Goal: Task Accomplishment & Management: Complete application form

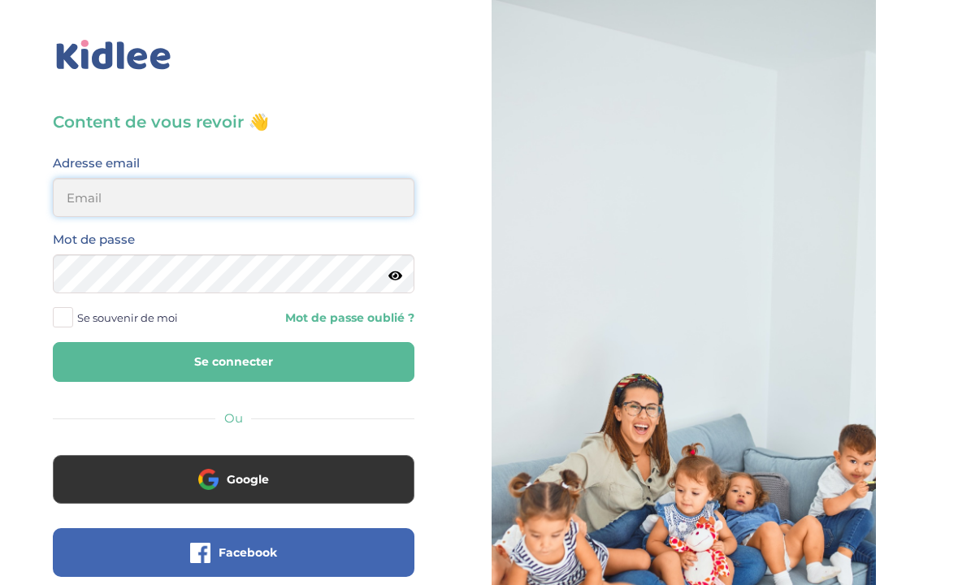
type input "[EMAIL_ADDRESS][DOMAIN_NAME]"
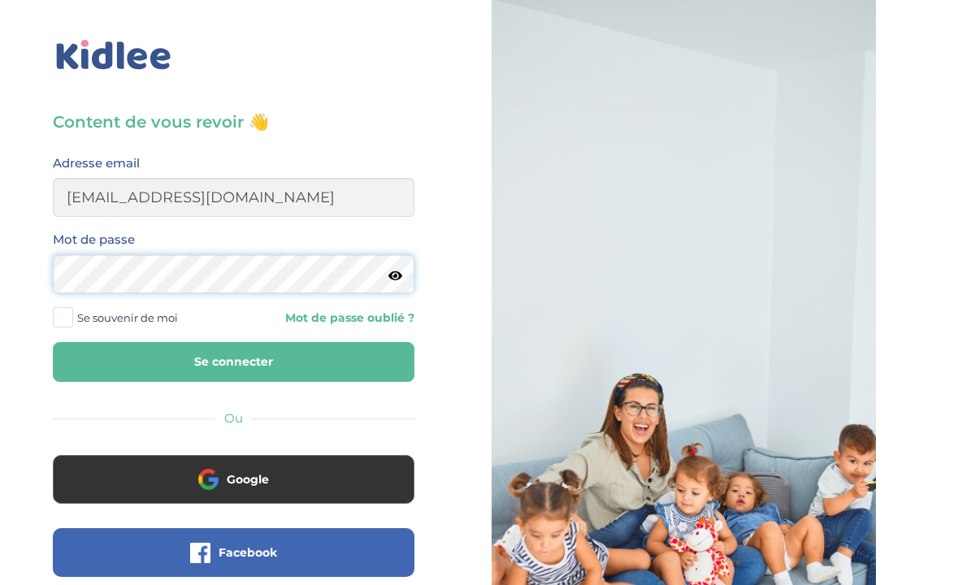
click at [233, 361] on button "Se connecter" at bounding box center [233, 362] width 361 height 40
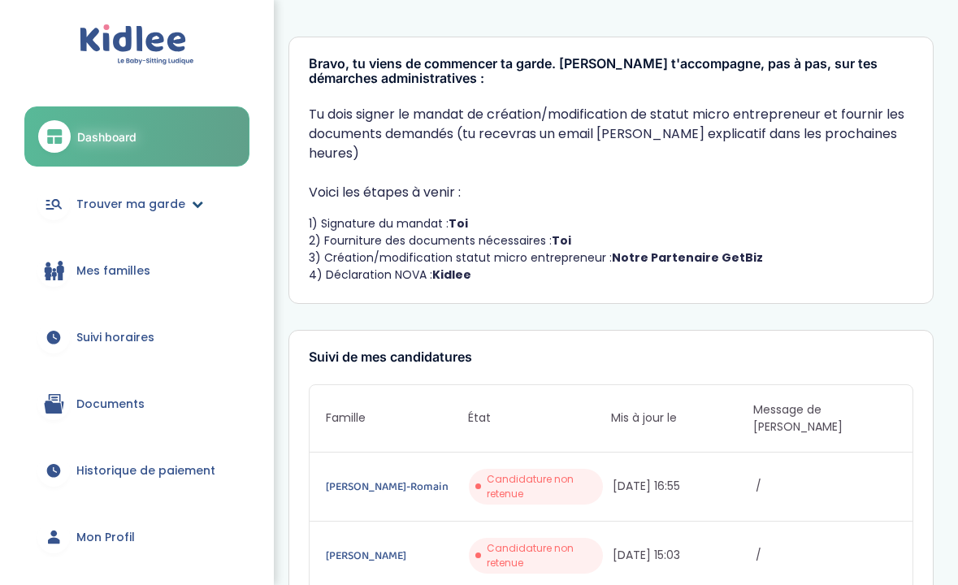
click at [166, 197] on span "Trouver ma garde" at bounding box center [130, 204] width 109 height 17
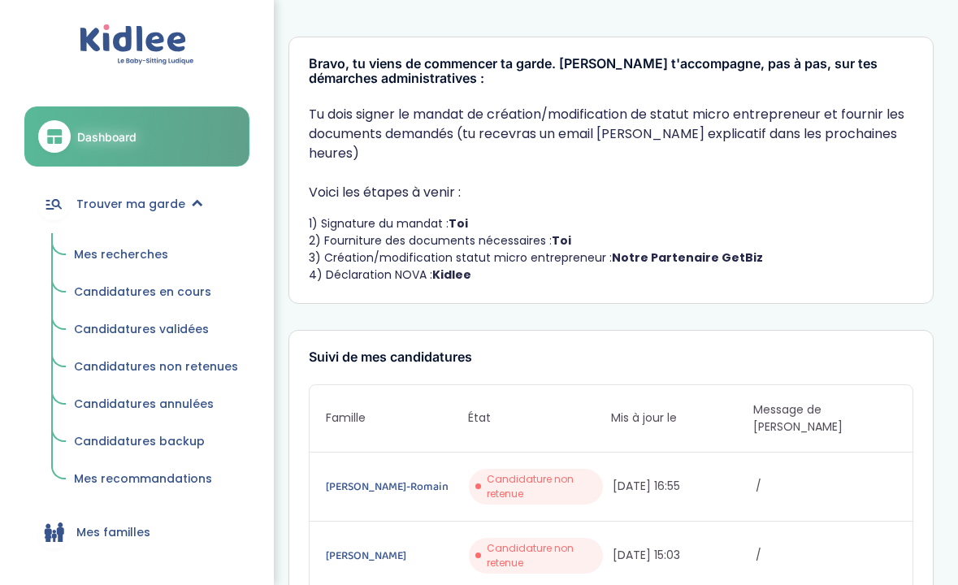
click at [130, 258] on span "Mes recherches" at bounding box center [121, 254] width 94 height 16
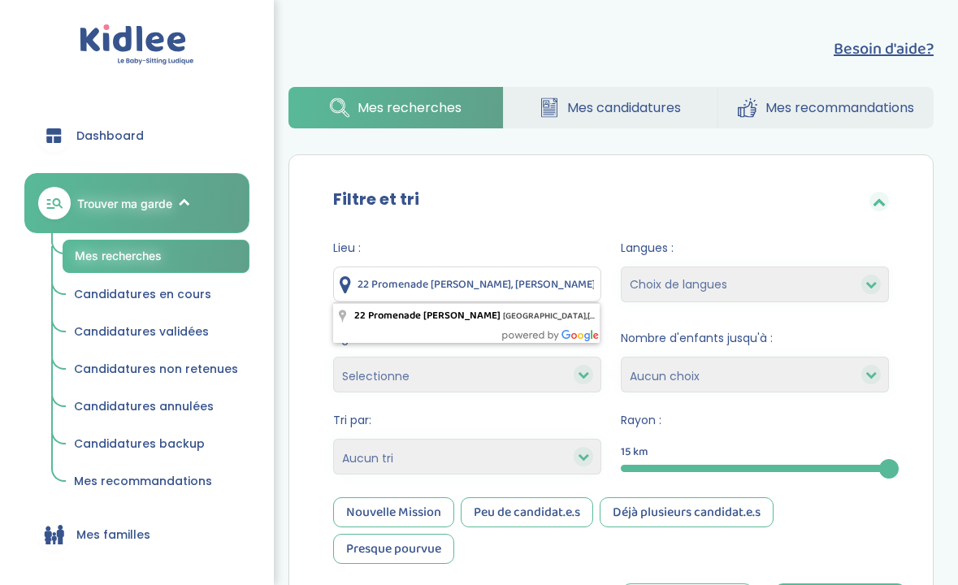
drag, startPoint x: 488, startPoint y: 290, endPoint x: 347, endPoint y: 301, distance: 141.8
click at [347, 301] on input "22 Promenade Maxime Gorki, Sartrouville, France" at bounding box center [467, 284] width 268 height 36
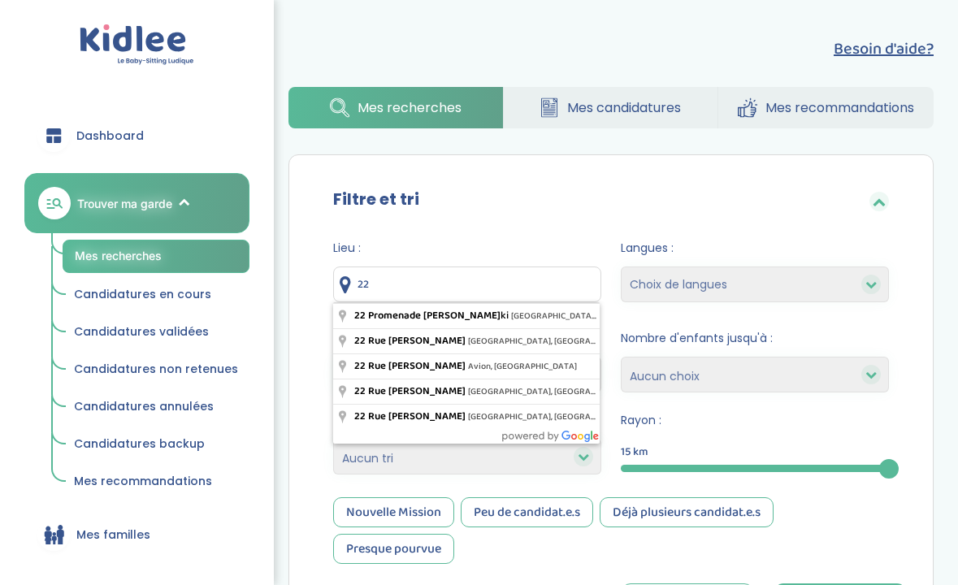
type input "2"
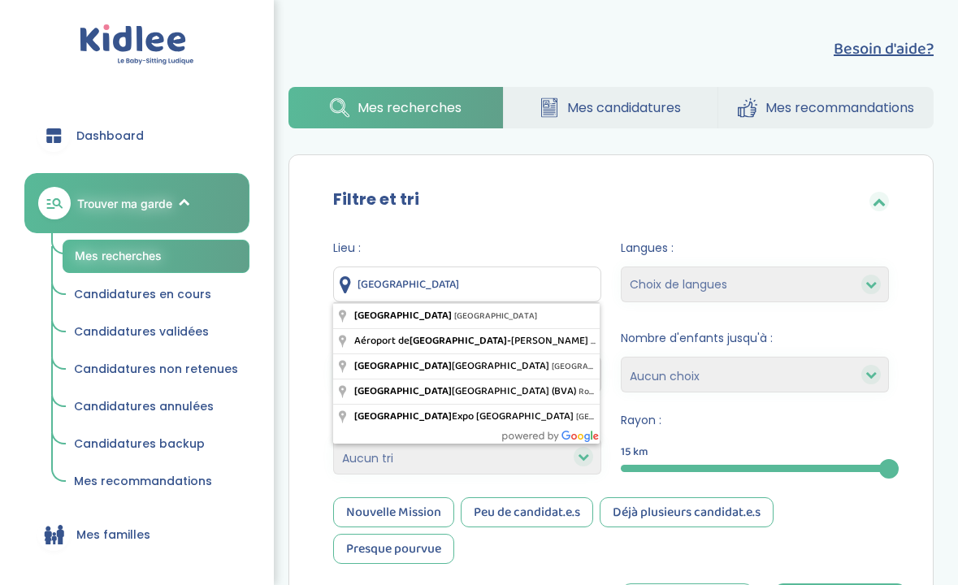
type input "Paris, France"
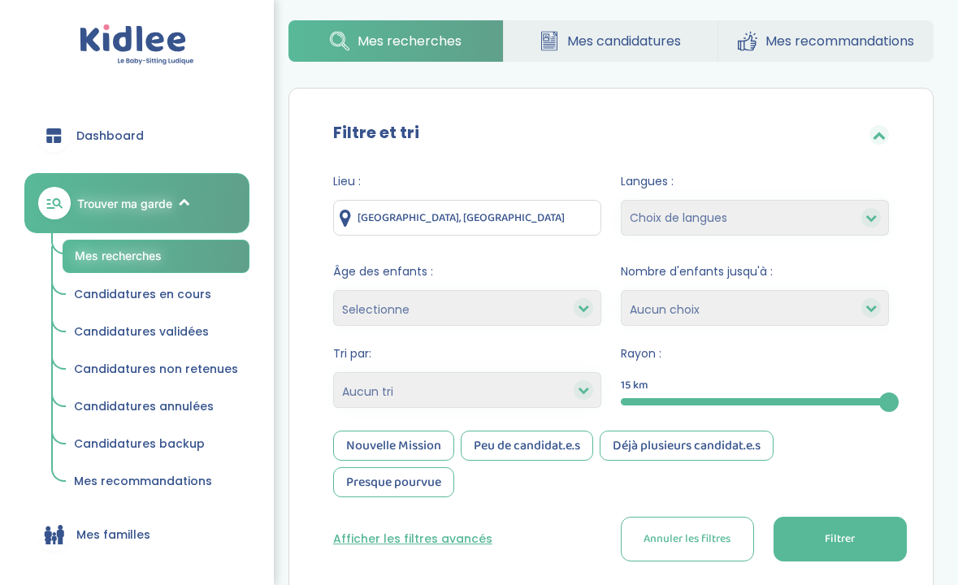
scroll to position [67, 0]
click at [824, 528] on button "Filtrer" at bounding box center [839, 538] width 133 height 45
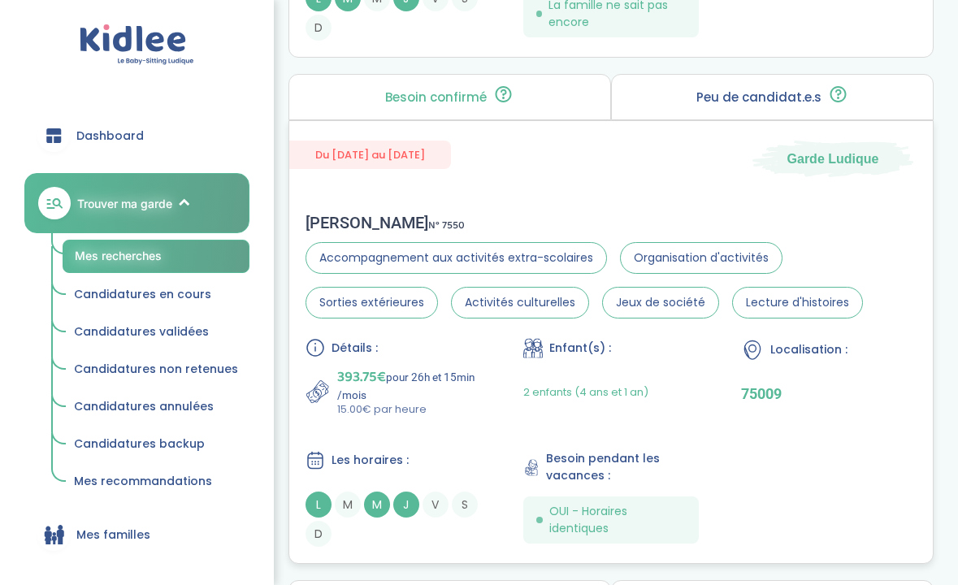
scroll to position [2119, 0]
click at [643, 422] on div "Détails : 393.75€ pour 26h et 15min /mois 15.00€ par heure Enfant(s) : 2 enfant…" at bounding box center [610, 441] width 611 height 209
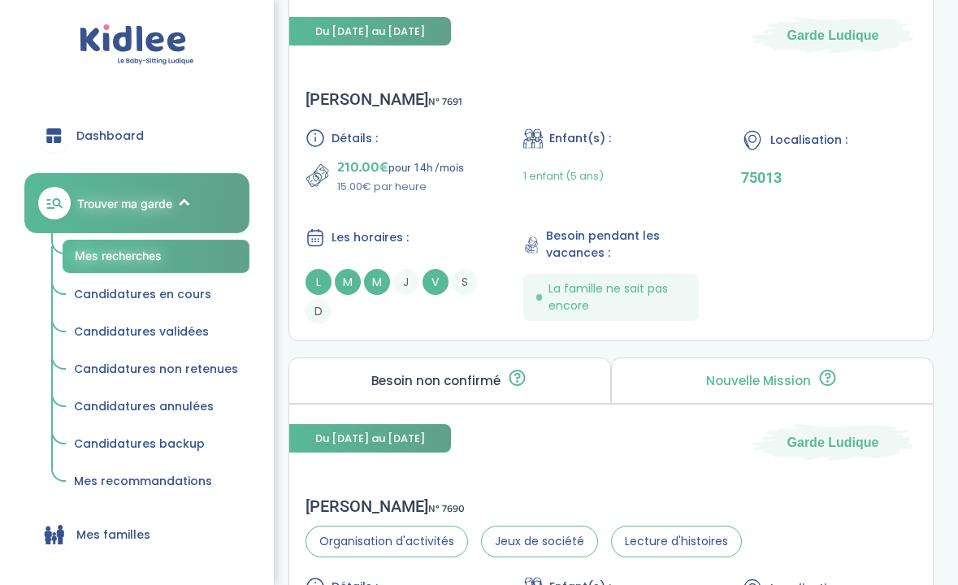
scroll to position [2746, 0]
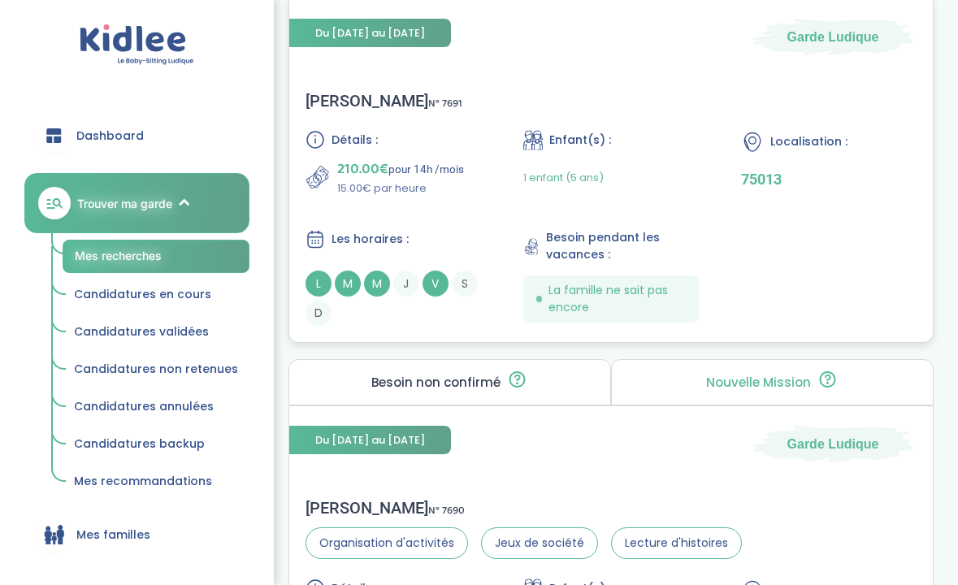
click at [467, 210] on div "Détails : 210.00€ pour 14h /mois 15.00€ par heure Enfant(s) : 1 enfant (5 ans) …" at bounding box center [610, 228] width 611 height 196
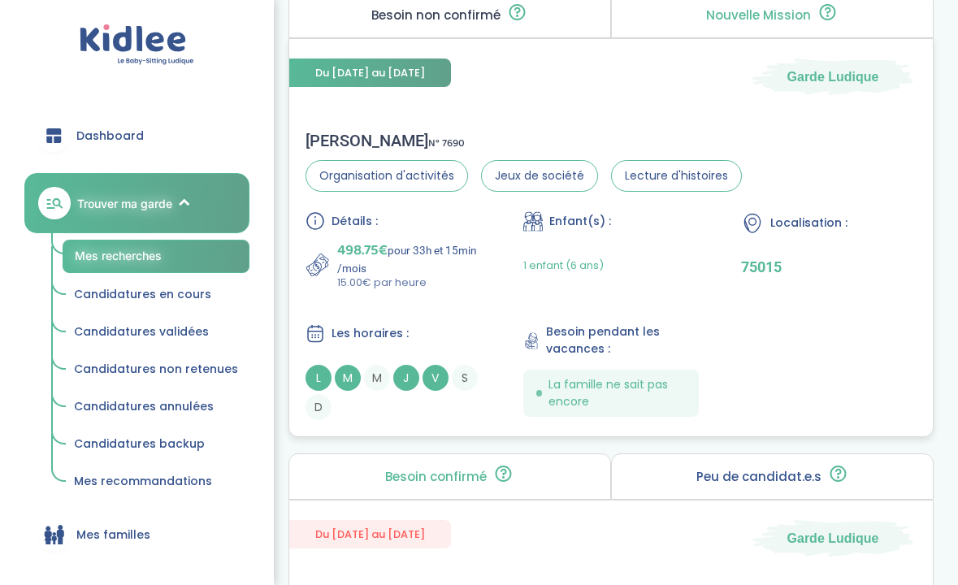
scroll to position [3114, 0]
click at [464, 288] on p "15.00€ par heure" at bounding box center [409, 282] width 144 height 16
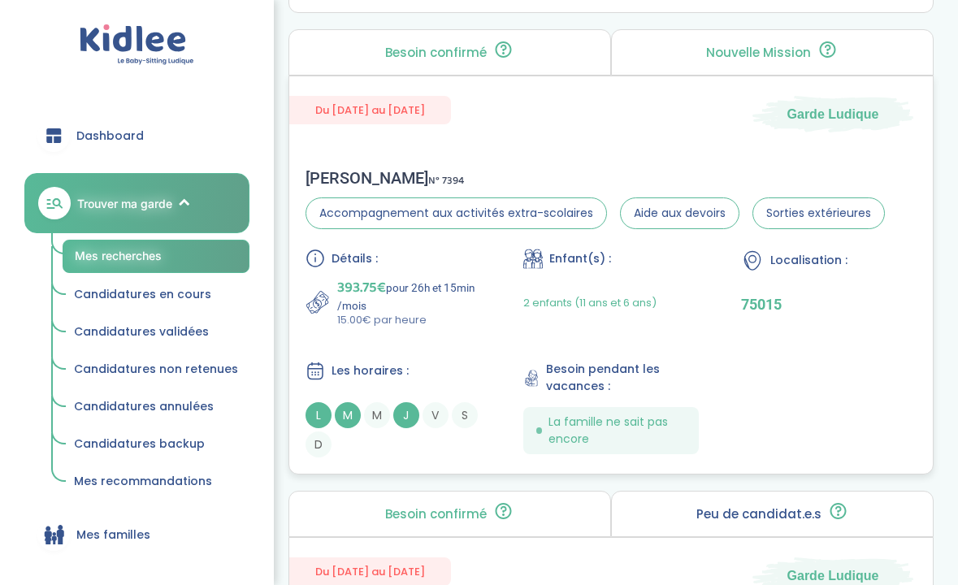
scroll to position [1703, 0]
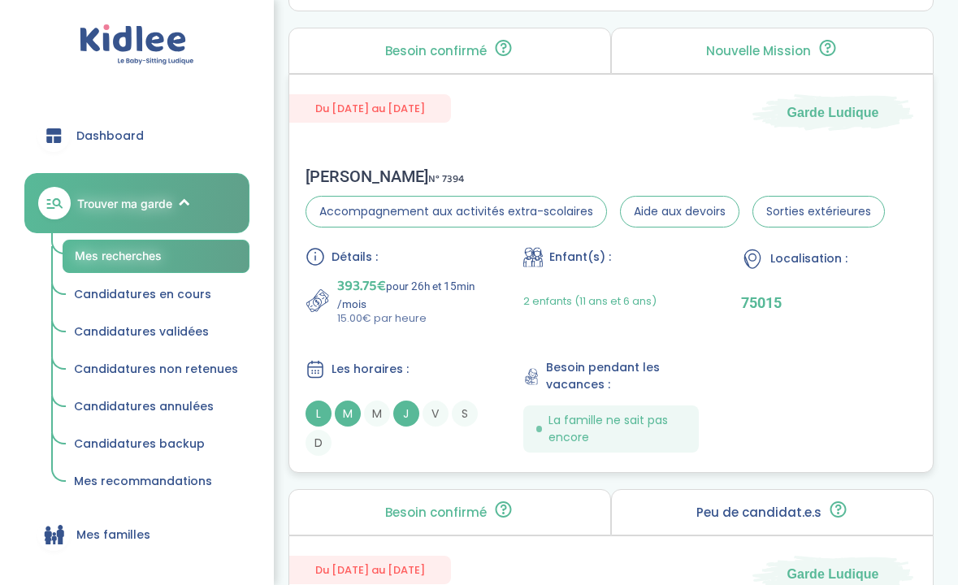
click at [454, 376] on div "Les horaires :" at bounding box center [392, 369] width 175 height 20
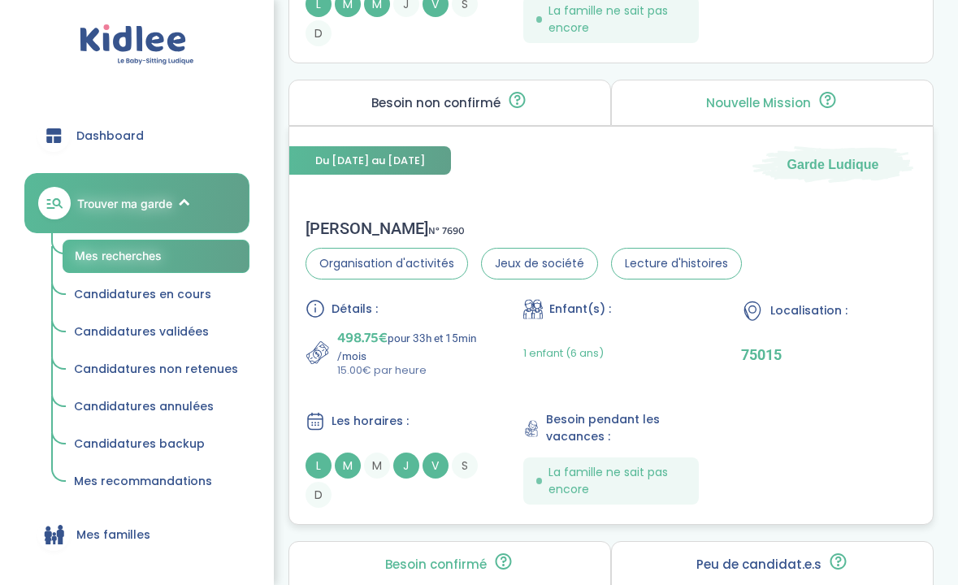
scroll to position [3027, 0]
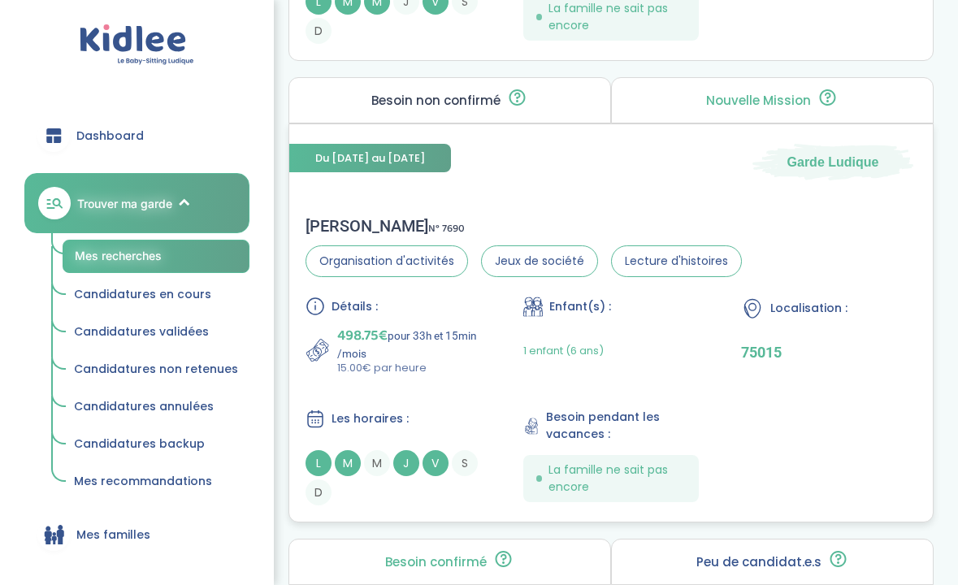
click at [423, 429] on div "Les horaires : L M M J V S D" at bounding box center [392, 457] width 175 height 97
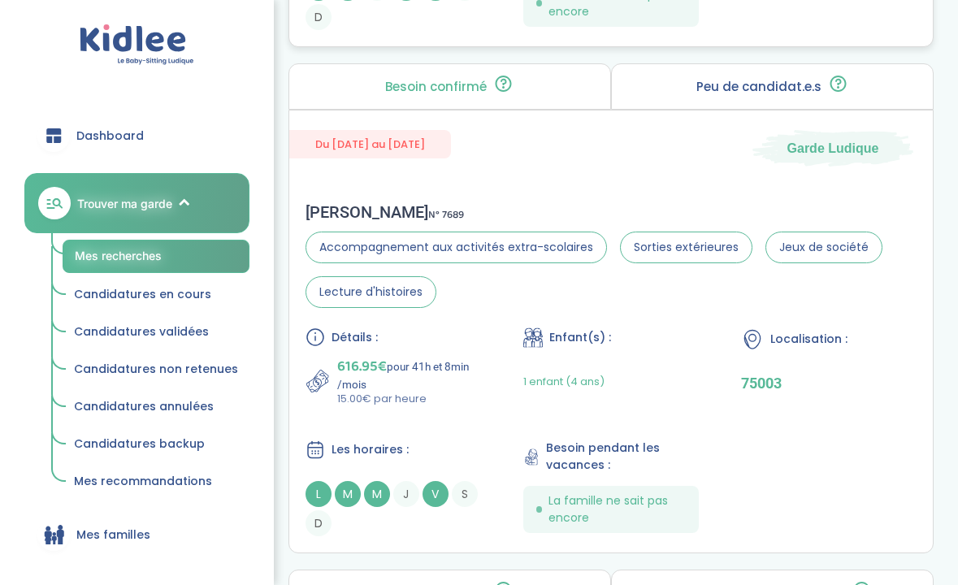
scroll to position [3507, 0]
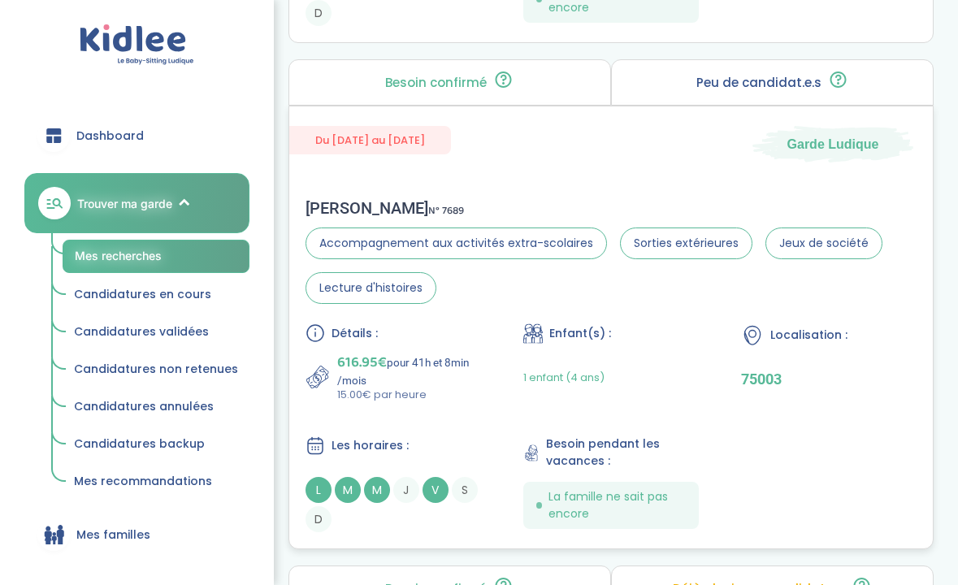
click at [471, 403] on div "Détails : 616.95€ pour 41h et 8min /mois 15.00€ par heure Enfant(s) : 1 enfant …" at bounding box center [610, 427] width 611 height 209
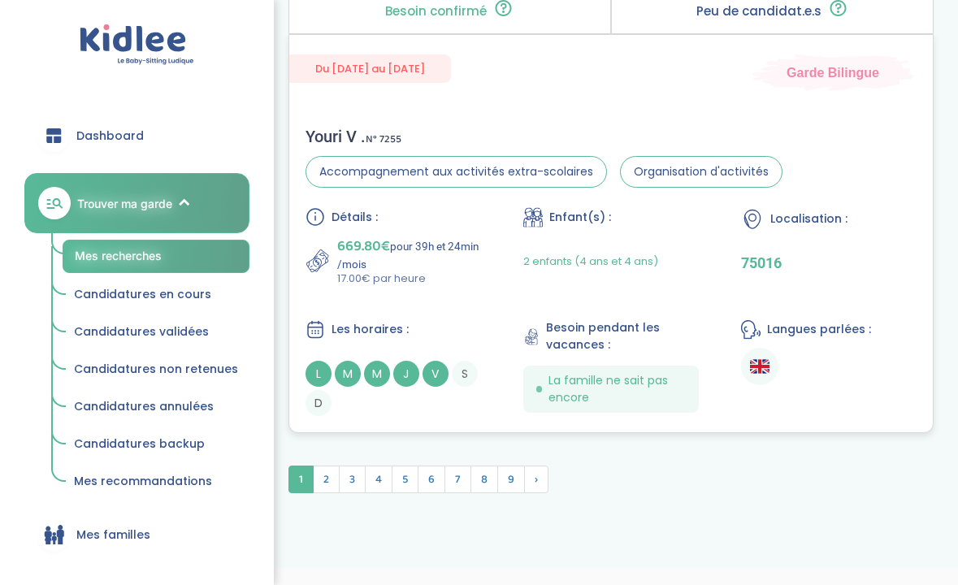
scroll to position [5015, 0]
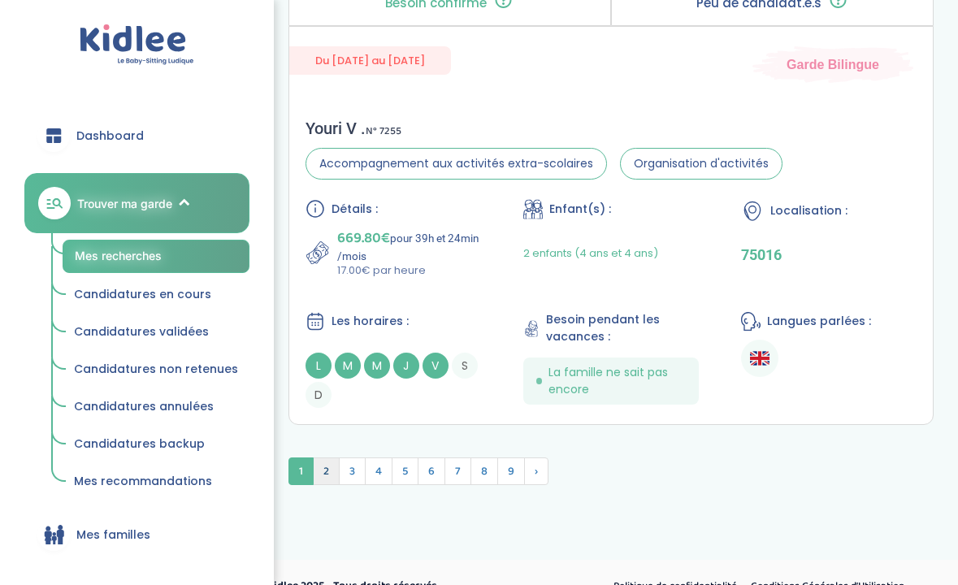
click at [327, 466] on span "2" at bounding box center [326, 471] width 27 height 28
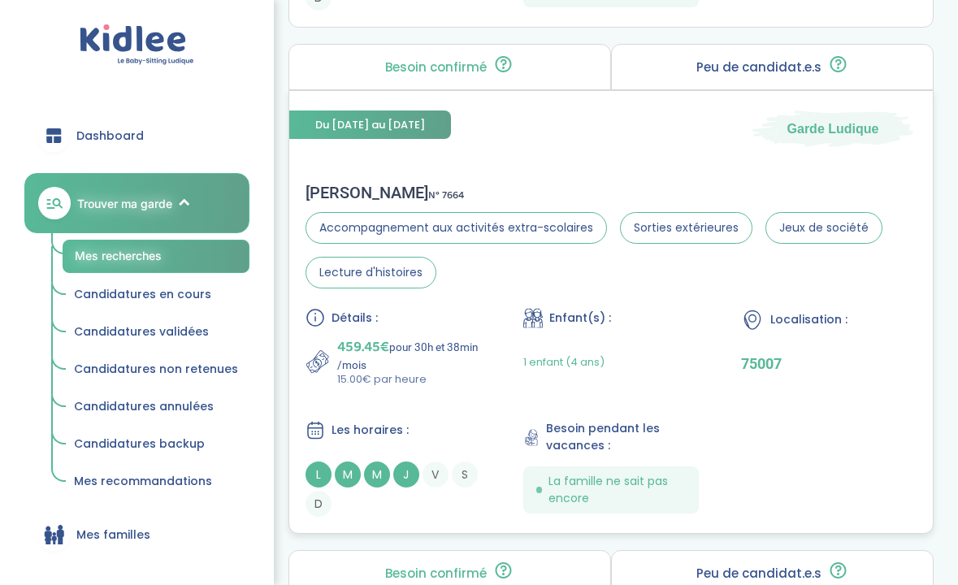
scroll to position [4447, 0]
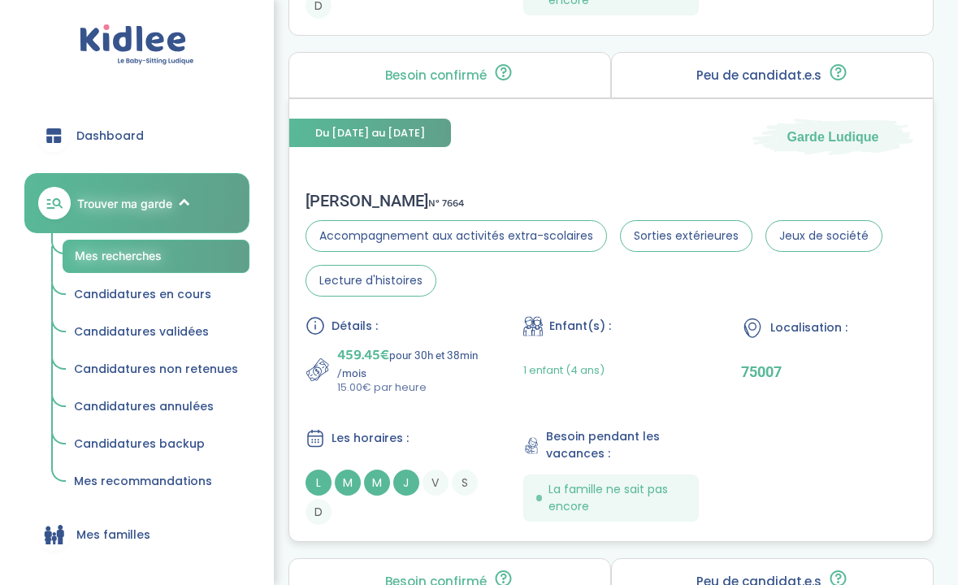
click at [460, 402] on div "Détails : 459.45€ pour 30h et 38min /mois 15.00€ par heure Enfant(s) : 1 enfant…" at bounding box center [610, 420] width 611 height 209
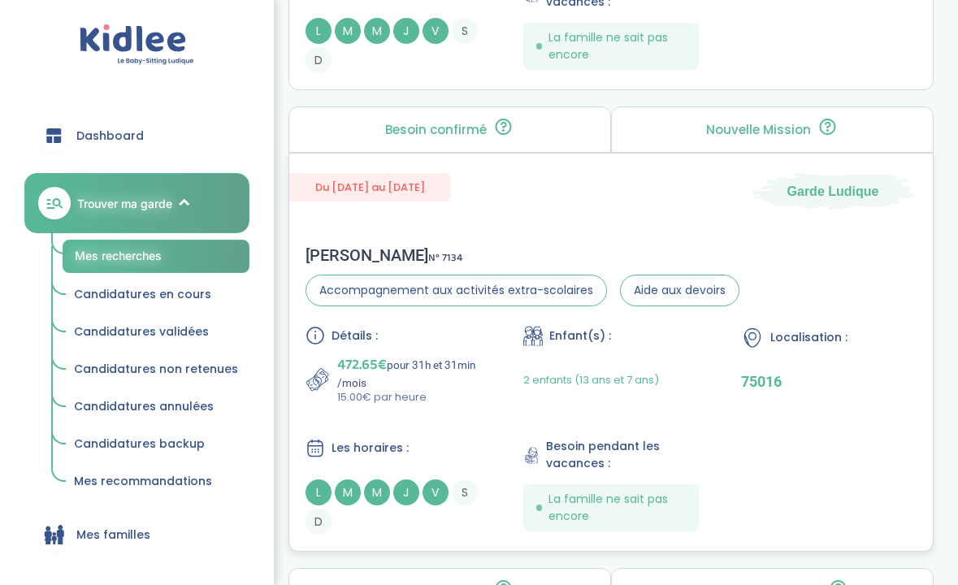
scroll to position [3011, 0]
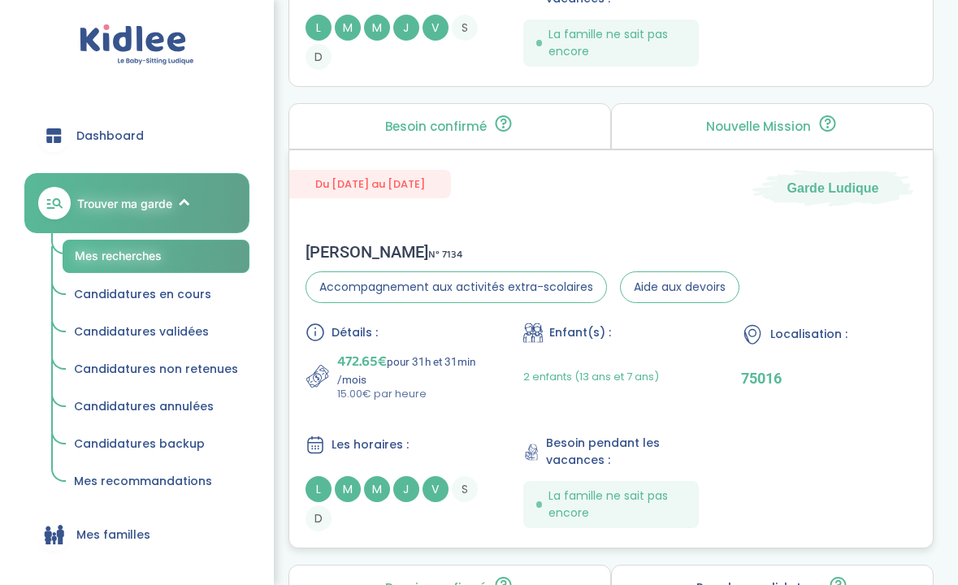
click at [509, 370] on div "Détails : 472.65€ pour 31h et 31min /mois 15.00€ par heure Enfant(s) : 2 enfant…" at bounding box center [610, 426] width 611 height 209
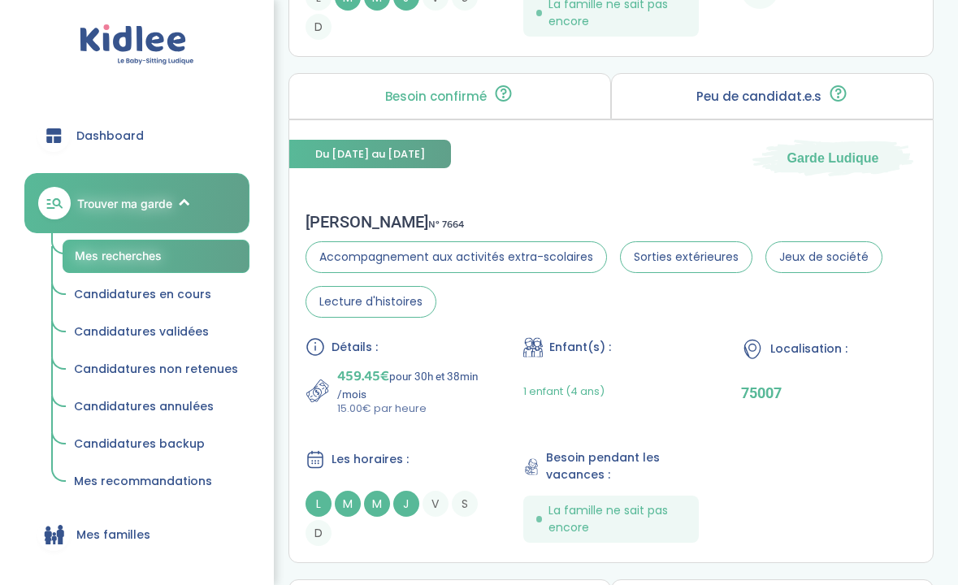
scroll to position [4447, 0]
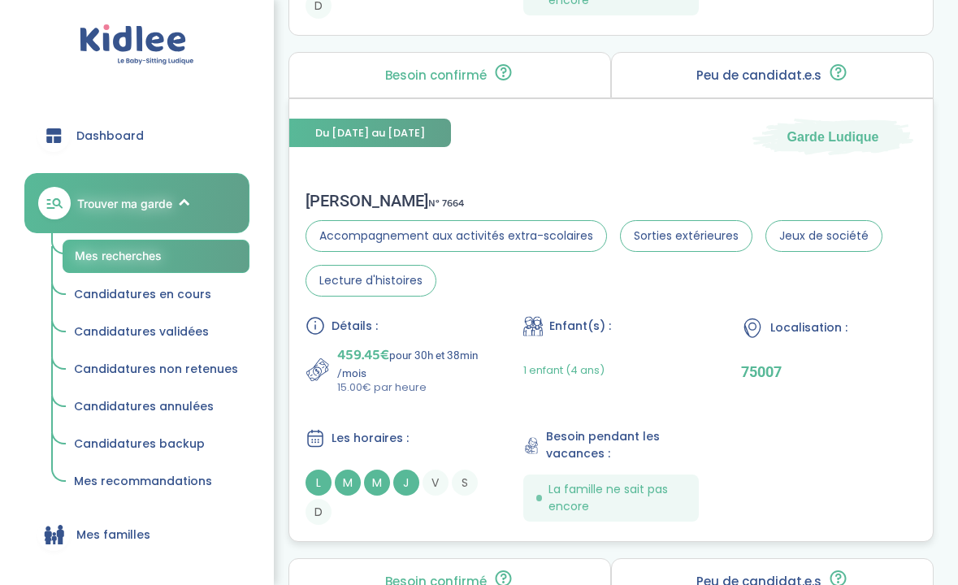
click at [432, 428] on div "Les horaires :" at bounding box center [392, 438] width 175 height 20
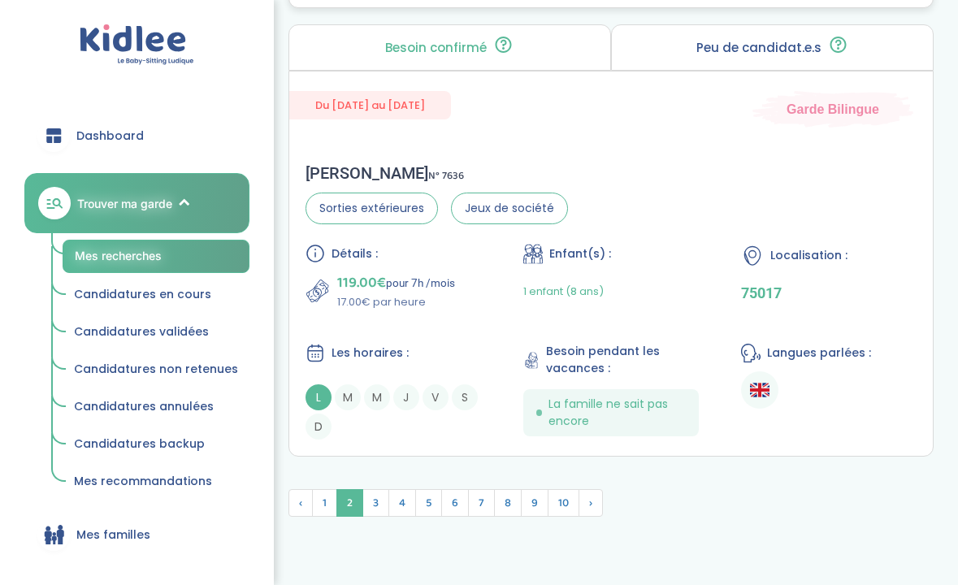
scroll to position [4988, 0]
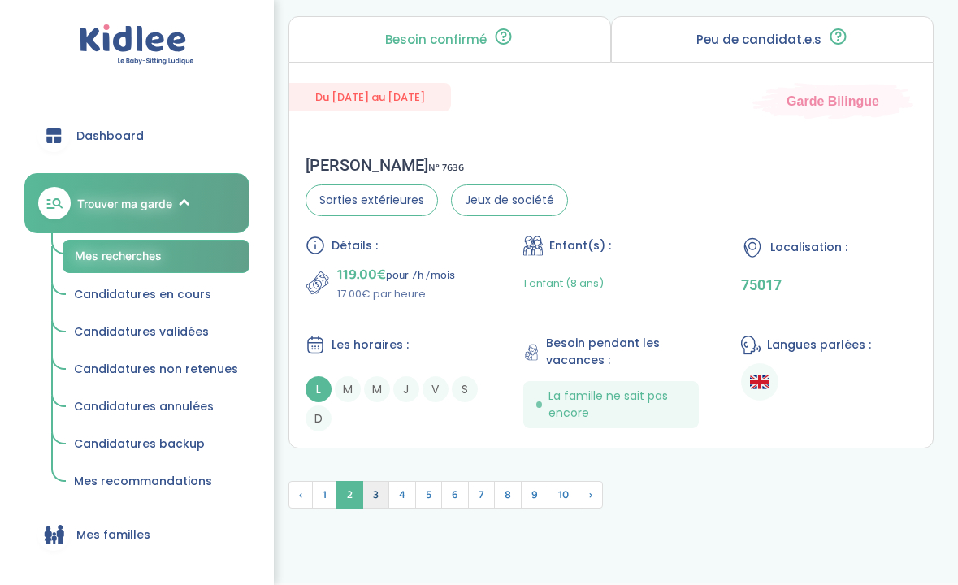
click at [383, 504] on span "3" at bounding box center [375, 495] width 27 height 28
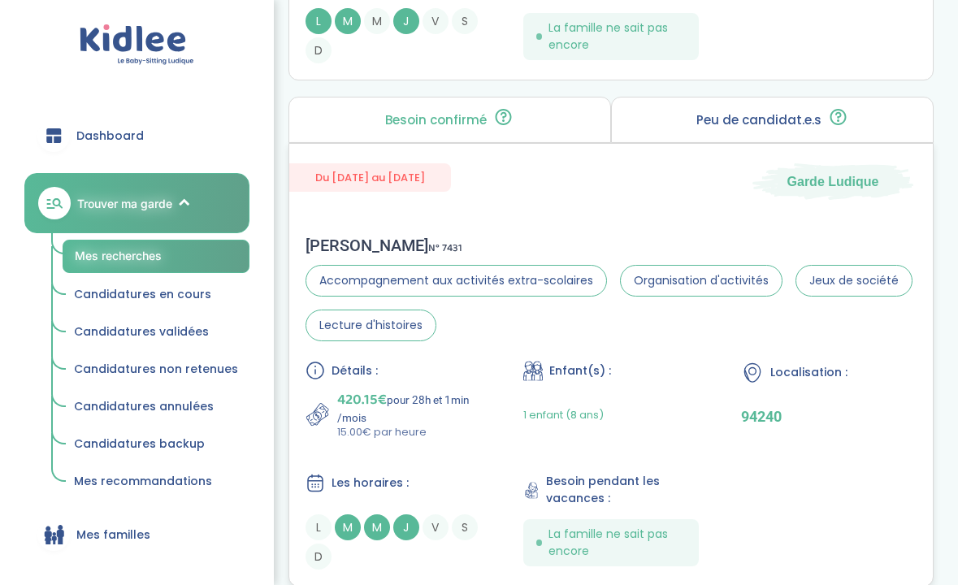
scroll to position [4053, 0]
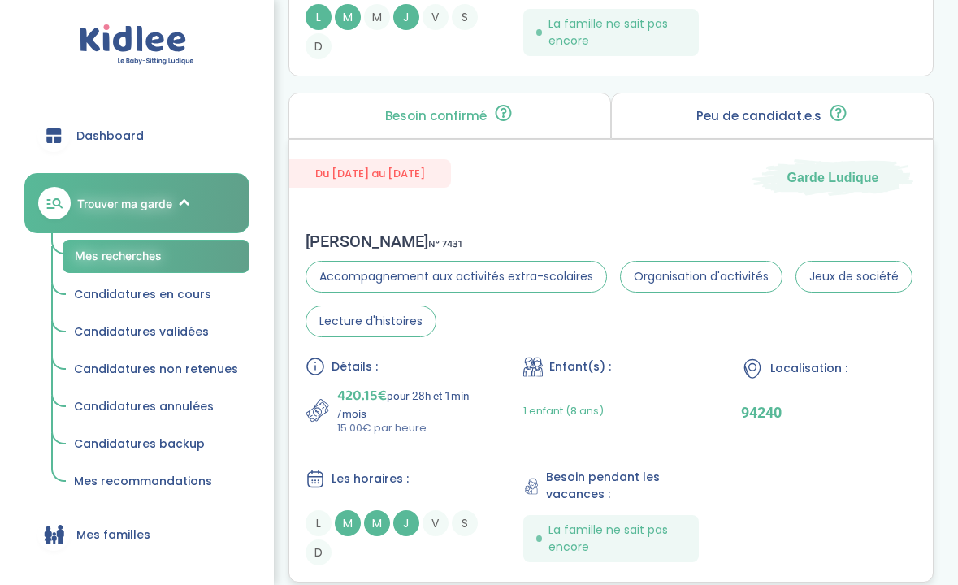
click at [419, 472] on div "Les horaires :" at bounding box center [392, 479] width 175 height 20
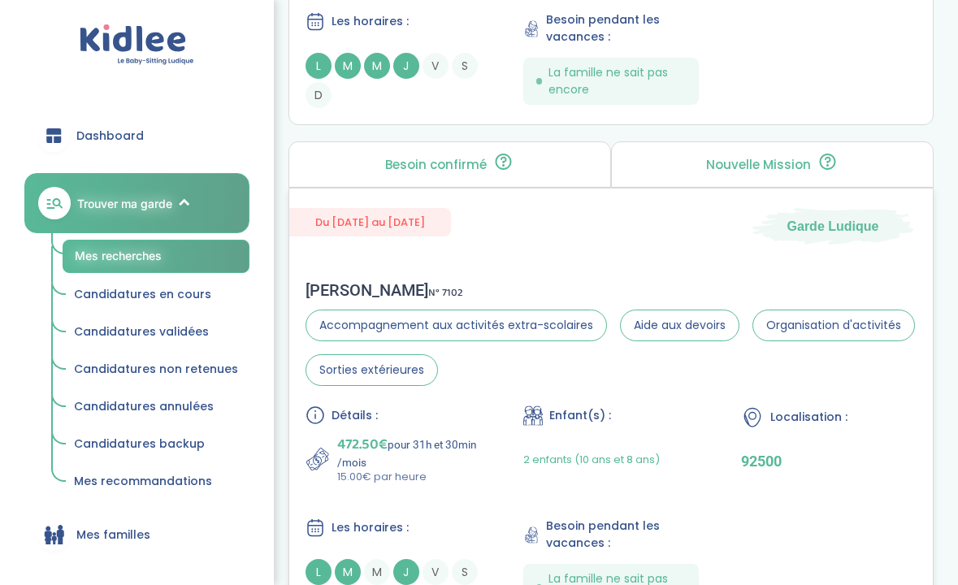
scroll to position [3494, 0]
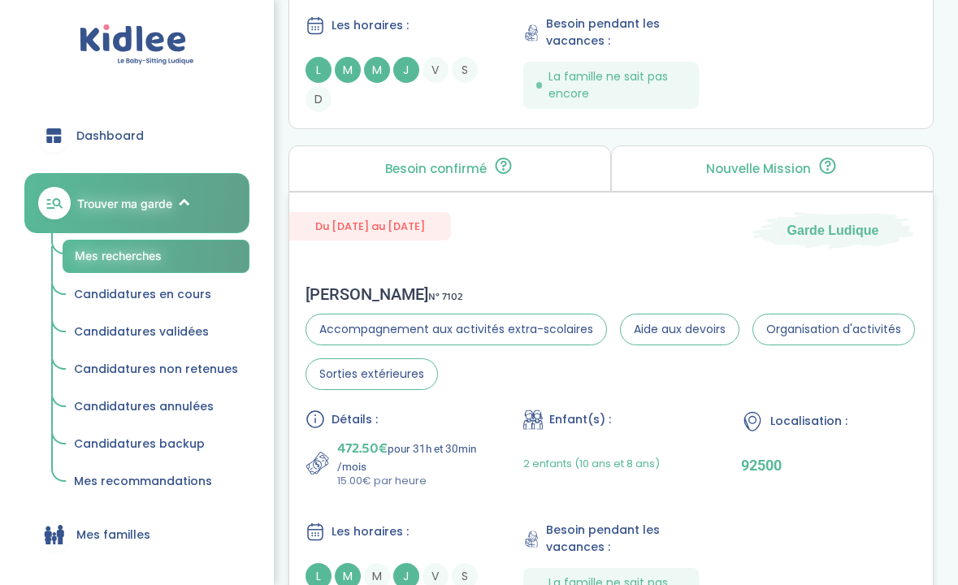
click at [437, 314] on span "Accompagnement aux activités extra-scolaires" at bounding box center [455, 330] width 301 height 32
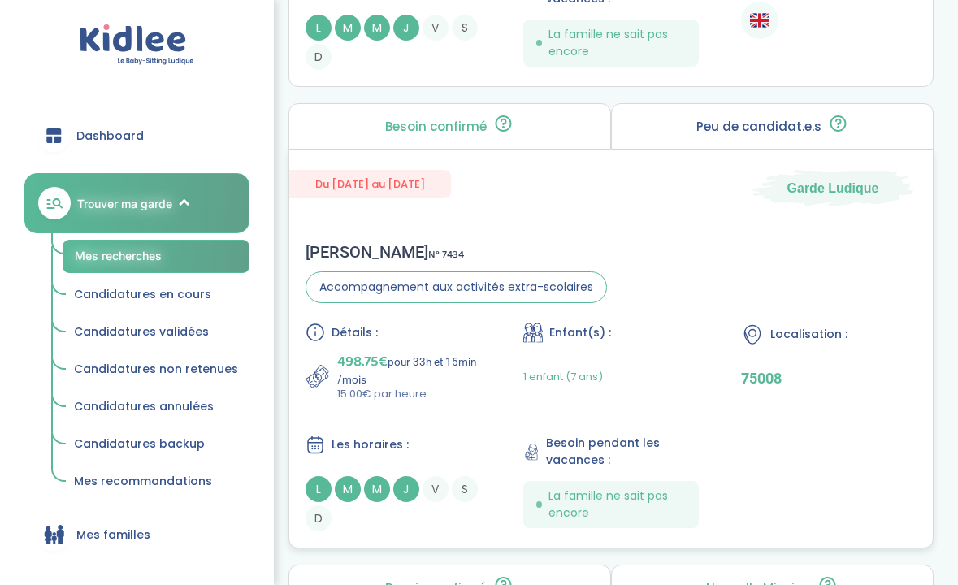
scroll to position [3076, 0]
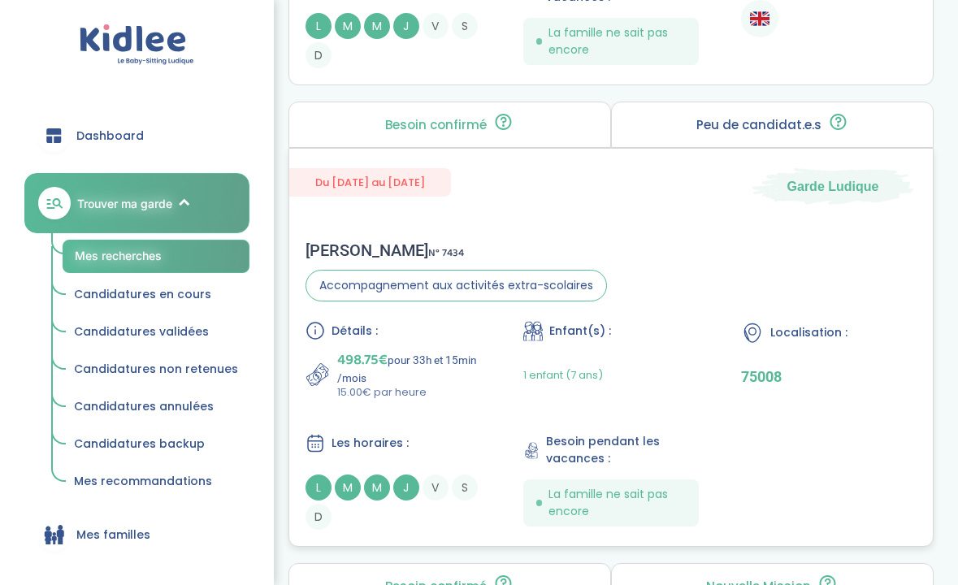
click at [450, 408] on div "Détails : 498.75€ pour 33h et 15min /mois 15.00€ par heure Enfant(s) : 1 enfant…" at bounding box center [610, 425] width 611 height 209
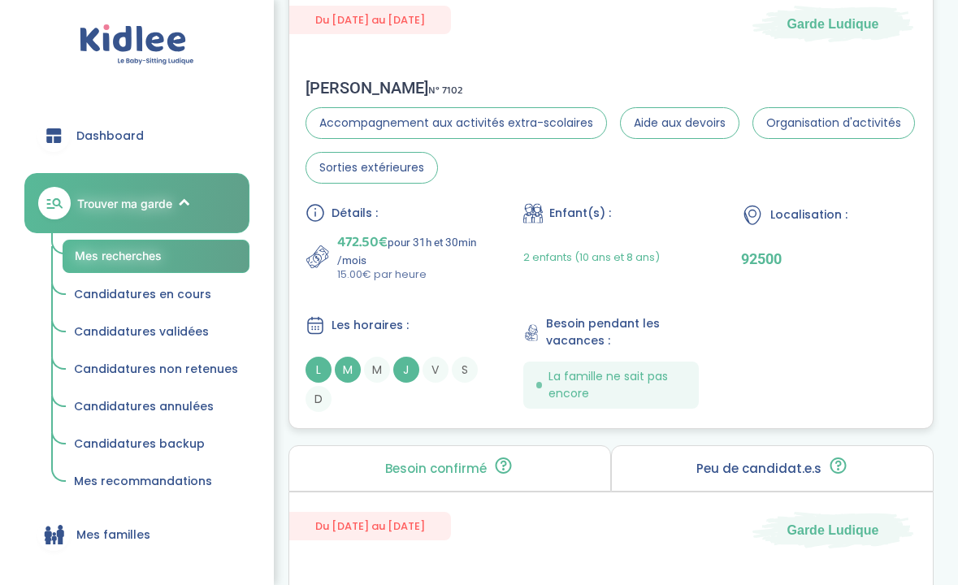
scroll to position [3702, 0]
click at [418, 217] on div "Détails :" at bounding box center [392, 210] width 175 height 19
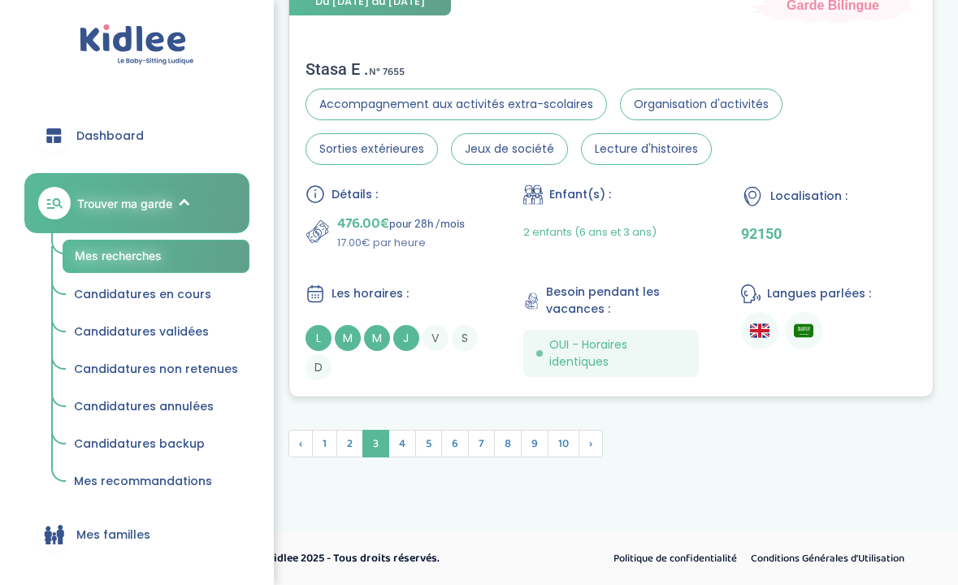
scroll to position [5179, 0]
click at [397, 442] on span "4" at bounding box center [402, 444] width 28 height 28
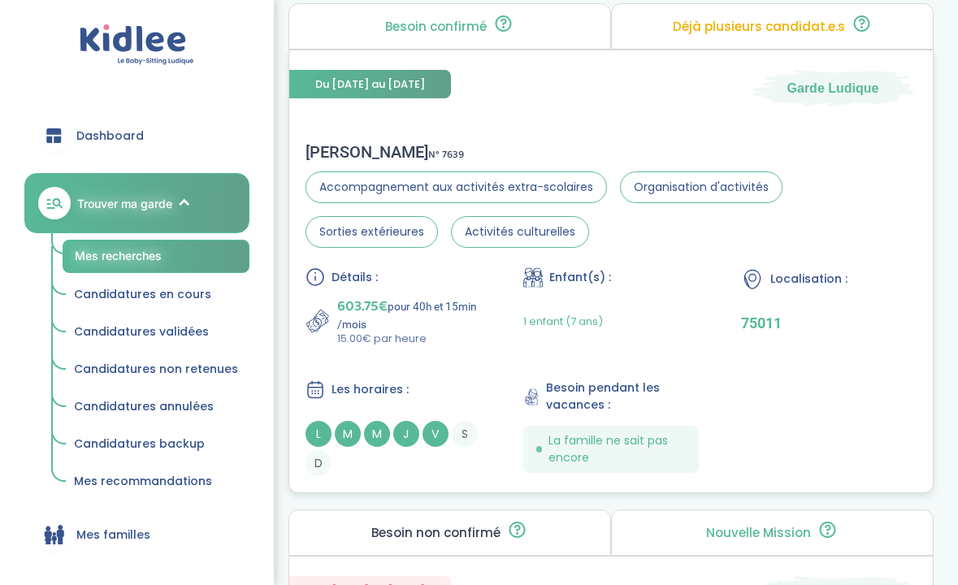
scroll to position [3504, 0]
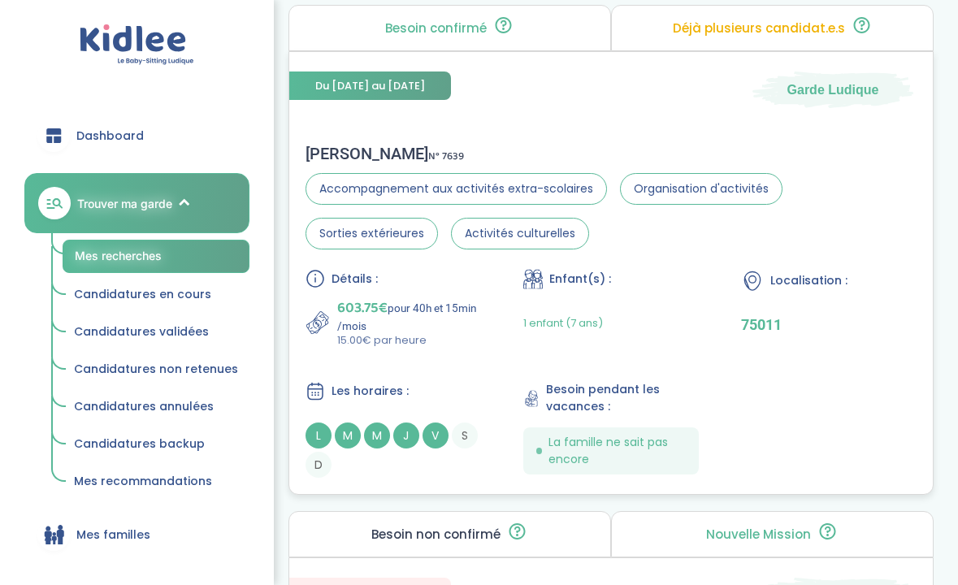
click at [443, 346] on p "15.00€ par heure" at bounding box center [409, 340] width 144 height 16
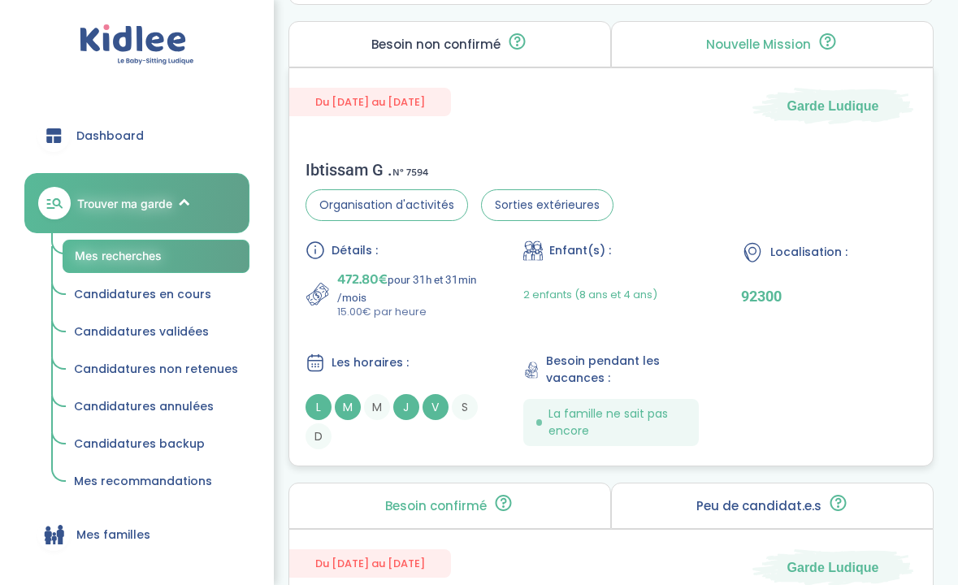
scroll to position [3994, 0]
click at [363, 327] on div "Détails : 472.80€ pour 31h et 31min /mois 15.00€ par heure Enfant(s) : 2 enfant…" at bounding box center [610, 344] width 611 height 209
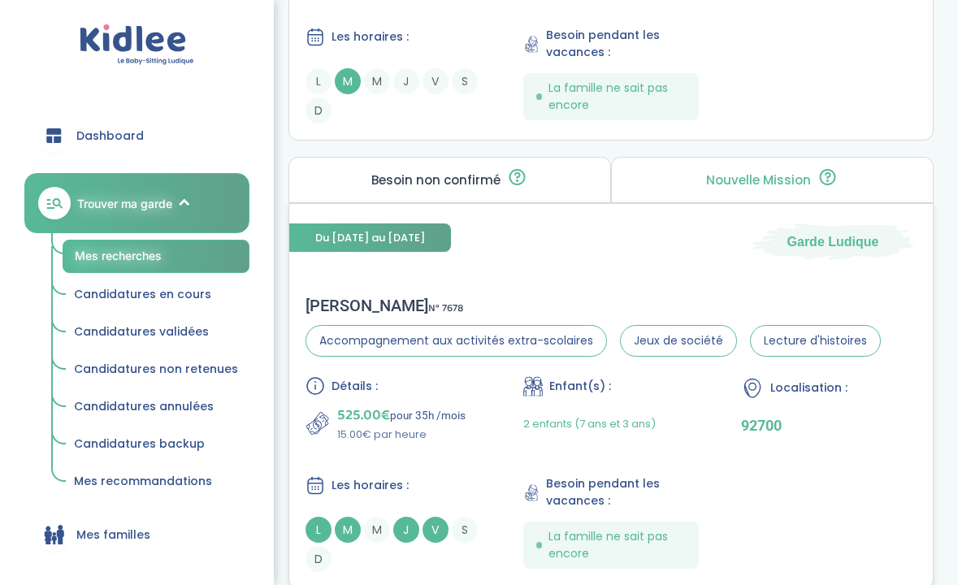
scroll to position [1525, 0]
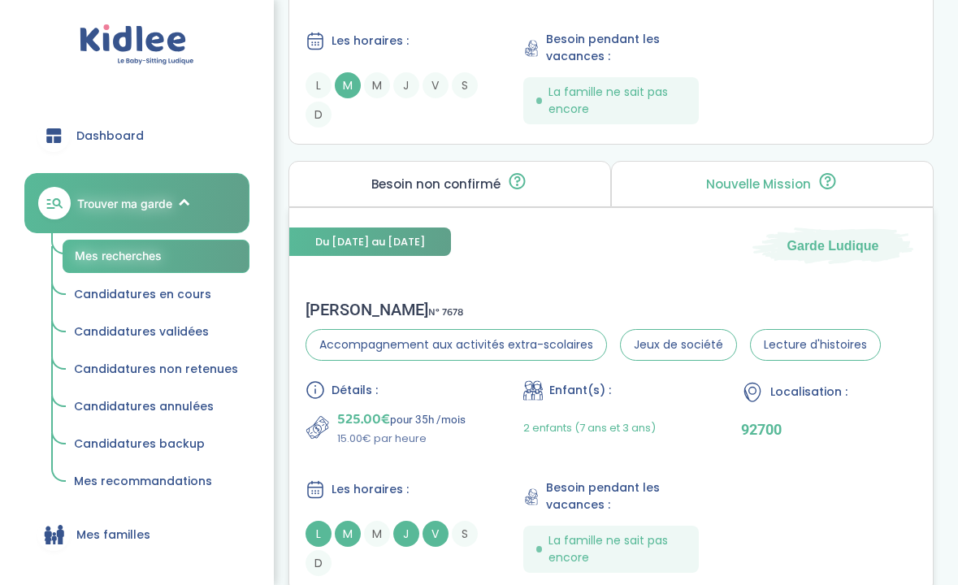
click at [449, 298] on div "LENA C . N° 7678 Accompagnement aux activités extra-scolaires Jeux de société L…" at bounding box center [610, 437] width 643 height 309
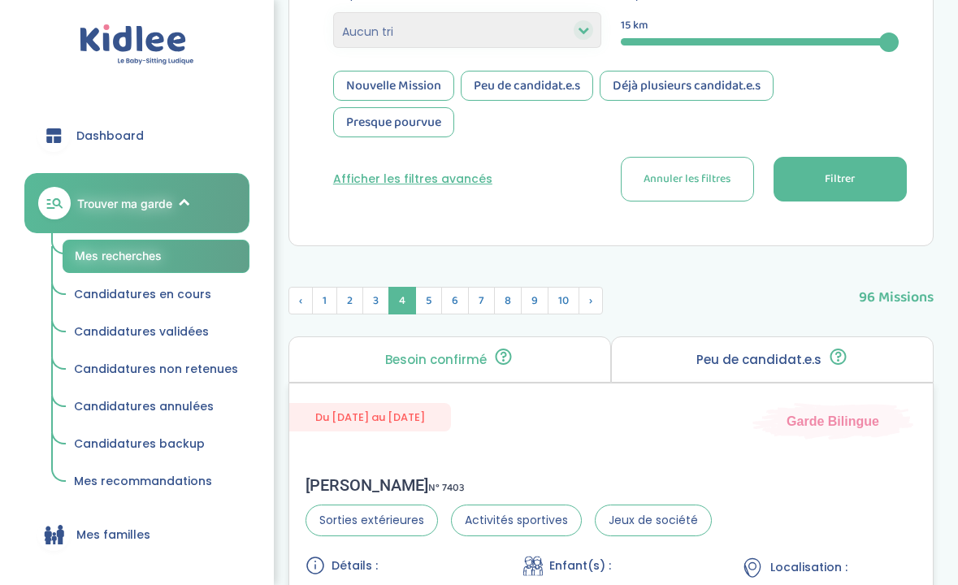
scroll to position [398, 0]
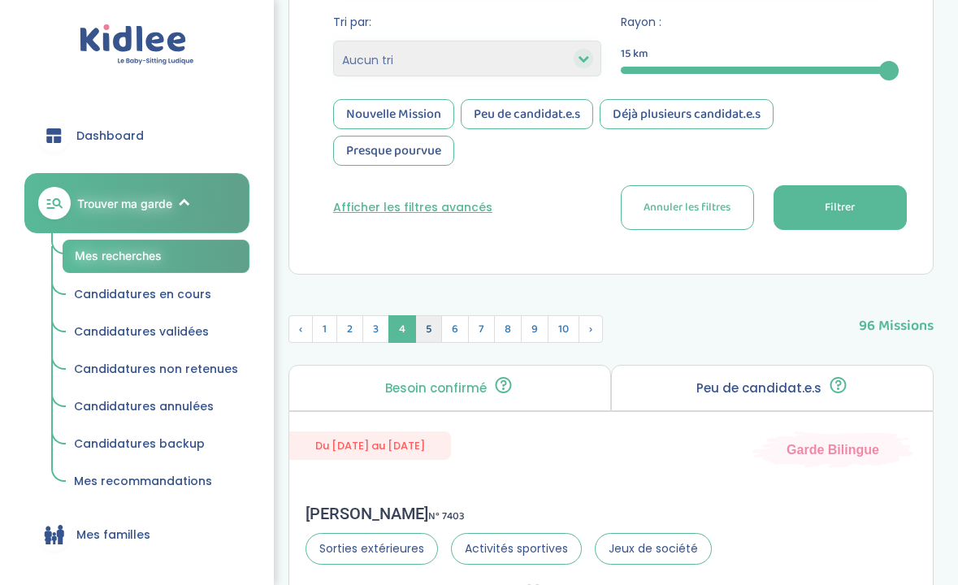
click at [435, 322] on span "5" at bounding box center [428, 329] width 27 height 28
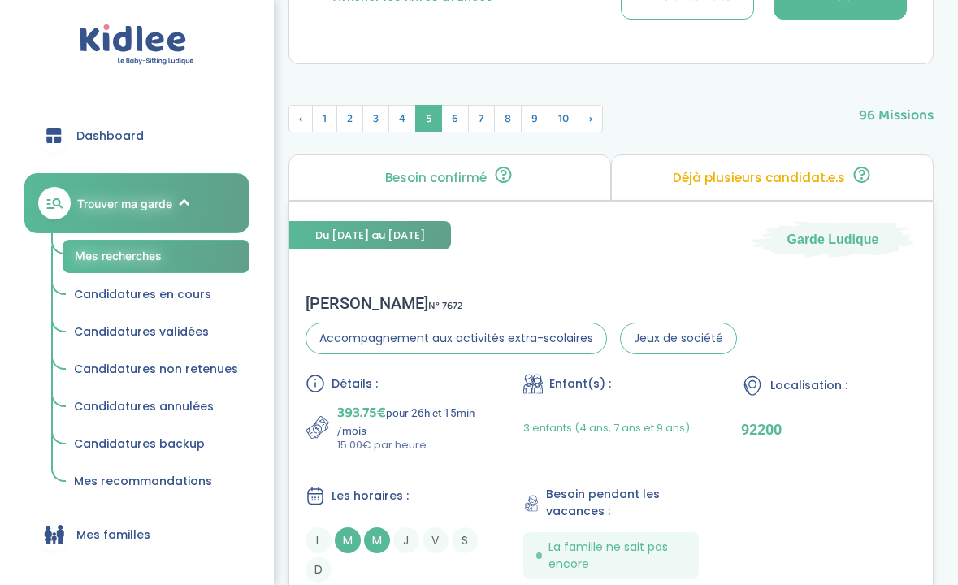
scroll to position [603, 0]
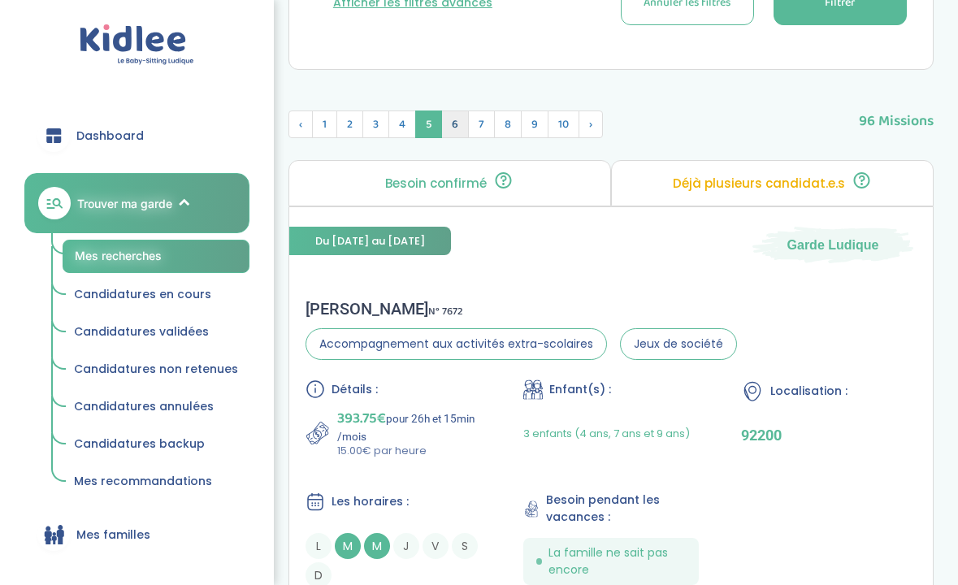
click at [450, 128] on span "6" at bounding box center [455, 124] width 28 height 28
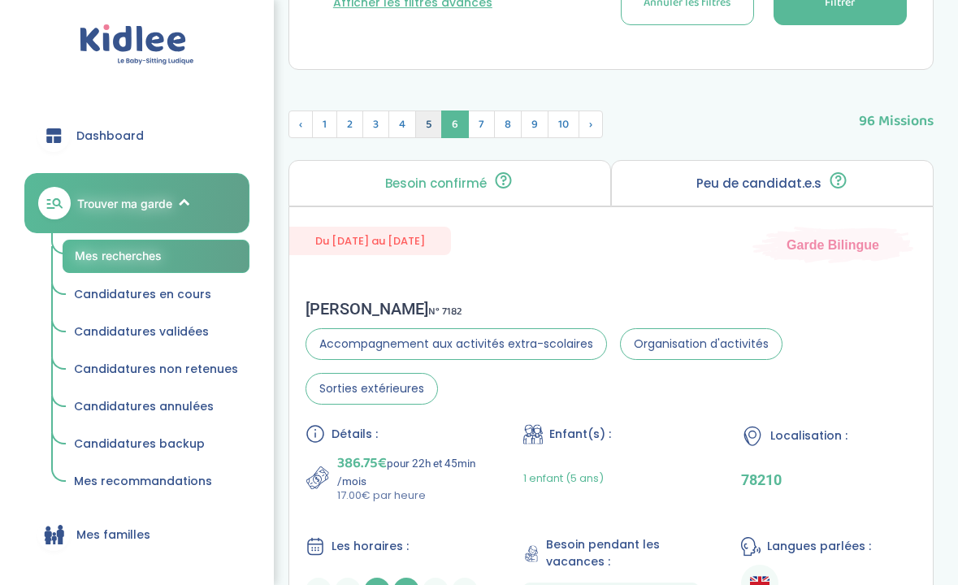
click at [428, 124] on span "5" at bounding box center [428, 124] width 27 height 28
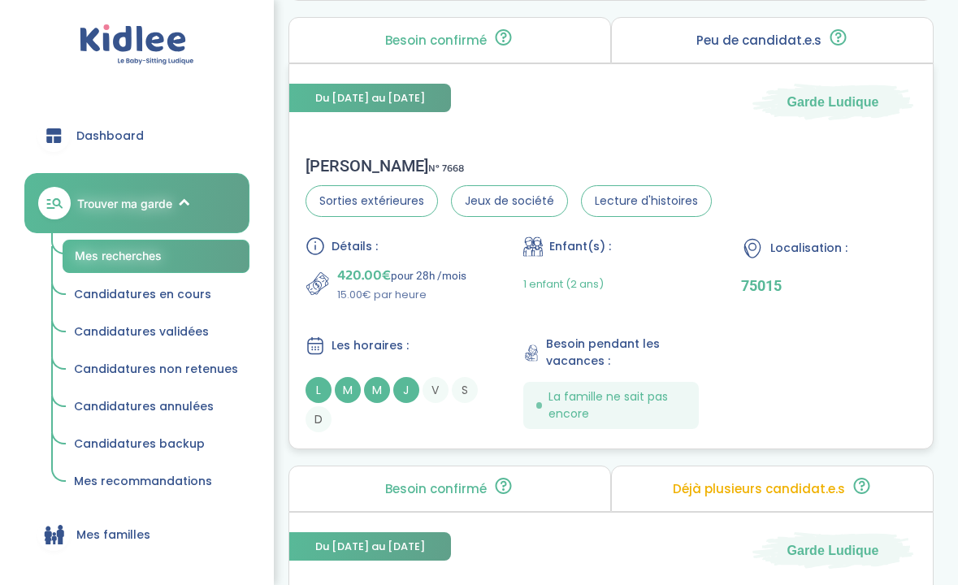
scroll to position [1662, 0]
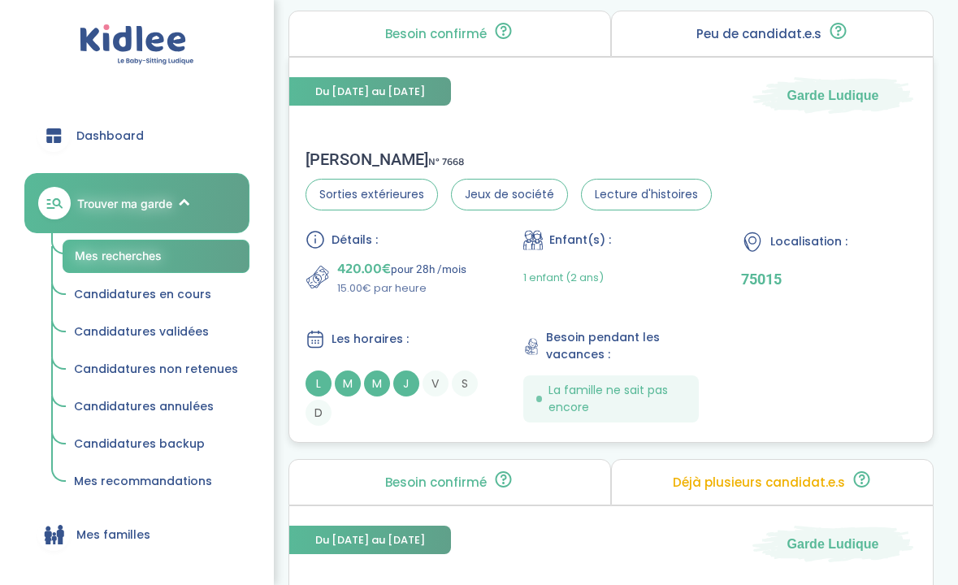
click at [451, 314] on div "Détails : 420.00€ pour 28h /mois 15.00€ par heure Enfant(s) : 1 enfant (2 ans) …" at bounding box center [610, 328] width 611 height 196
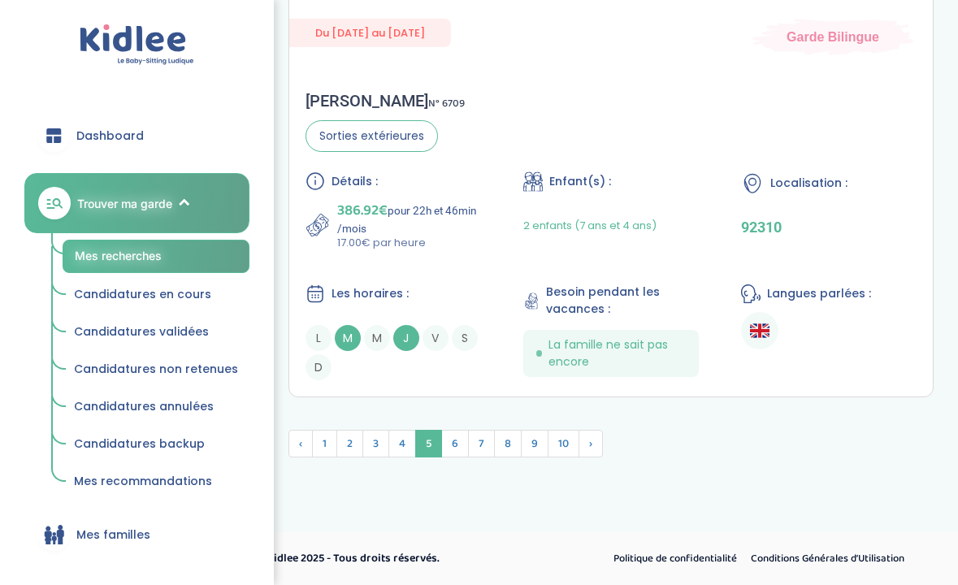
scroll to position [4943, 0]
click at [453, 442] on span "6" at bounding box center [455, 444] width 28 height 28
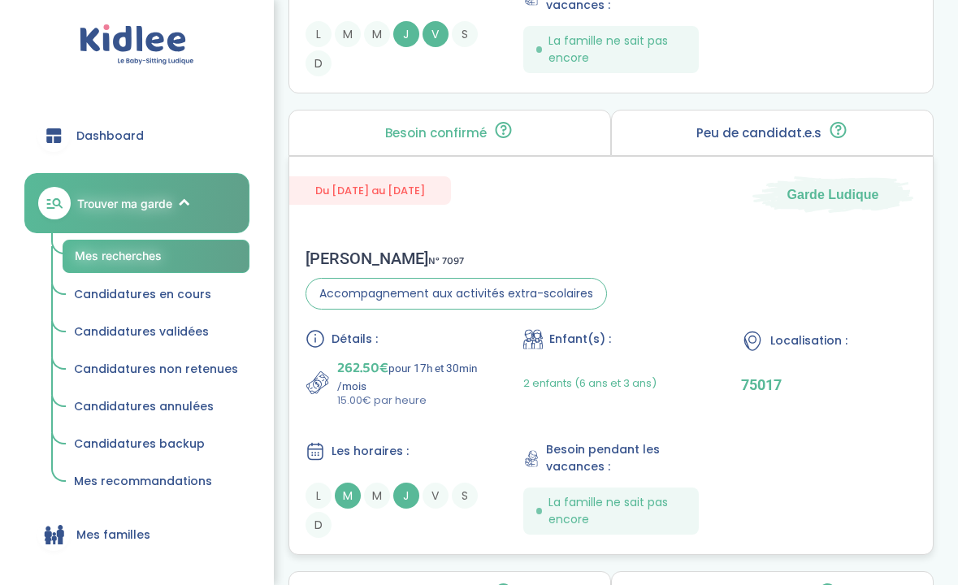
scroll to position [4294, 0]
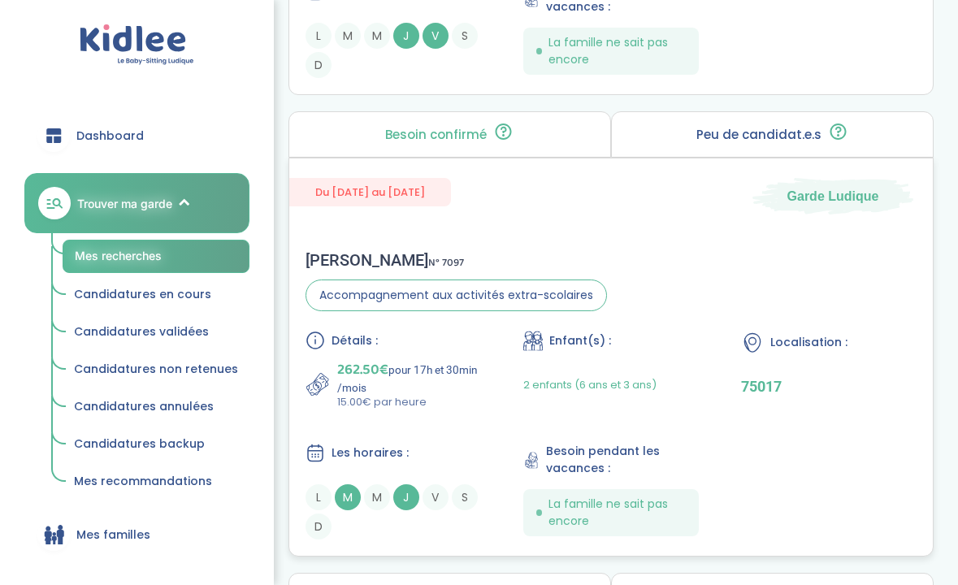
click at [470, 236] on div "Matthieu B . N° 7097 Accompagnement aux activités extra-scolaires Détails : 262…" at bounding box center [610, 395] width 643 height 322
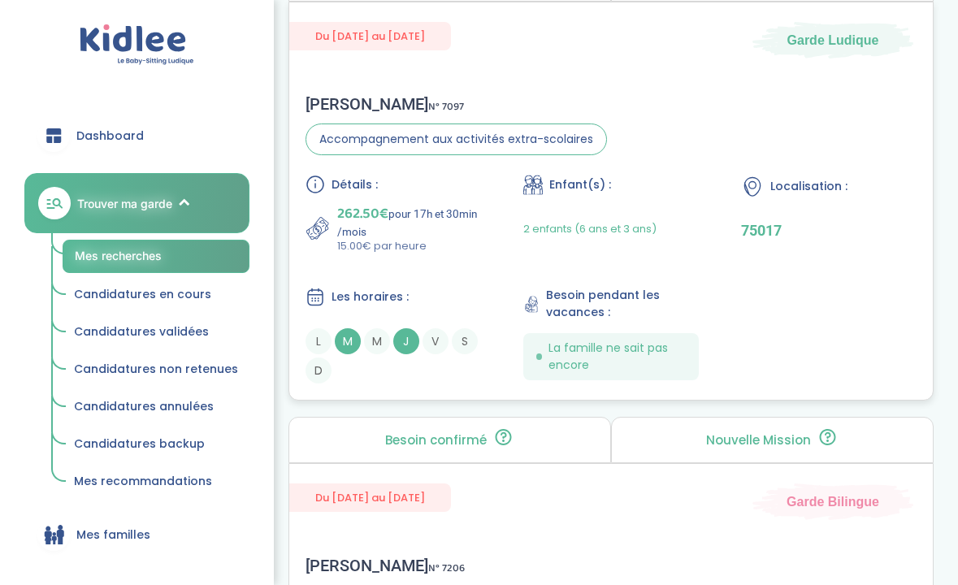
scroll to position [4457, 0]
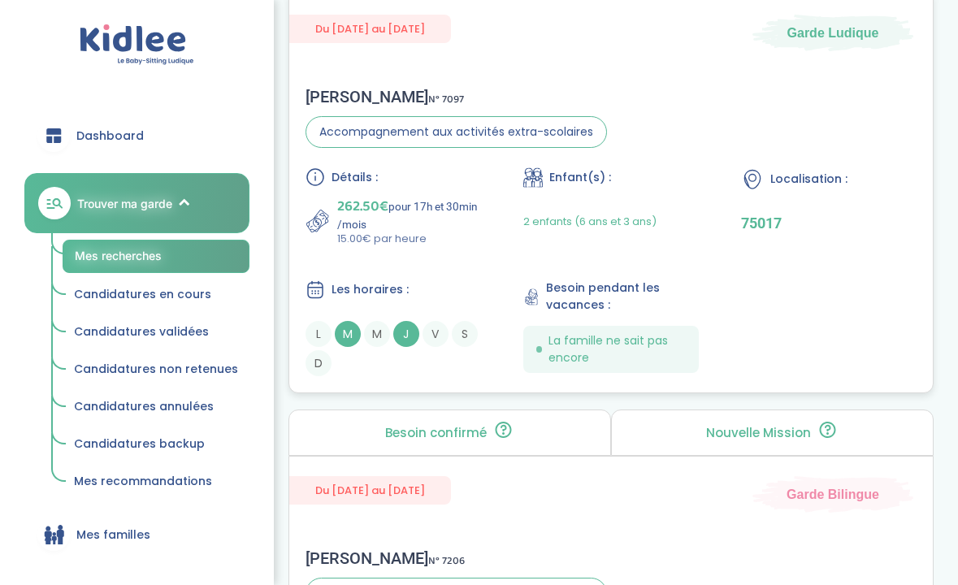
click at [452, 277] on div "Détails : 262.50€ pour 17h et 30min /mois 15.00€ par heure Enfant(s) : 2 enfant…" at bounding box center [610, 271] width 611 height 209
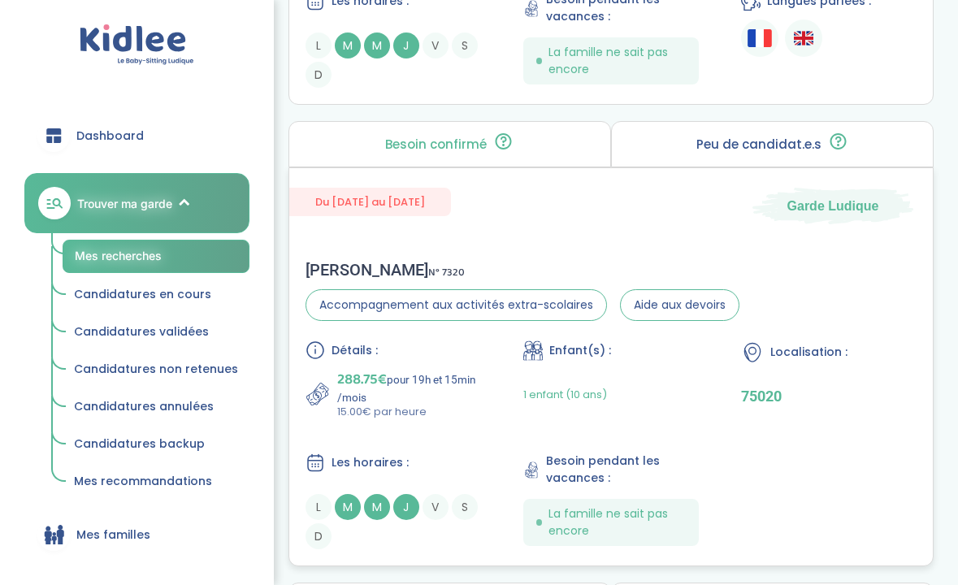
scroll to position [3396, 0]
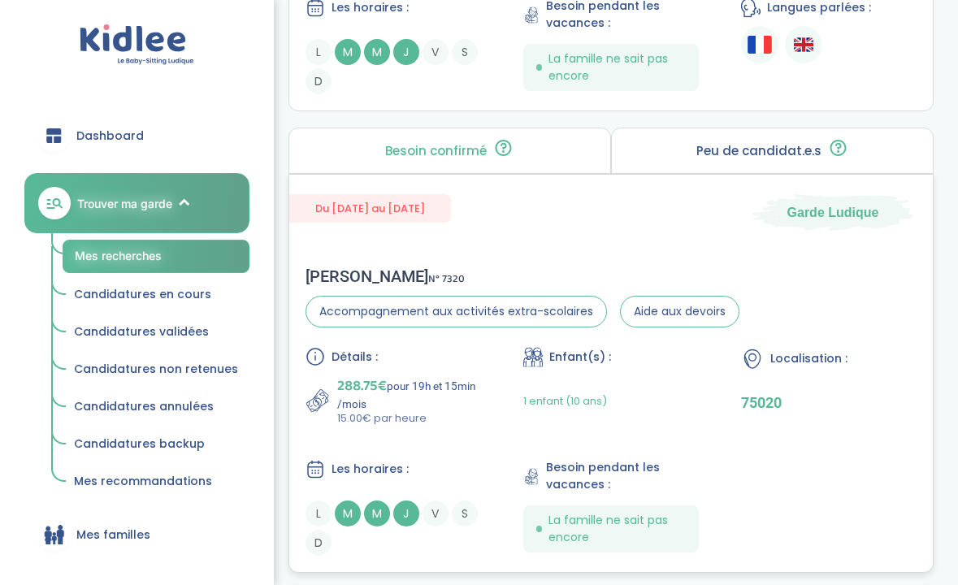
click at [546, 266] on div "Sandrine T . N° 7320 Accompagnement aux activités extra-scolaires Aide aux devo…" at bounding box center [610, 411] width 643 height 322
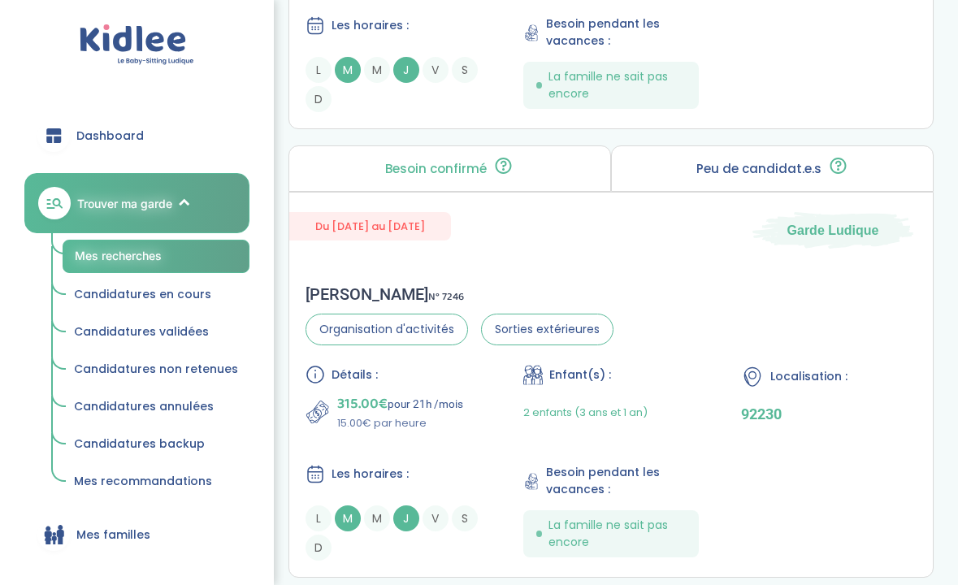
scroll to position [2466, 0]
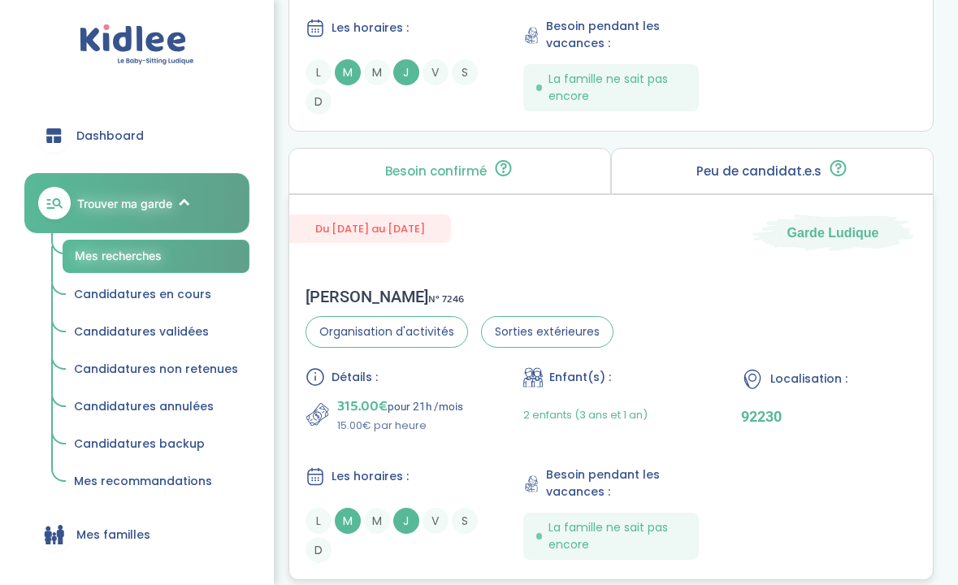
click at [448, 268] on div "Du 01-09-2025 au 03-07-2026 Garde Ludique Alice D . N° 7246 Organisation d'acti…" at bounding box center [610, 387] width 645 height 386
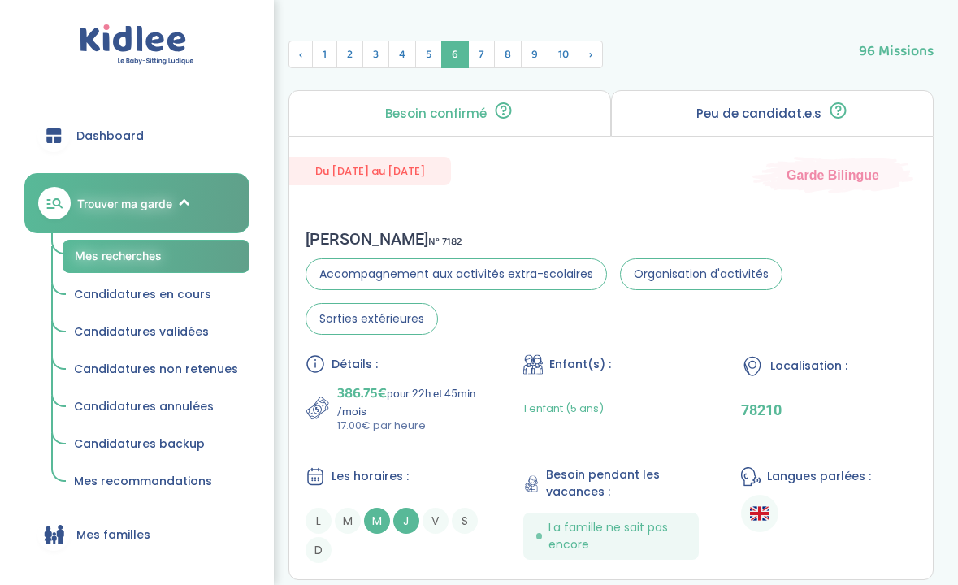
scroll to position [660, 0]
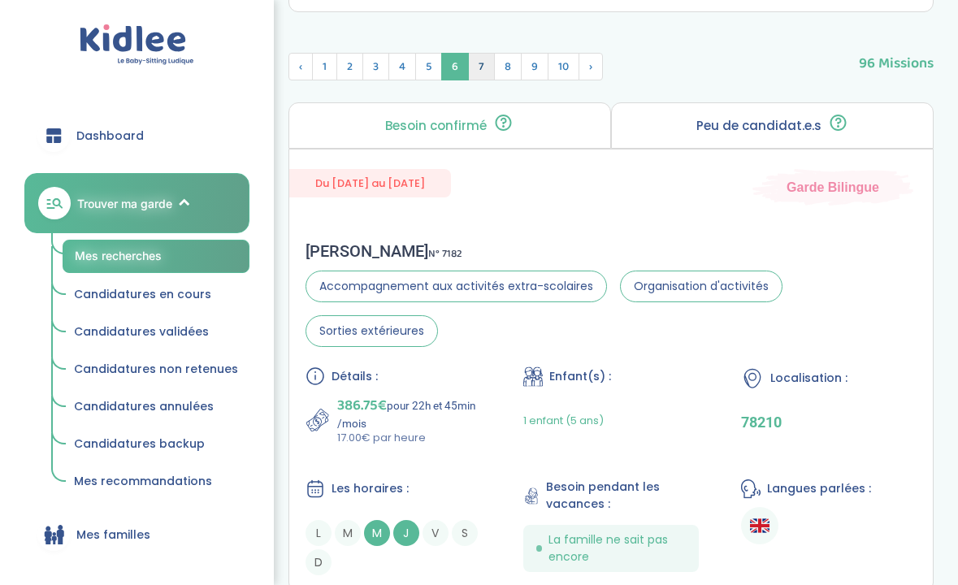
click at [475, 71] on span "7" at bounding box center [481, 67] width 27 height 28
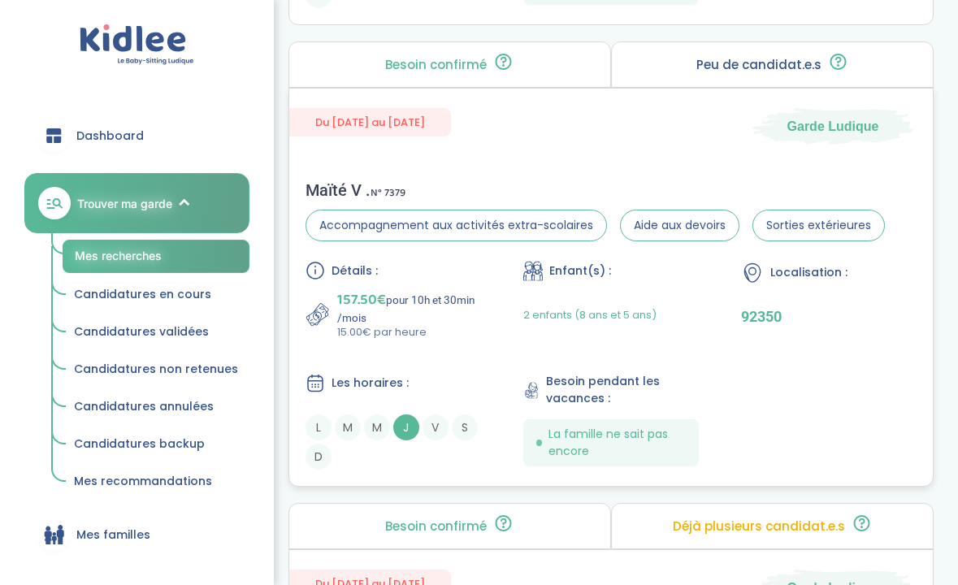
scroll to position [3055, 0]
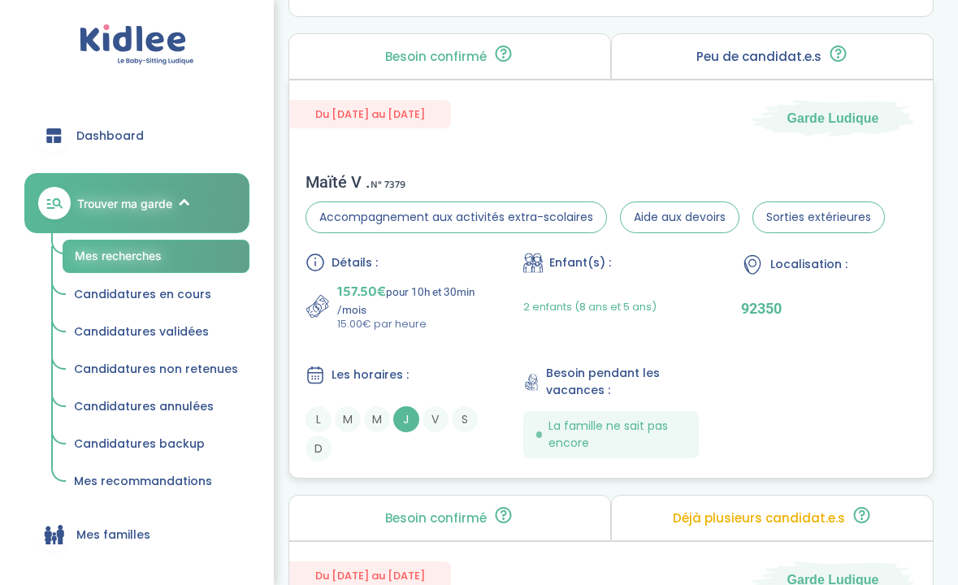
click at [481, 171] on div "Maïté V . N° 7379 Accompagnement aux activités extra-scolaires Aide aux devoirs…" at bounding box center [610, 317] width 643 height 322
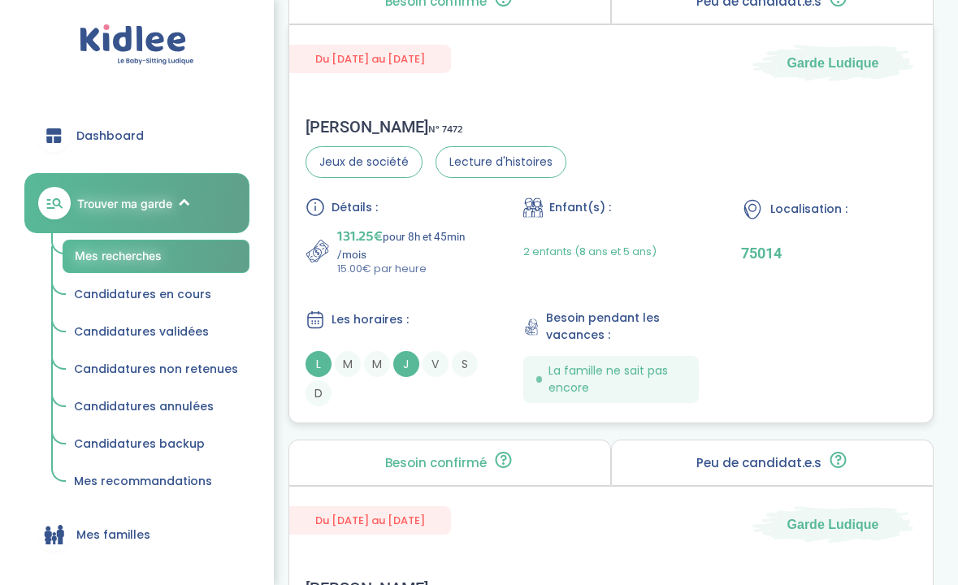
scroll to position [4032, 0]
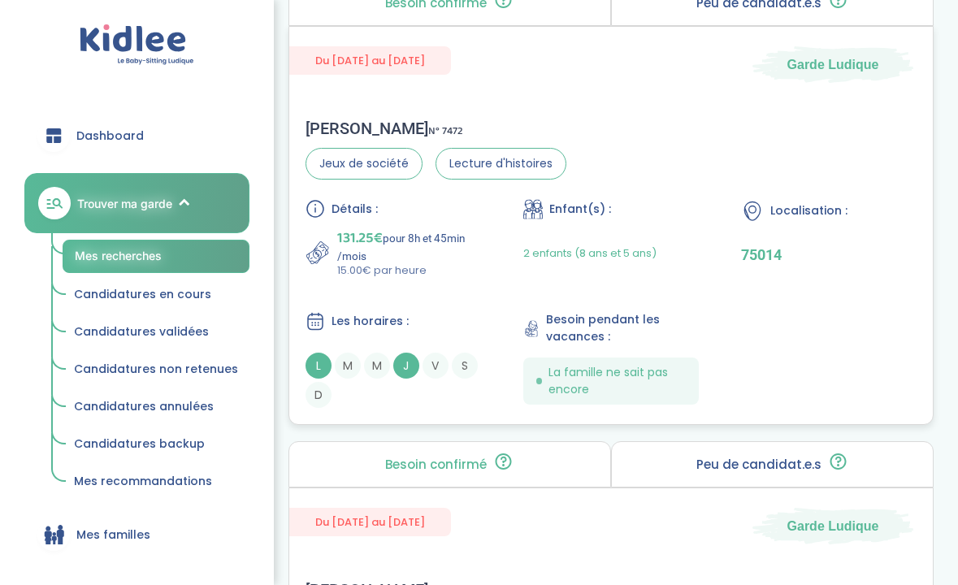
click at [399, 309] on div "Détails : 131.25€ pour 8h et 45min /mois 15.00€ par heure Enfant(s) : 2 enfants…" at bounding box center [610, 303] width 611 height 209
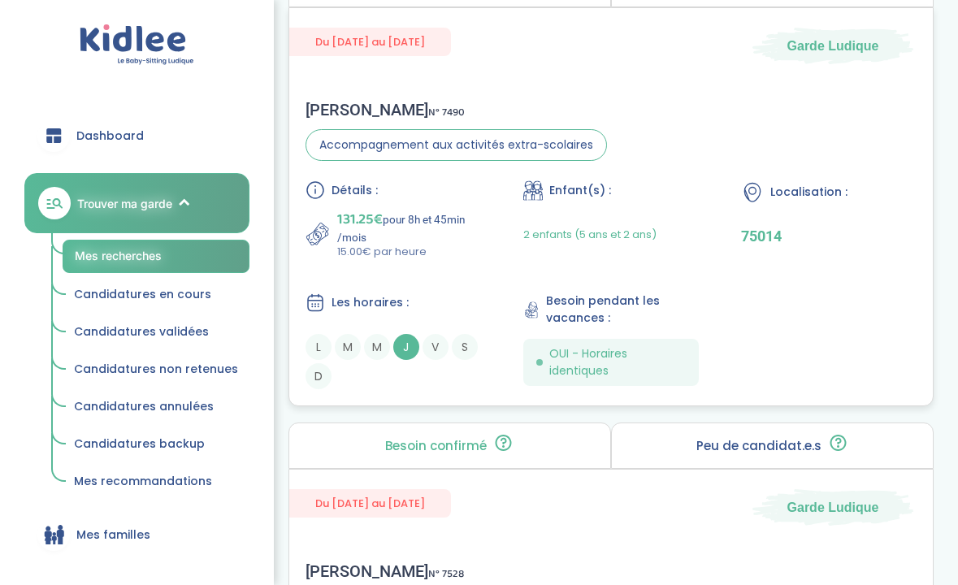
scroll to position [4513, 0]
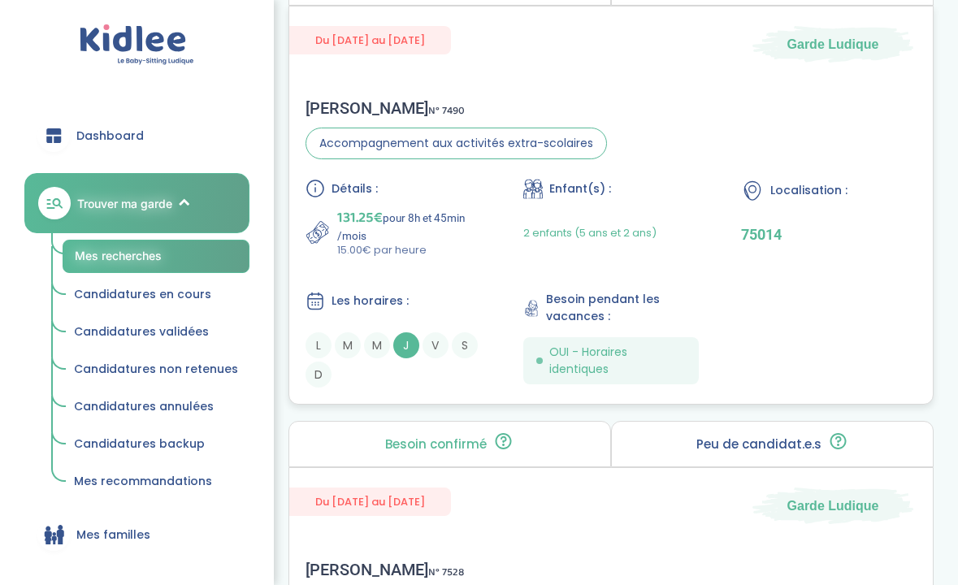
click at [417, 266] on div "Détails : 131.25€ pour 8h et 45min /mois 15.00€ par heure Enfant(s) : 2 enfants…" at bounding box center [610, 283] width 611 height 209
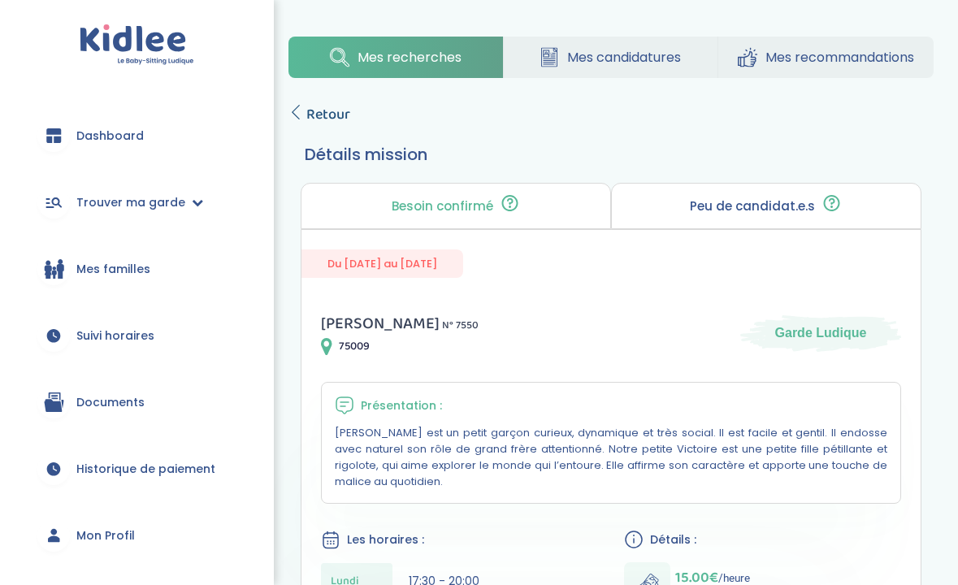
click at [306, 115] on span "Retour" at bounding box center [328, 114] width 44 height 23
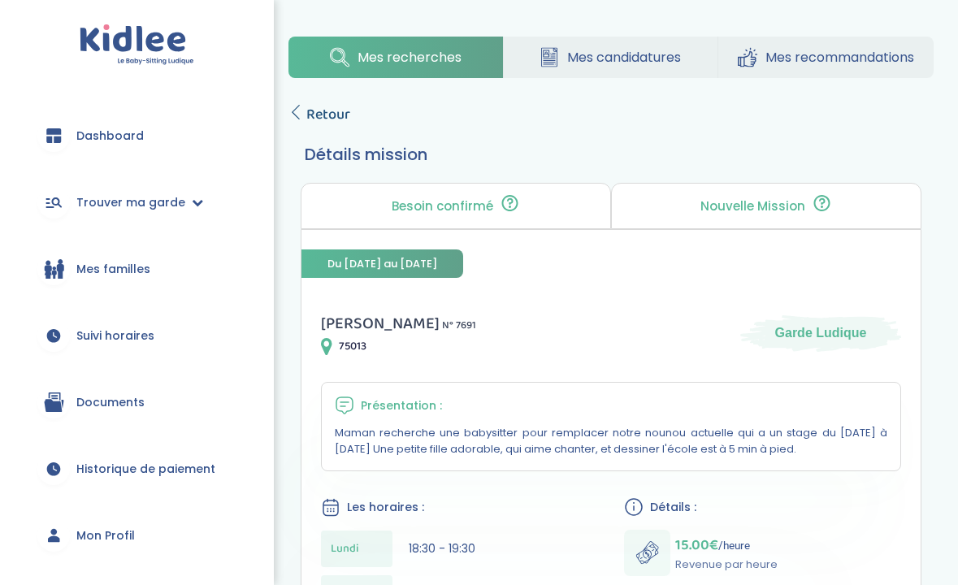
click at [334, 121] on span "Retour" at bounding box center [328, 114] width 44 height 23
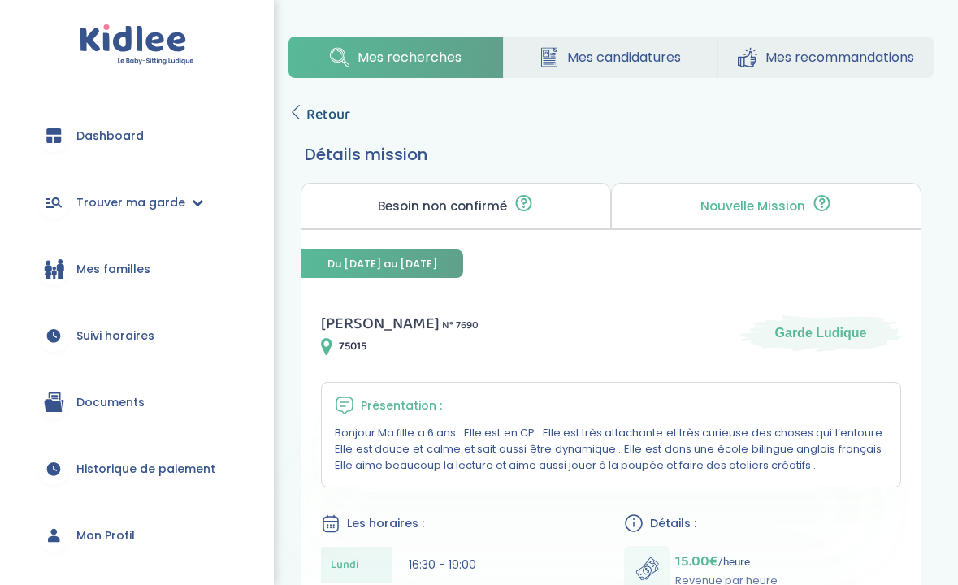
click at [320, 119] on span "Retour" at bounding box center [328, 114] width 44 height 23
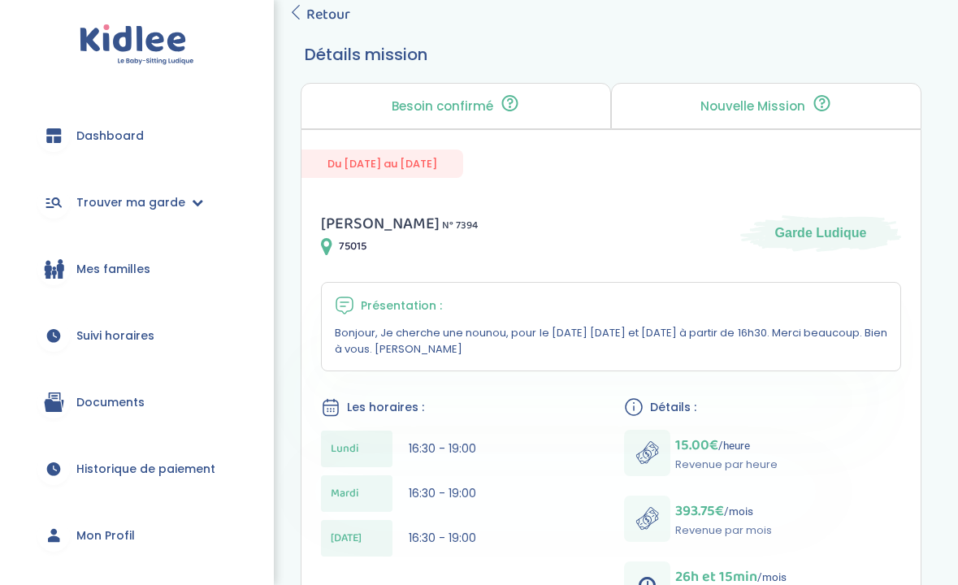
scroll to position [113, 0]
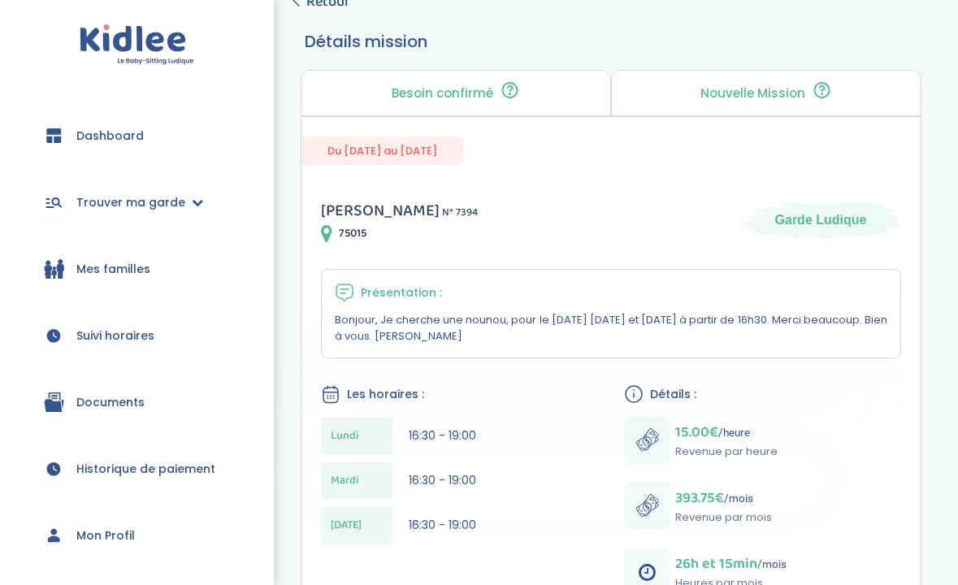
click at [340, 6] on span "Retour" at bounding box center [328, 1] width 44 height 23
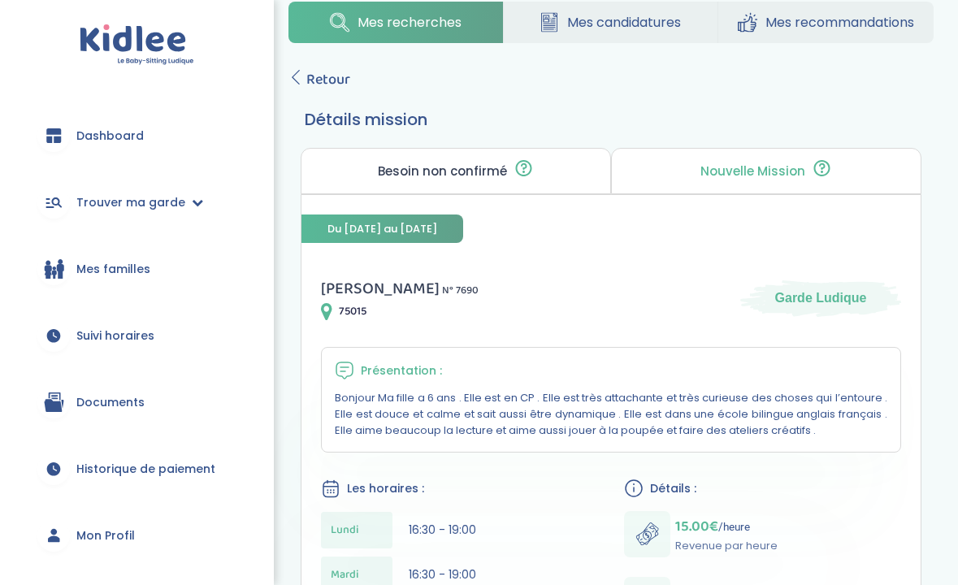
scroll to position [17, 0]
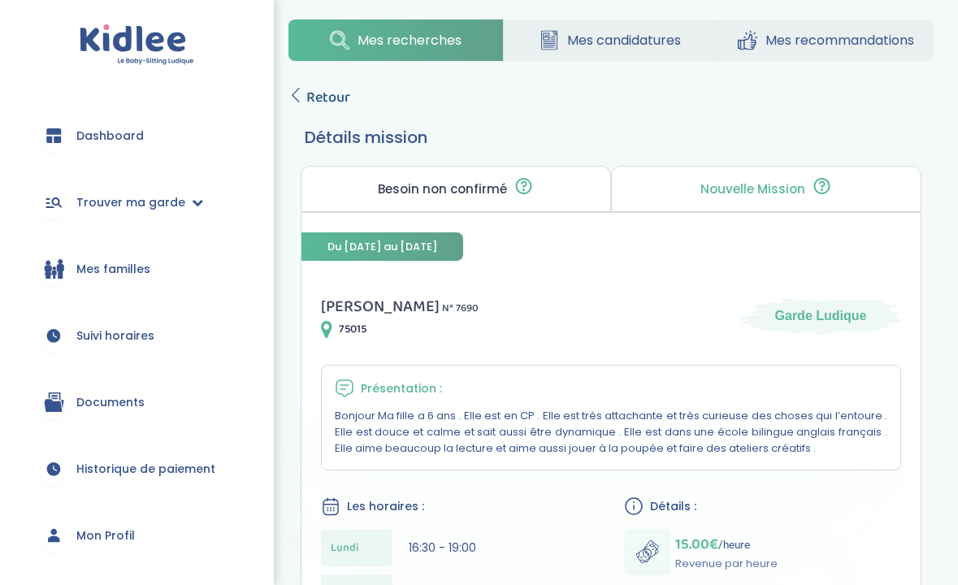
click at [330, 90] on span "Retour" at bounding box center [328, 97] width 44 height 23
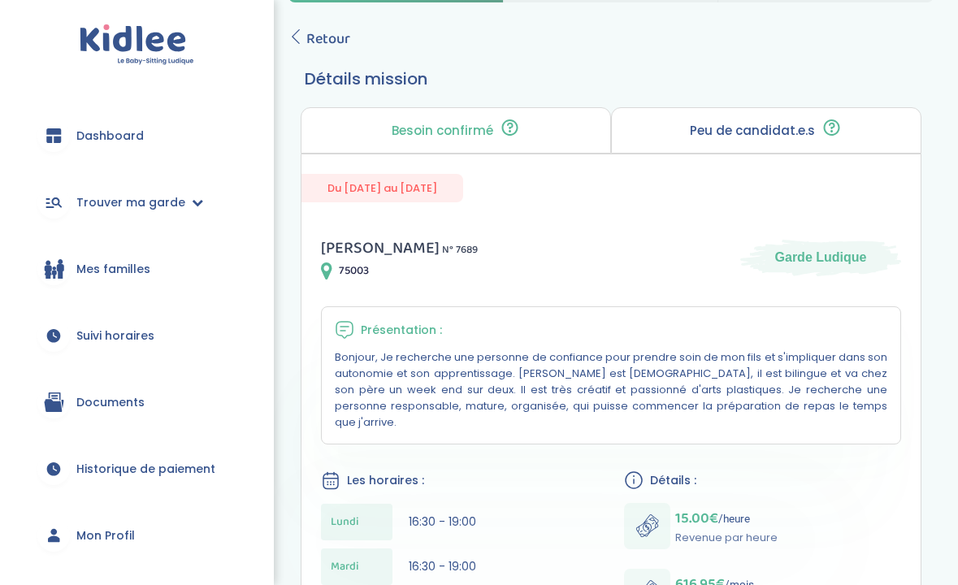
scroll to position [63, 0]
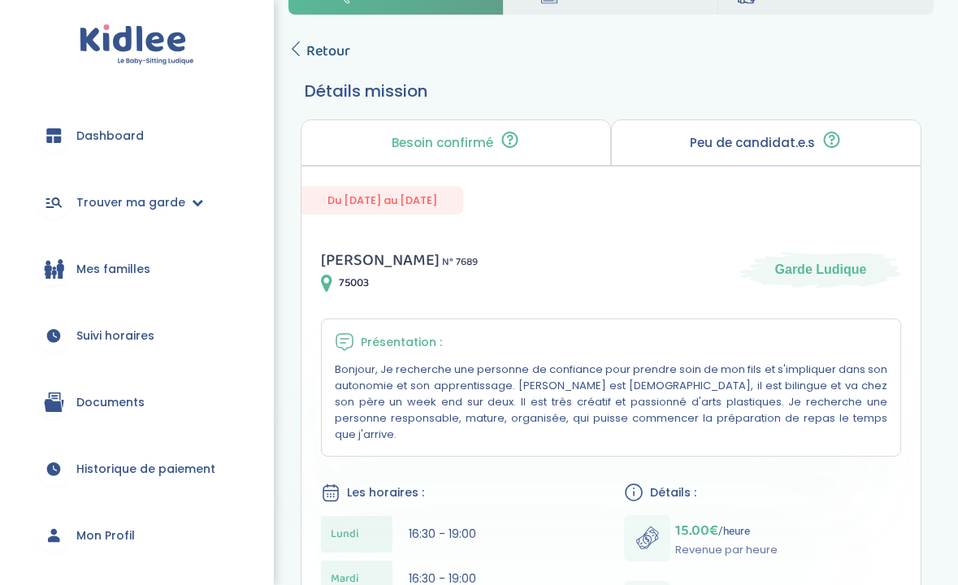
click at [326, 46] on span "Retour" at bounding box center [328, 51] width 44 height 23
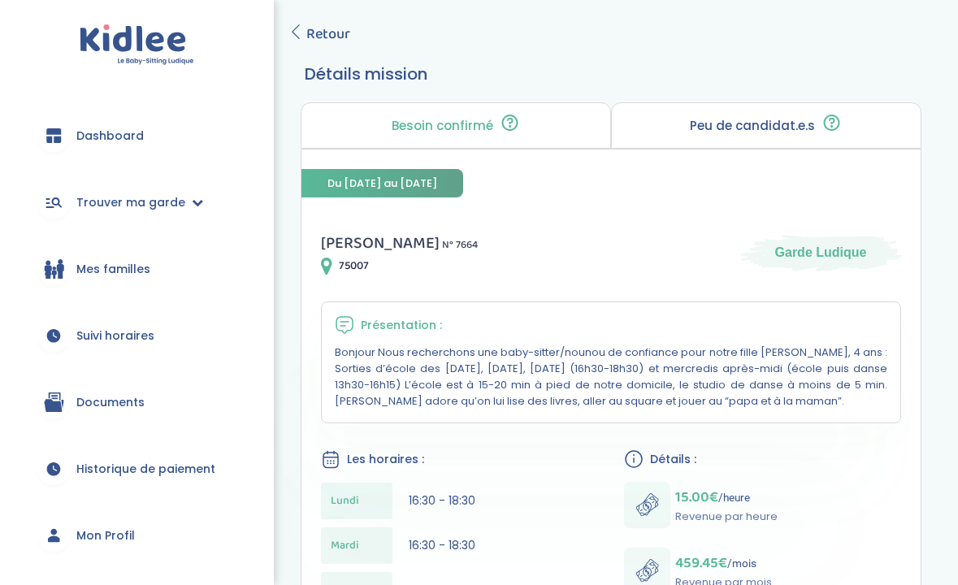
scroll to position [23, 0]
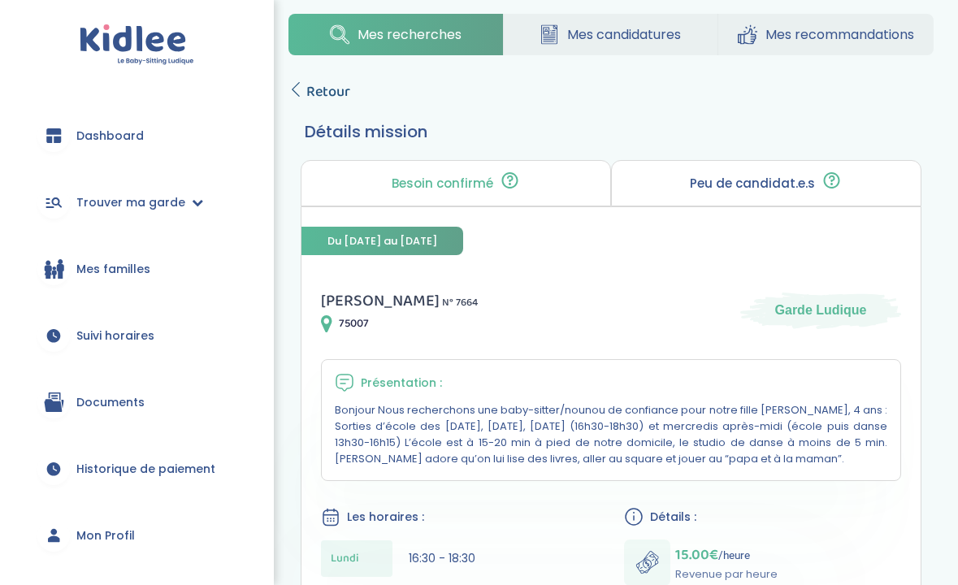
click at [340, 84] on span "Retour" at bounding box center [328, 91] width 44 height 23
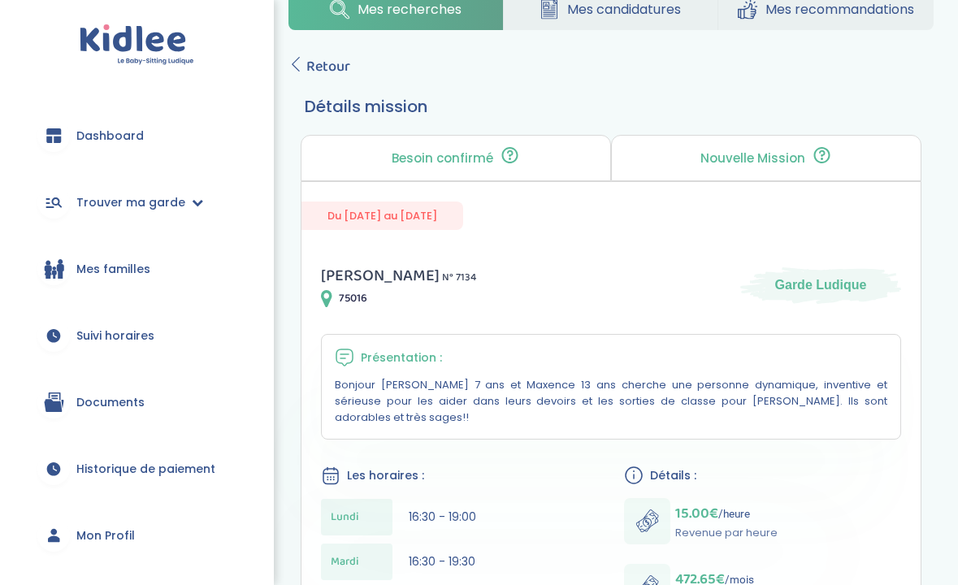
scroll to position [41, 0]
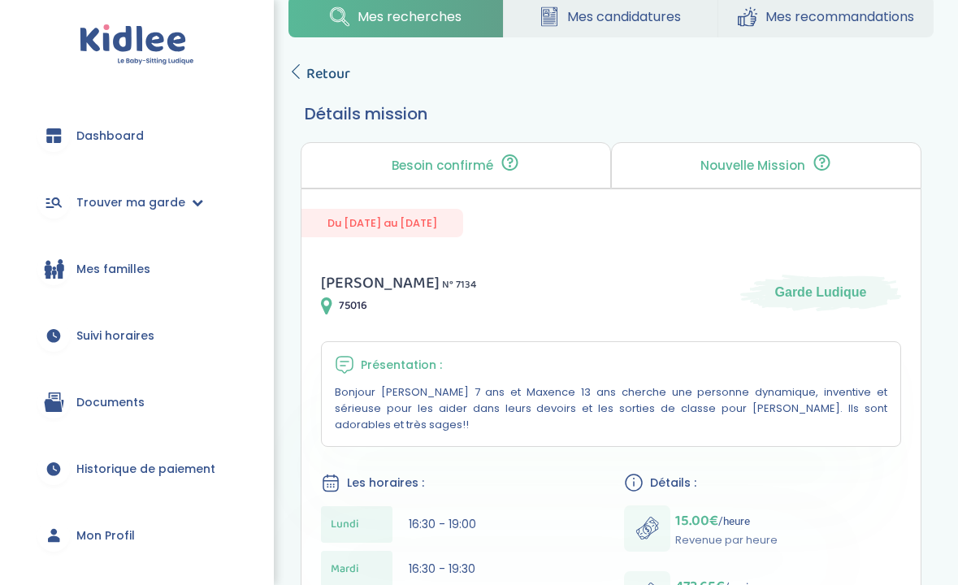
click at [308, 73] on span "Retour" at bounding box center [328, 74] width 44 height 23
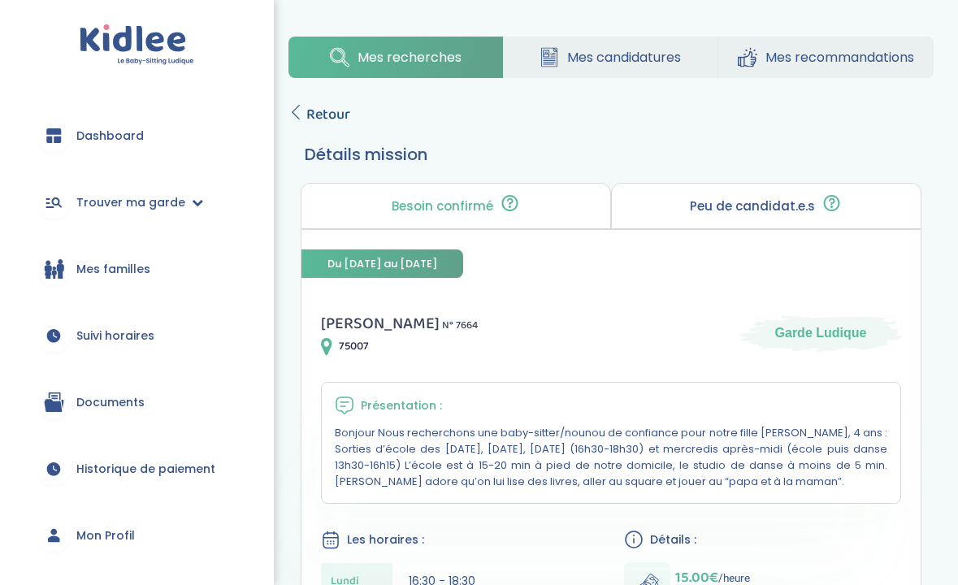
click at [315, 114] on span "Retour" at bounding box center [328, 114] width 44 height 23
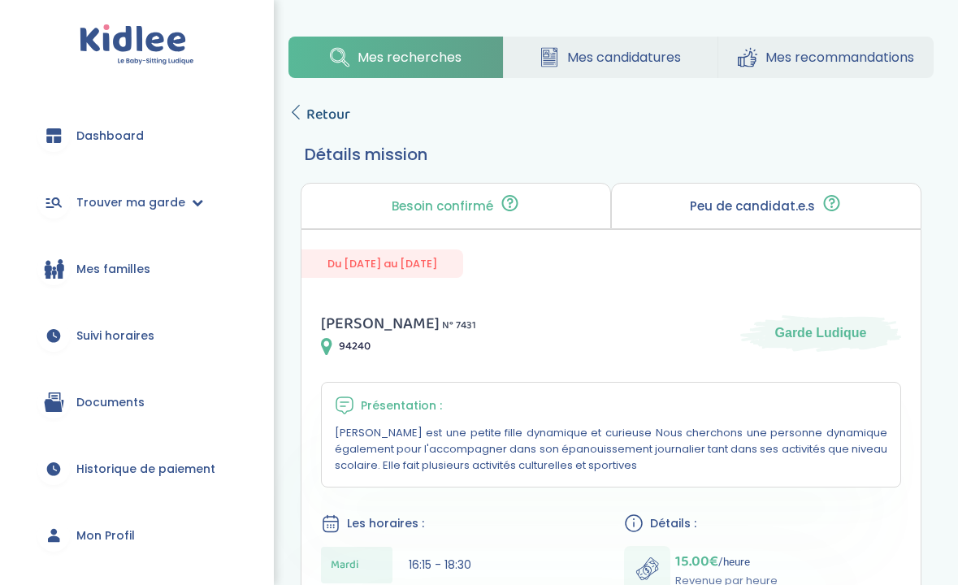
click at [331, 107] on span "Retour" at bounding box center [328, 114] width 44 height 23
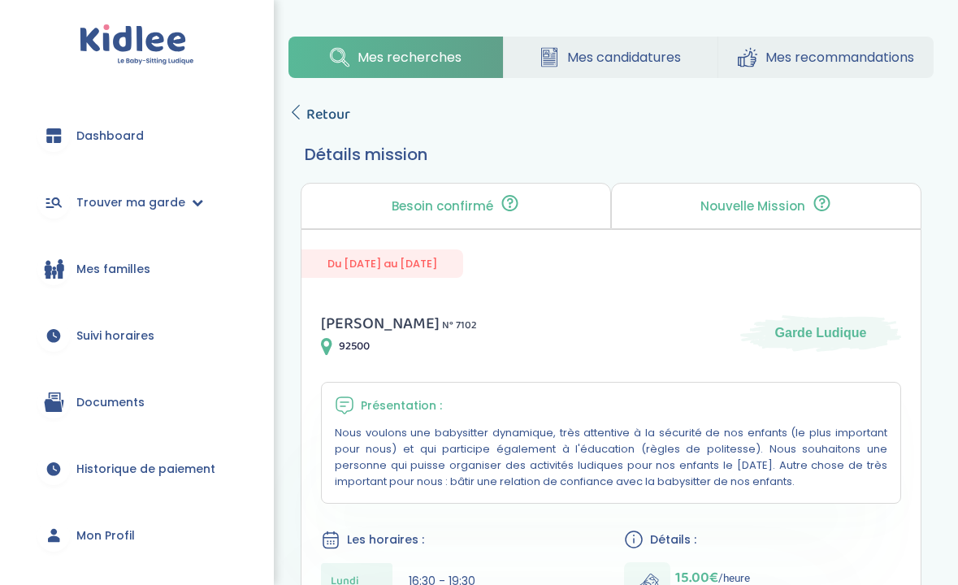
click at [335, 117] on span "Retour" at bounding box center [328, 114] width 44 height 23
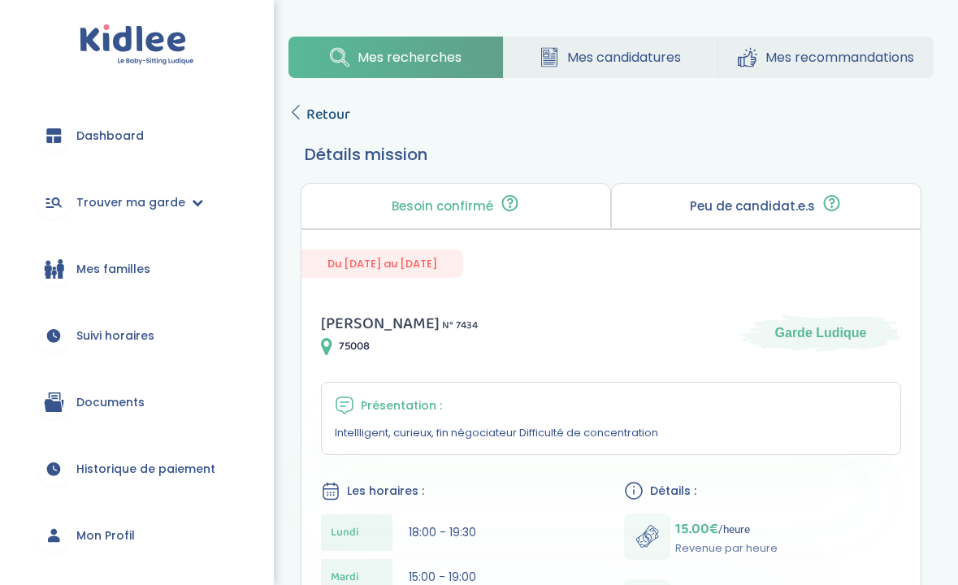
click at [313, 117] on span "Retour" at bounding box center [328, 114] width 44 height 23
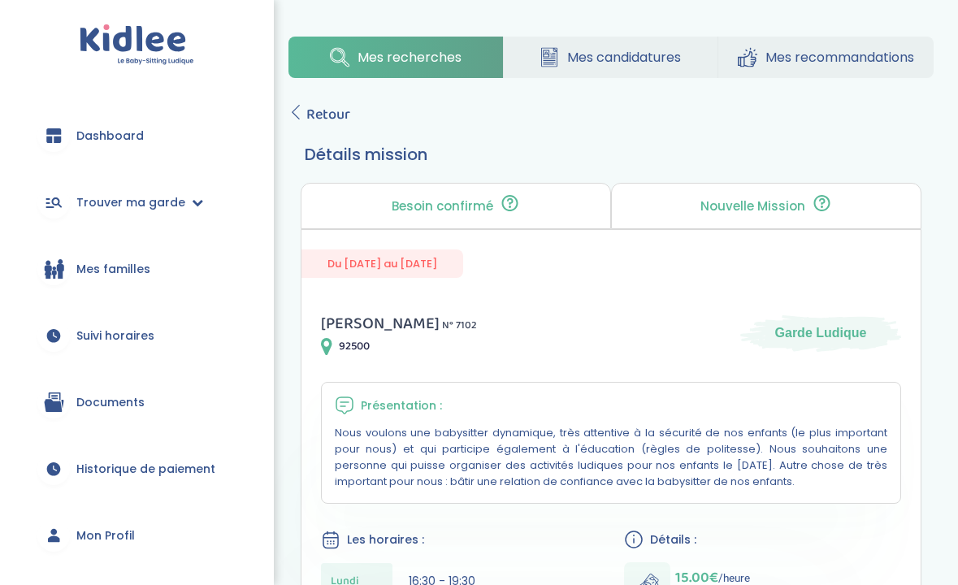
click at [318, 114] on span "Retour" at bounding box center [328, 114] width 44 height 23
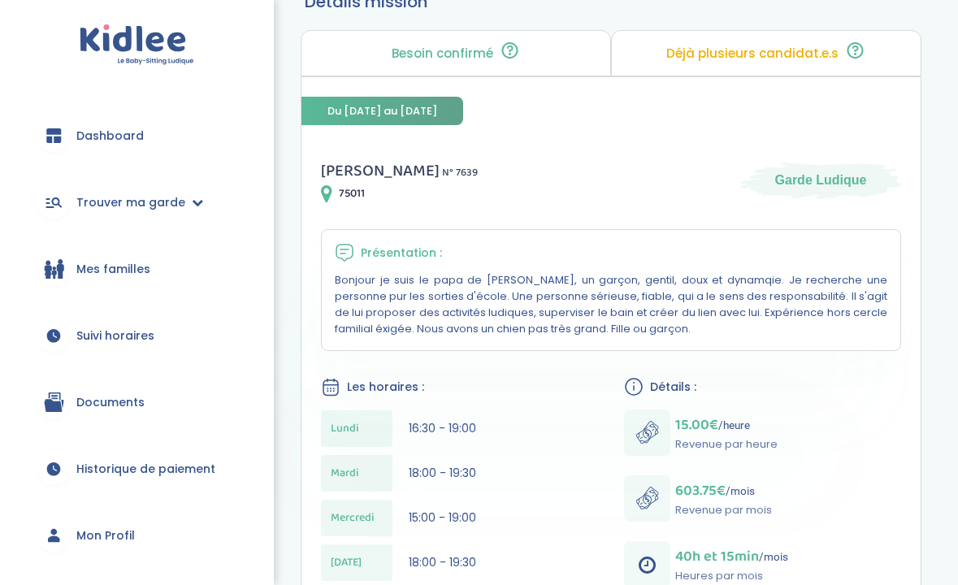
scroll to position [84, 0]
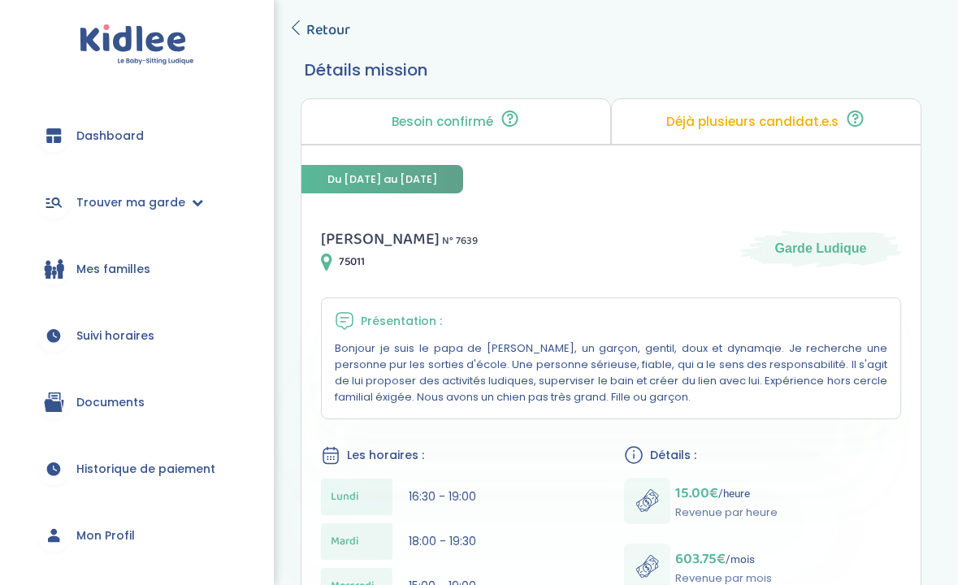
click at [340, 23] on span "Retour" at bounding box center [328, 30] width 44 height 23
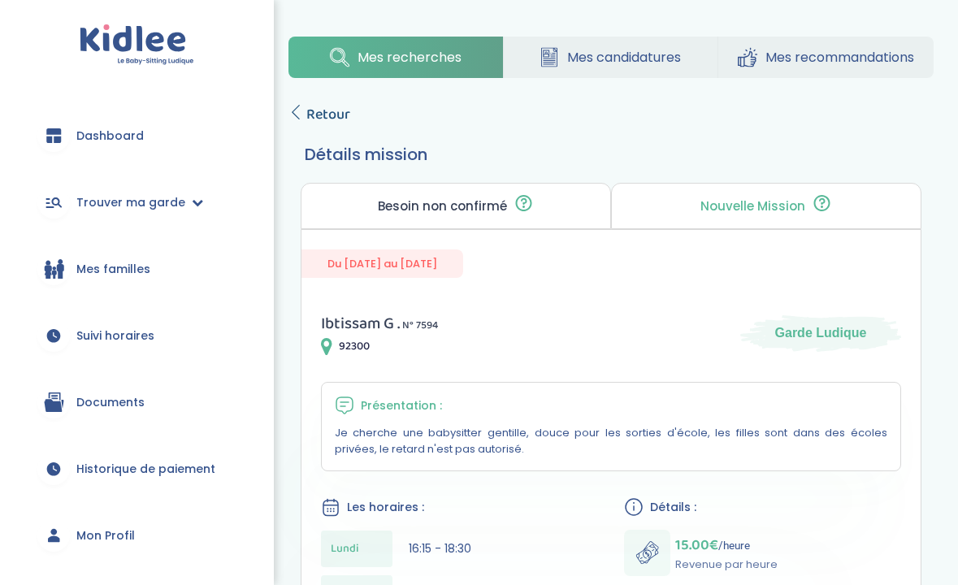
click at [338, 108] on span "Retour" at bounding box center [328, 114] width 44 height 23
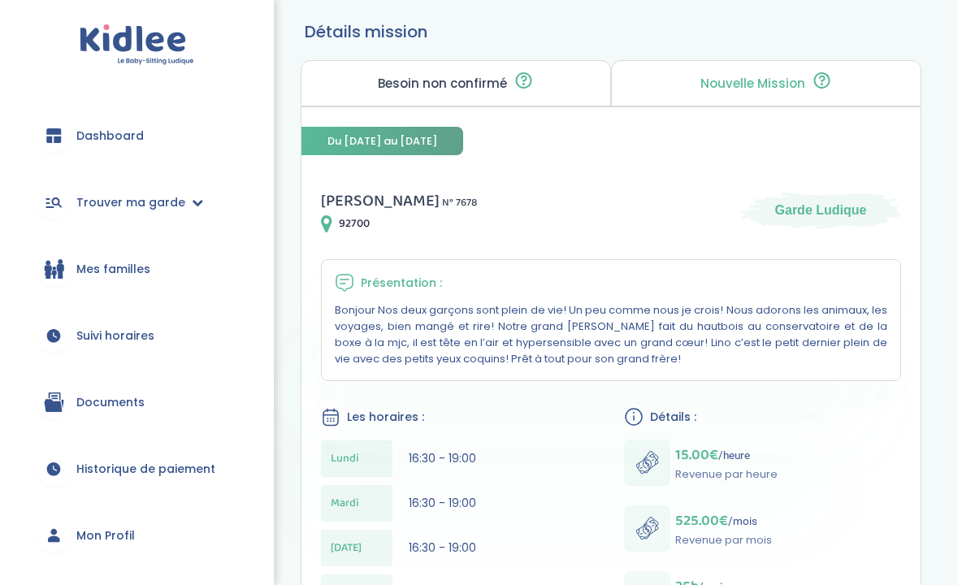
scroll to position [86, 0]
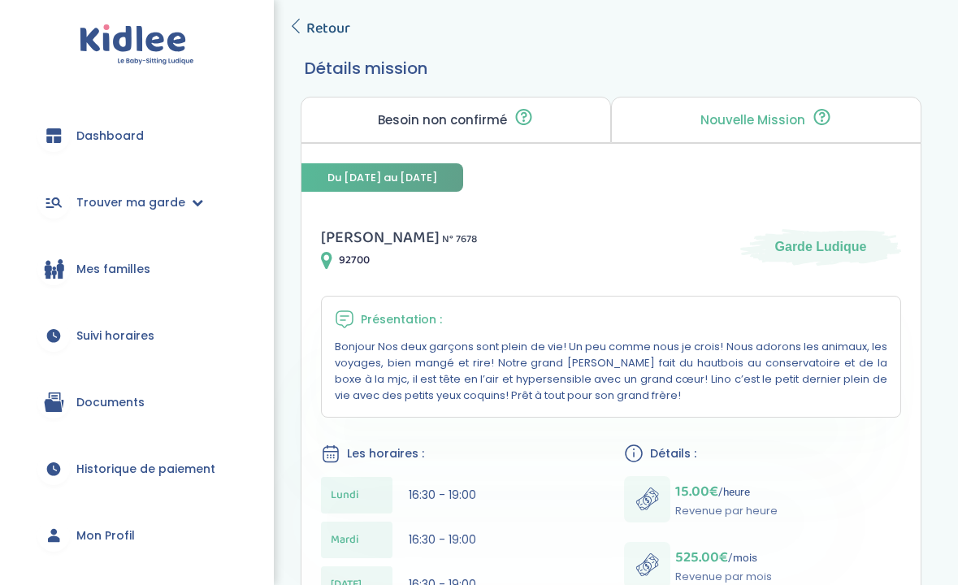
click at [325, 24] on span "Retour" at bounding box center [328, 28] width 44 height 23
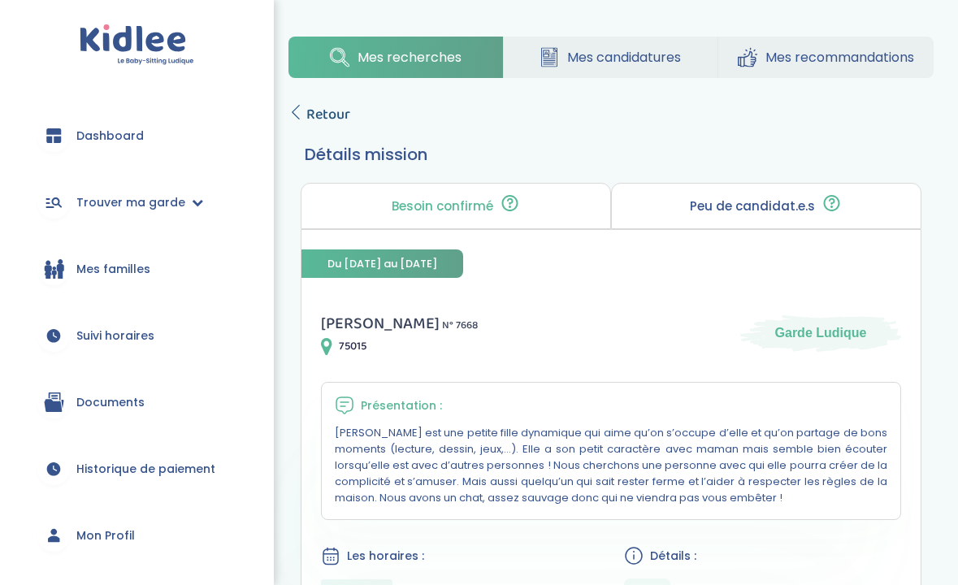
click at [324, 123] on span "Retour" at bounding box center [328, 114] width 44 height 23
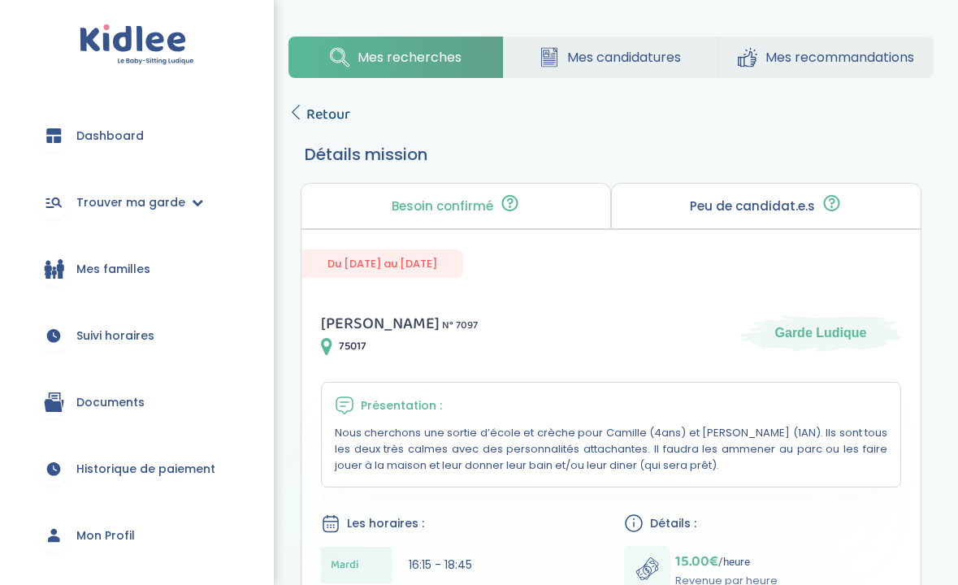
click at [325, 110] on span "Retour" at bounding box center [328, 114] width 44 height 23
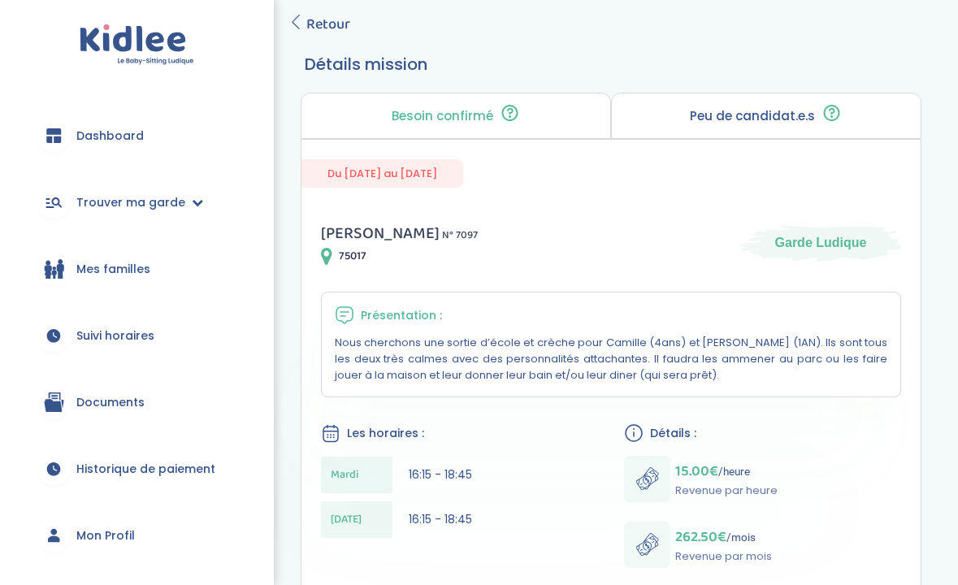
scroll to position [6, 0]
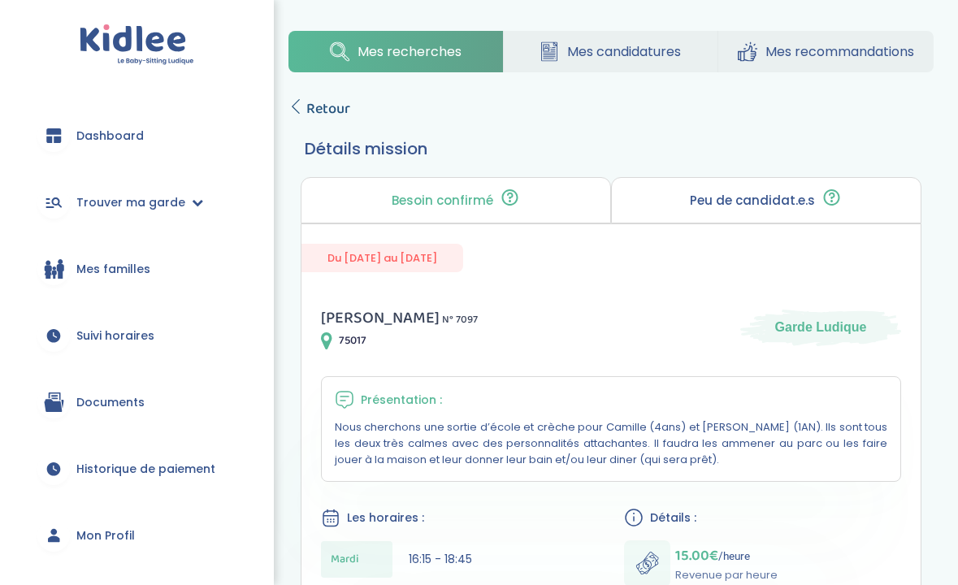
click at [305, 115] on link "Retour" at bounding box center [319, 108] width 62 height 23
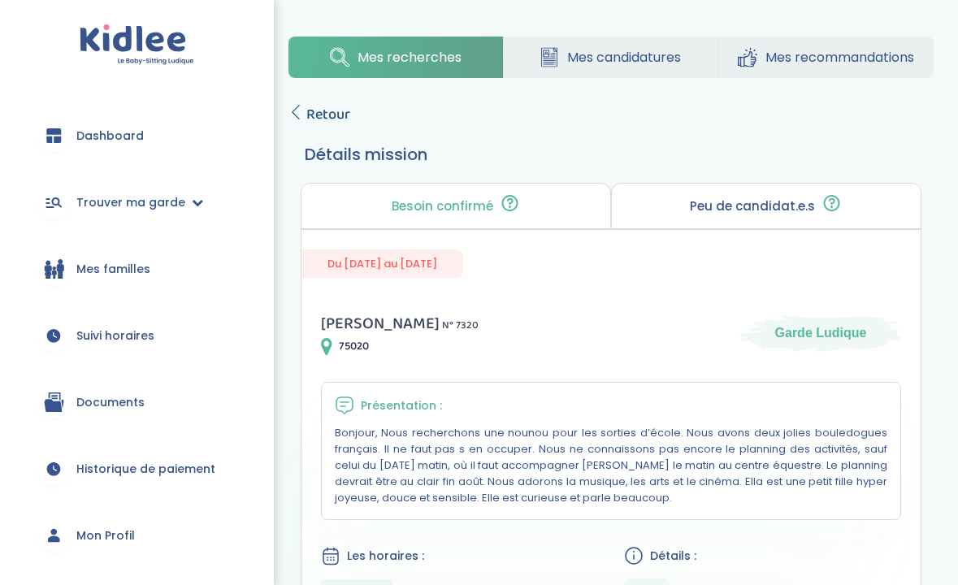
click at [331, 108] on span "Retour" at bounding box center [328, 114] width 44 height 23
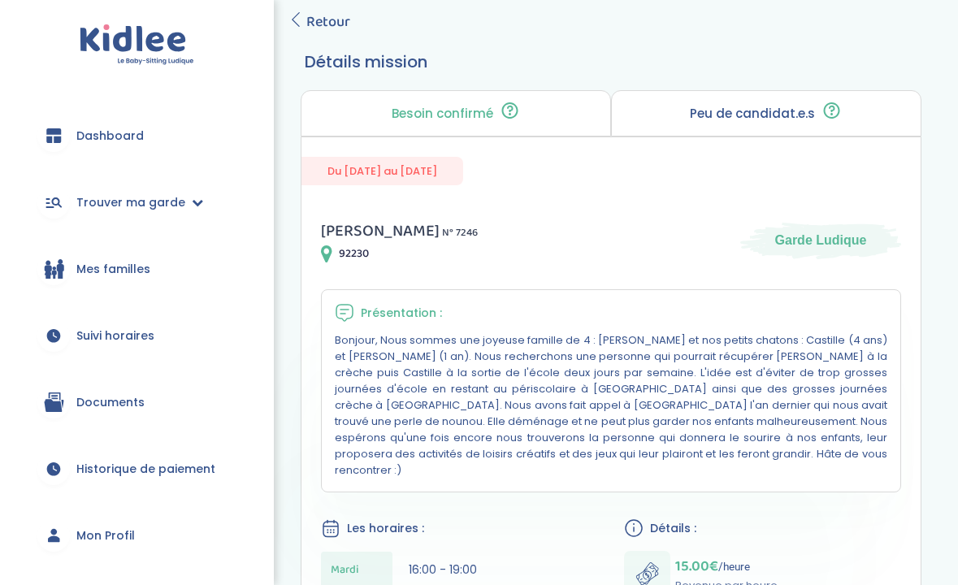
scroll to position [92, 0]
click at [330, 17] on span "Retour" at bounding box center [328, 22] width 44 height 23
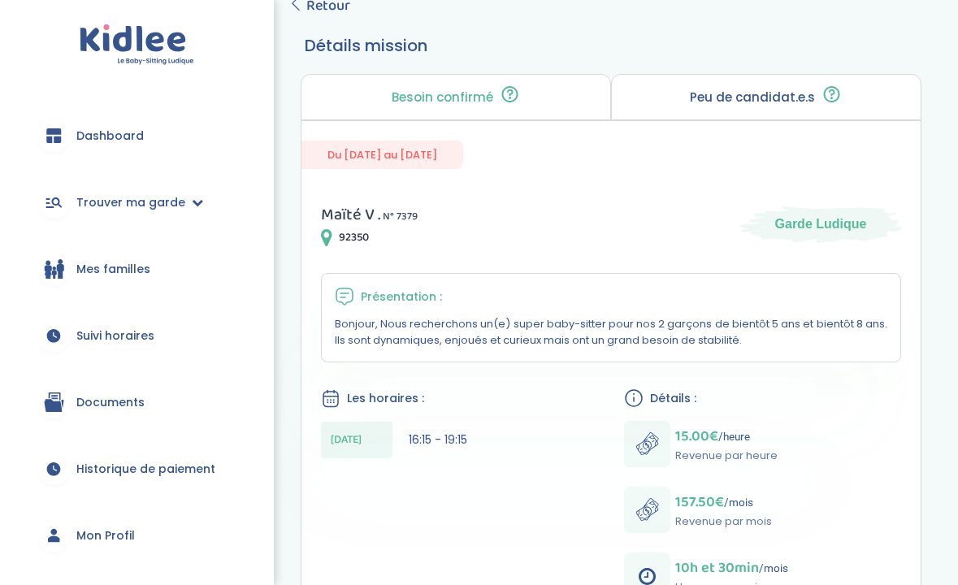
scroll to position [107, 0]
click at [314, 7] on span "Retour" at bounding box center [328, 7] width 44 height 23
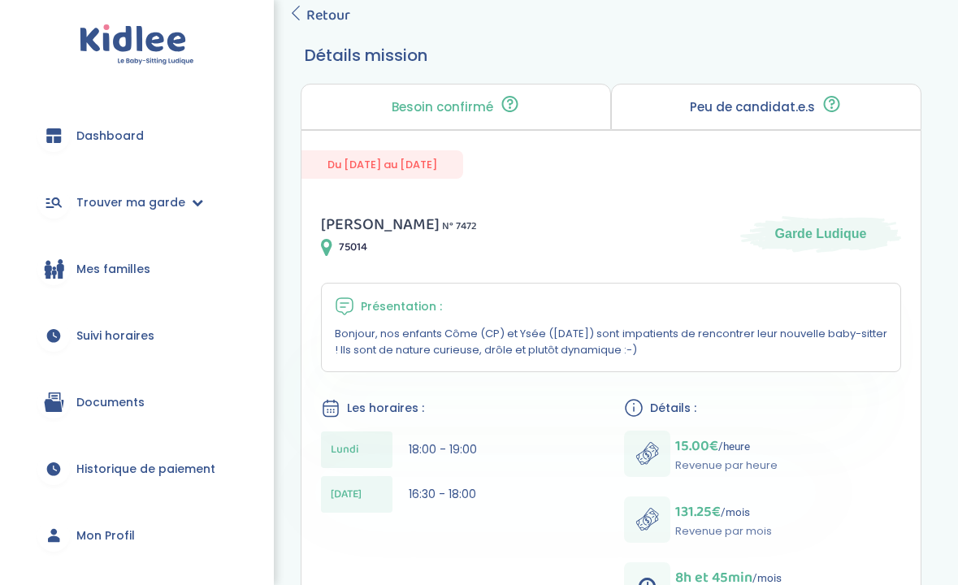
scroll to position [63, 0]
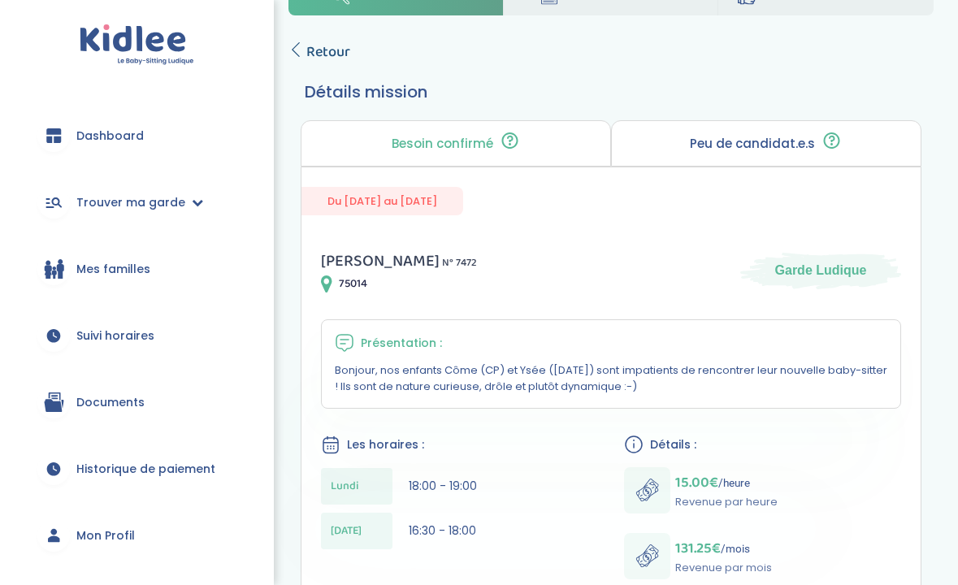
click at [334, 48] on span "Retour" at bounding box center [328, 52] width 44 height 23
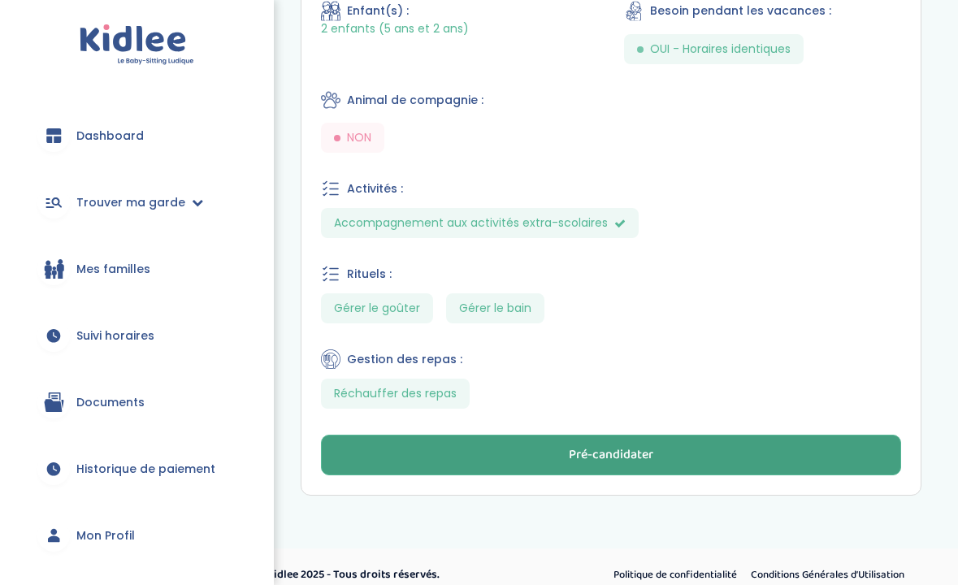
scroll to position [764, 0]
click at [578, 447] on div "Pré-candidater" at bounding box center [611, 456] width 84 height 19
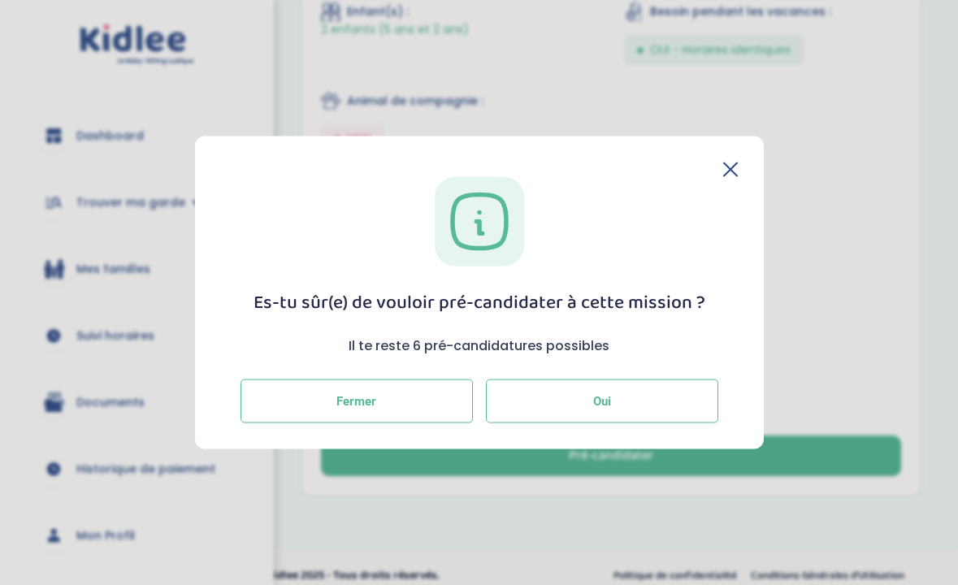
click at [584, 408] on button "Oui" at bounding box center [602, 401] width 232 height 44
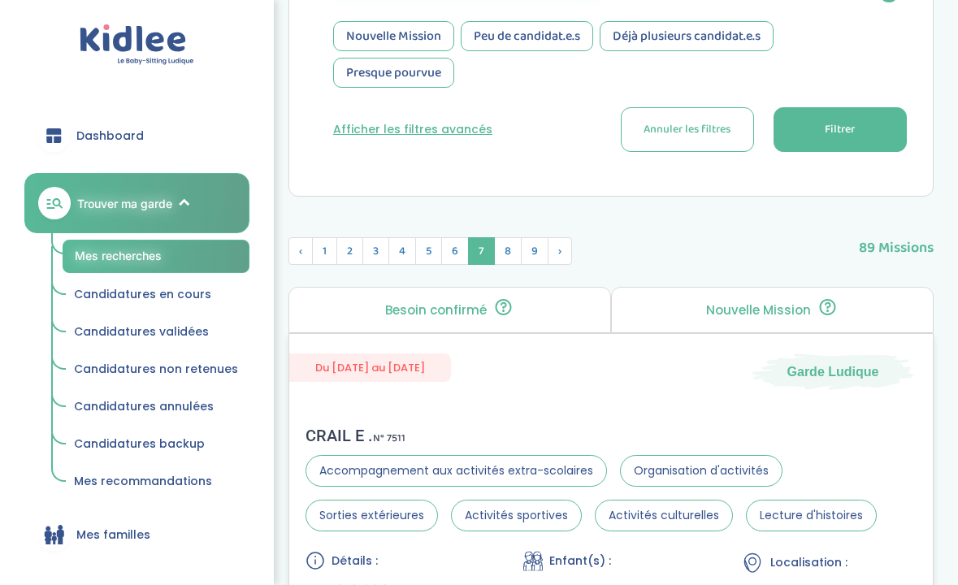
scroll to position [508, 0]
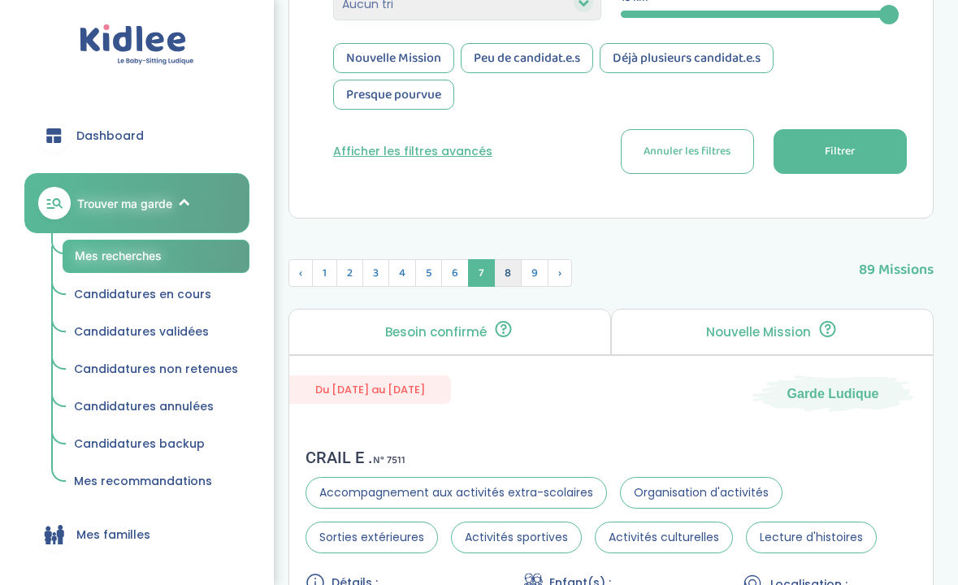
click at [511, 284] on span "8" at bounding box center [508, 273] width 28 height 28
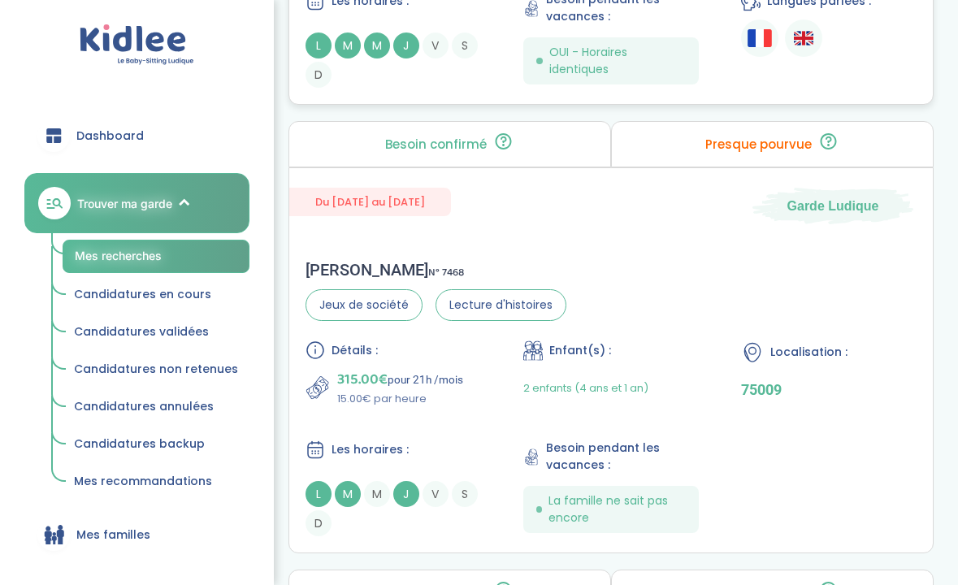
scroll to position [1621, 0]
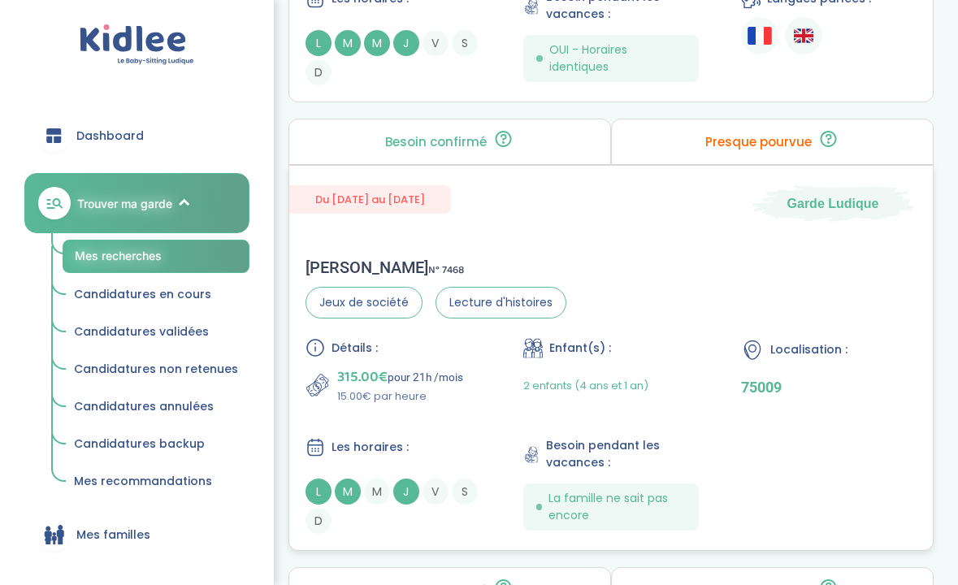
click at [504, 253] on div "Augustin R . N° 7468 Jeux de société Lecture d'histoires Détails : 315.00€ pour…" at bounding box center [610, 395] width 643 height 309
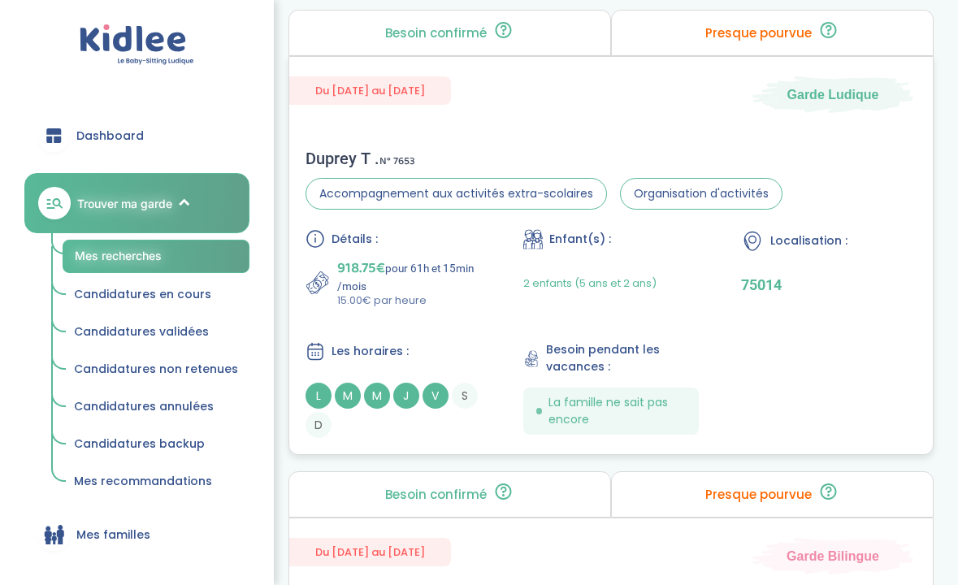
scroll to position [2179, 0]
click at [461, 322] on div "Détails : 918.75€ pour 61h et 15min /mois 15.00€ par heure Enfant(s) : 2 enfant…" at bounding box center [610, 332] width 611 height 209
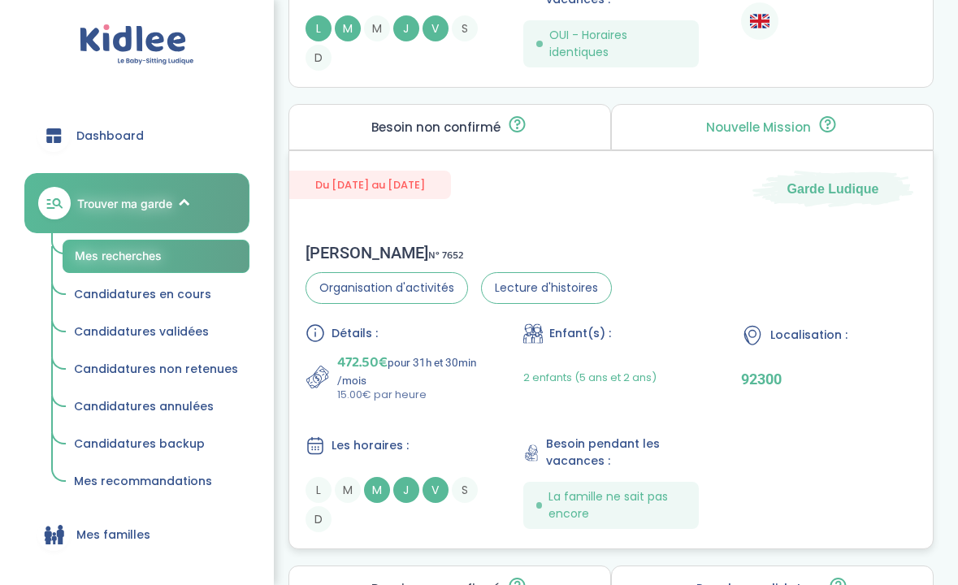
scroll to position [2940, 0]
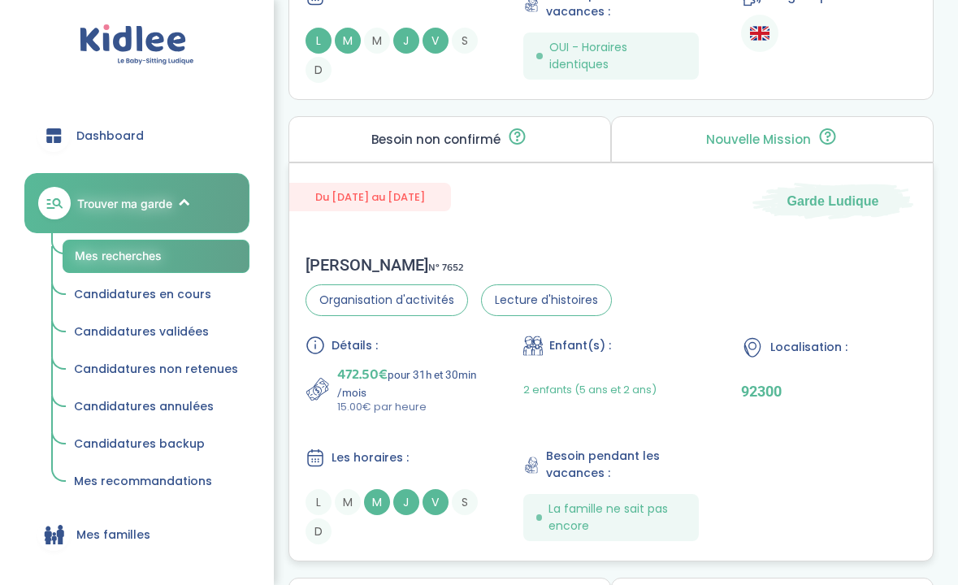
click at [452, 230] on div "Du 01-10-2025 au 10-07-2026 Garde Ludique Thibaud B . N° 7652 Organisation d'ac…" at bounding box center [610, 361] width 645 height 399
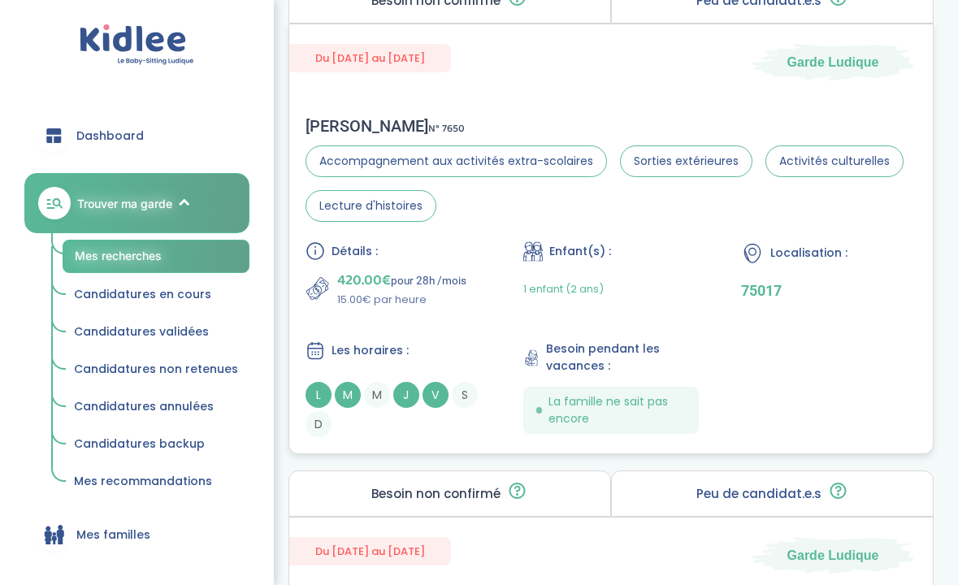
scroll to position [3573, 0]
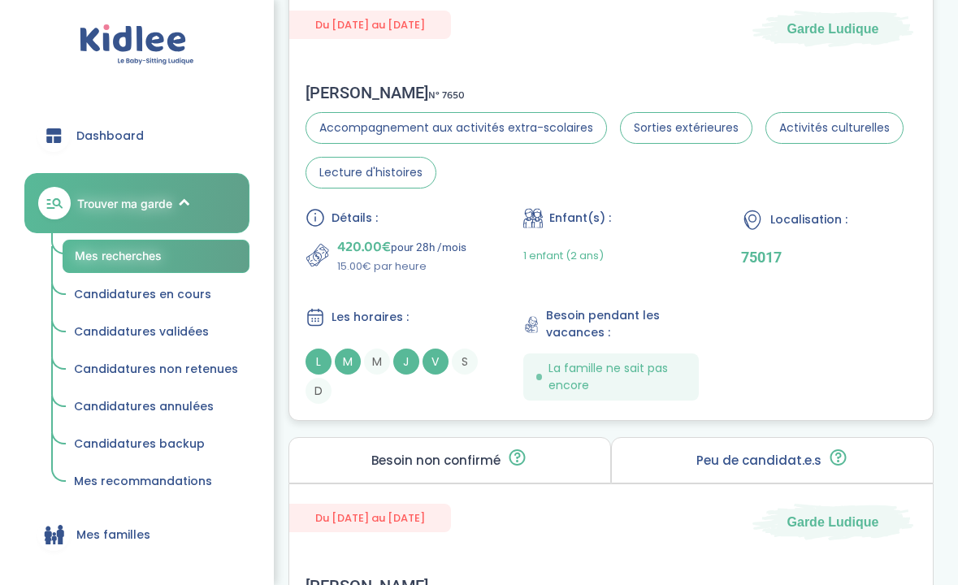
click at [470, 276] on div "Détails : 420.00€ pour 28h /mois 15.00€ par heure Enfant(s) : 1 enfant (2 ans) …" at bounding box center [610, 306] width 611 height 196
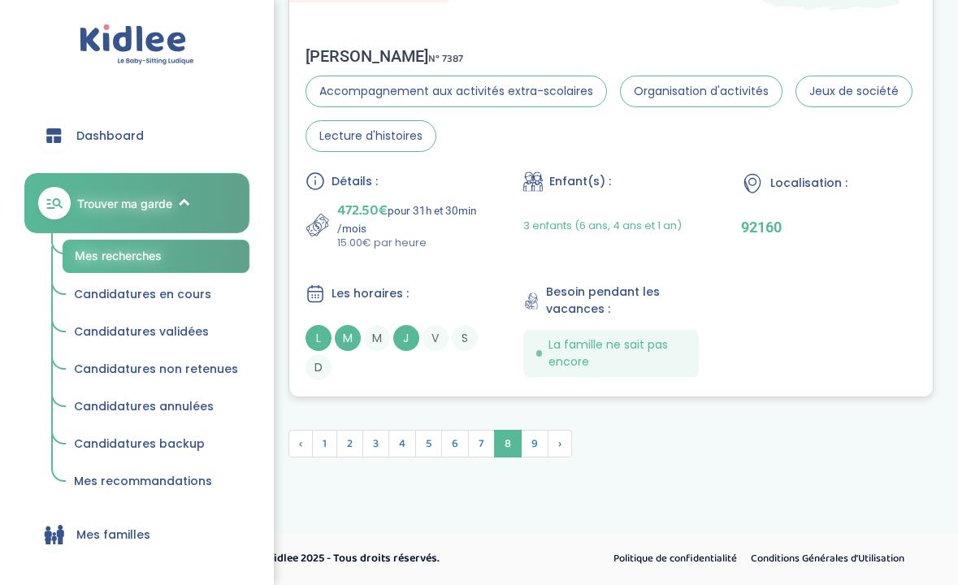
scroll to position [5013, 0]
click at [535, 433] on span "9" at bounding box center [535, 444] width 28 height 28
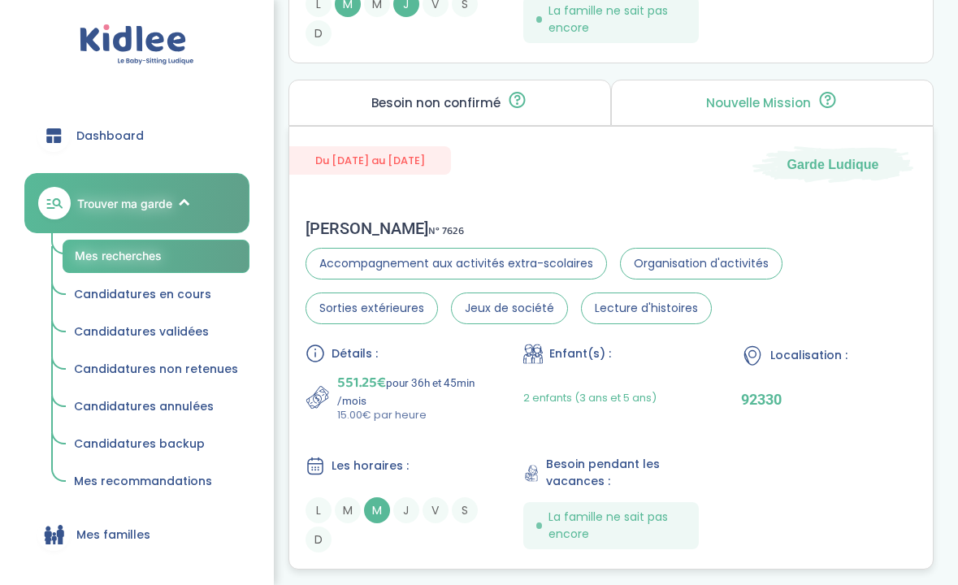
scroll to position [4439, 0]
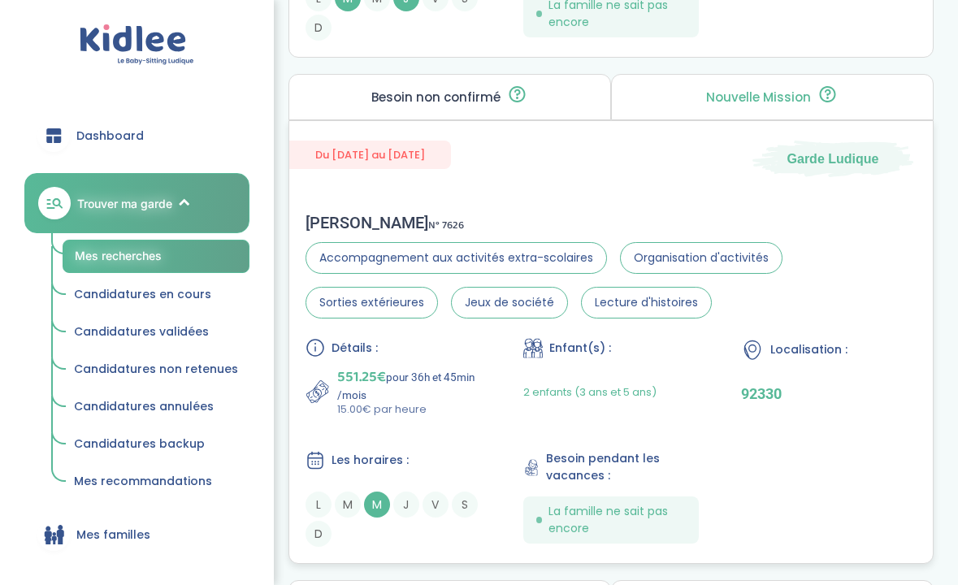
click at [535, 213] on div "Elisabeth D . N° 7626" at bounding box center [610, 222] width 611 height 19
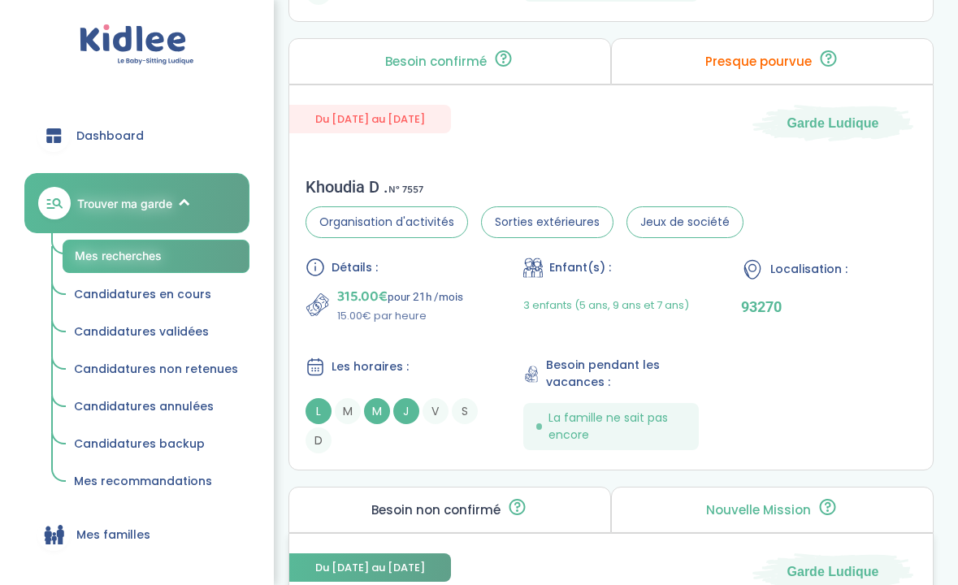
scroll to position [3564, 0]
click at [420, 363] on div "Les horaires :" at bounding box center [392, 367] width 175 height 20
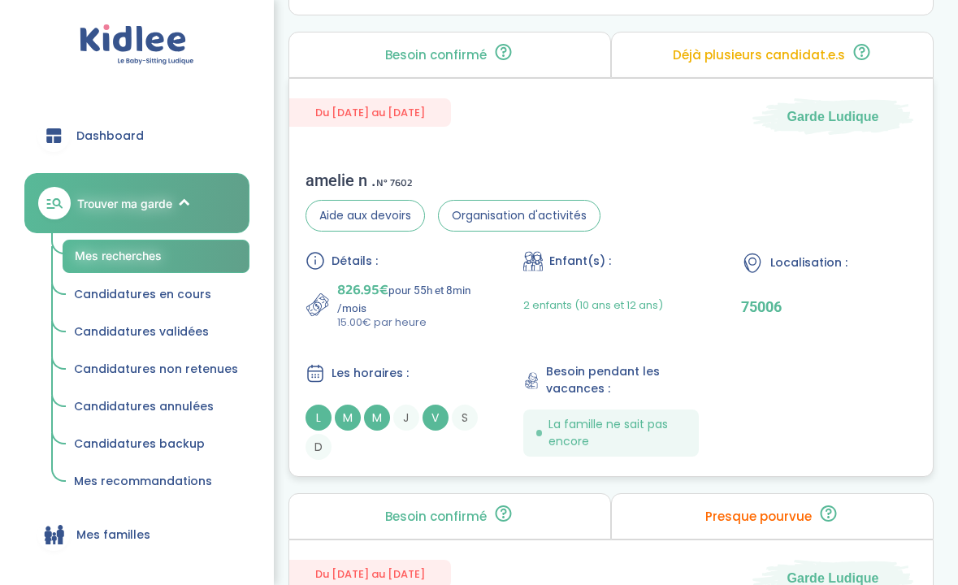
scroll to position [3109, 0]
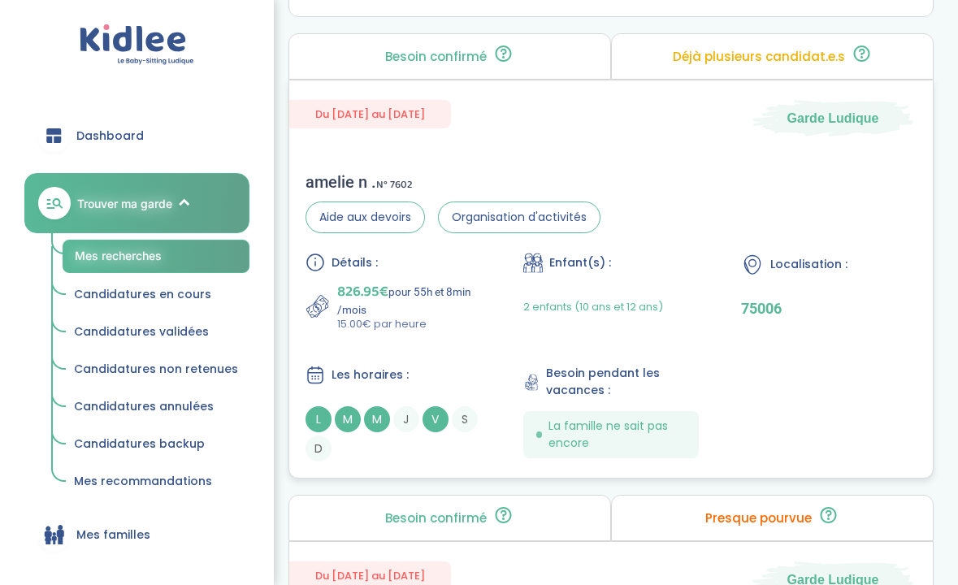
click at [376, 158] on div "amelie n . N° 7602 Aide aux devoirs Organisation d'activités Détails : 826.95€ …" at bounding box center [610, 317] width 643 height 322
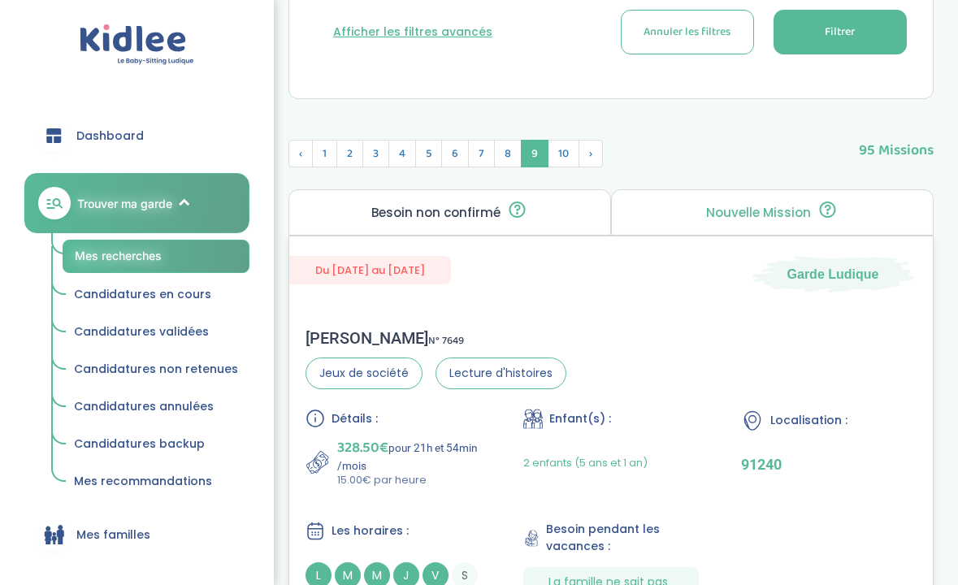
scroll to position [610, 0]
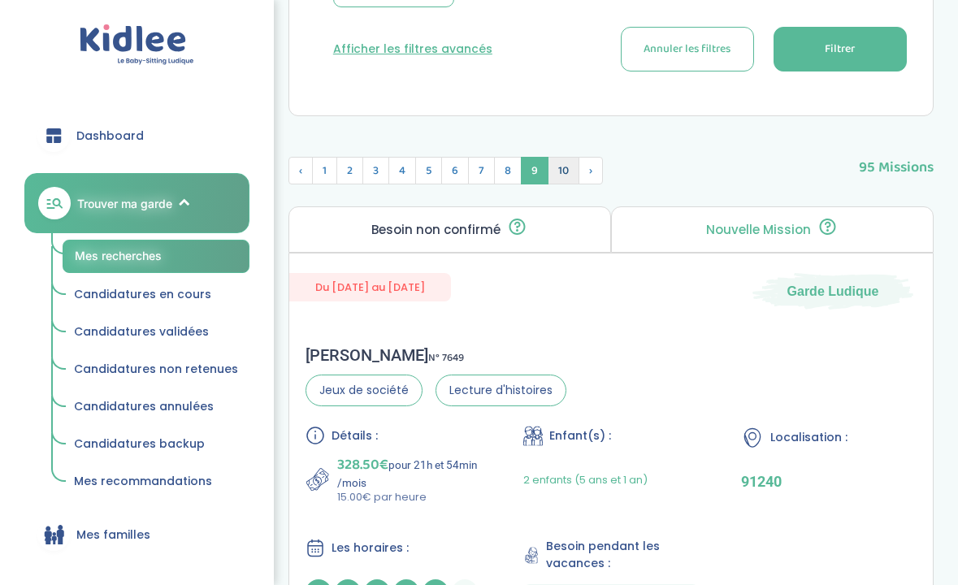
click at [560, 166] on span "10" at bounding box center [564, 171] width 32 height 28
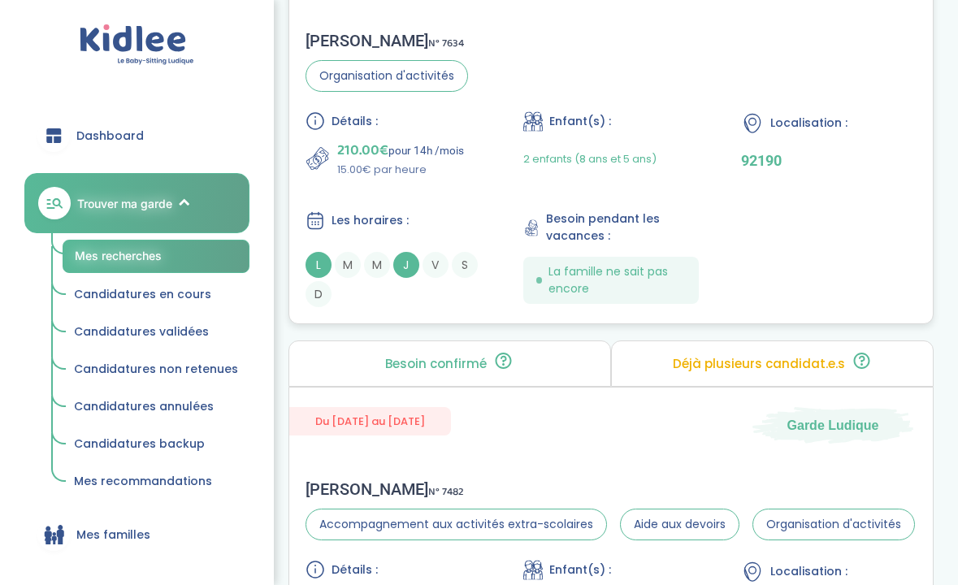
scroll to position [950, 0]
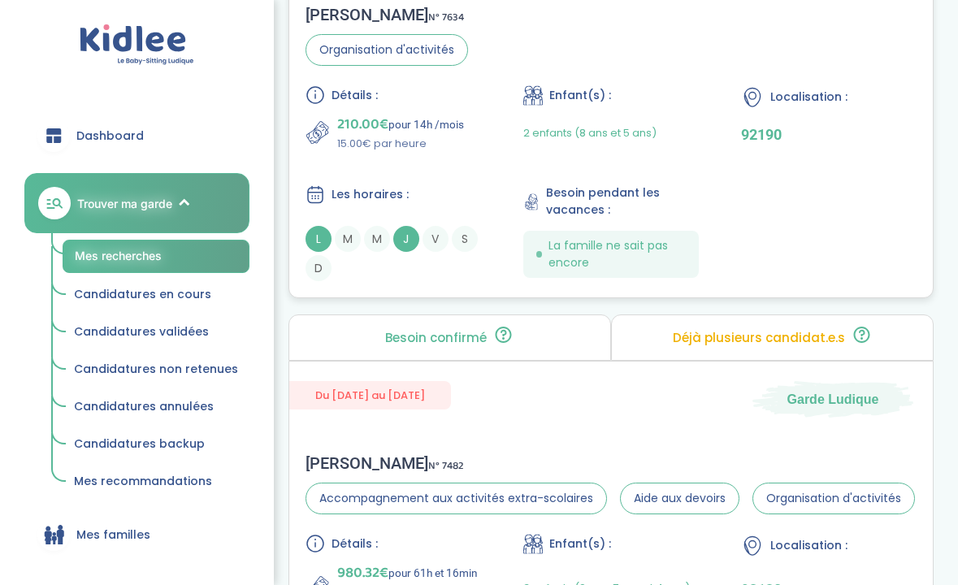
click at [420, 109] on div "Détails : 210.00€ pour 14h /mois 15.00€ par heure" at bounding box center [392, 118] width 175 height 67
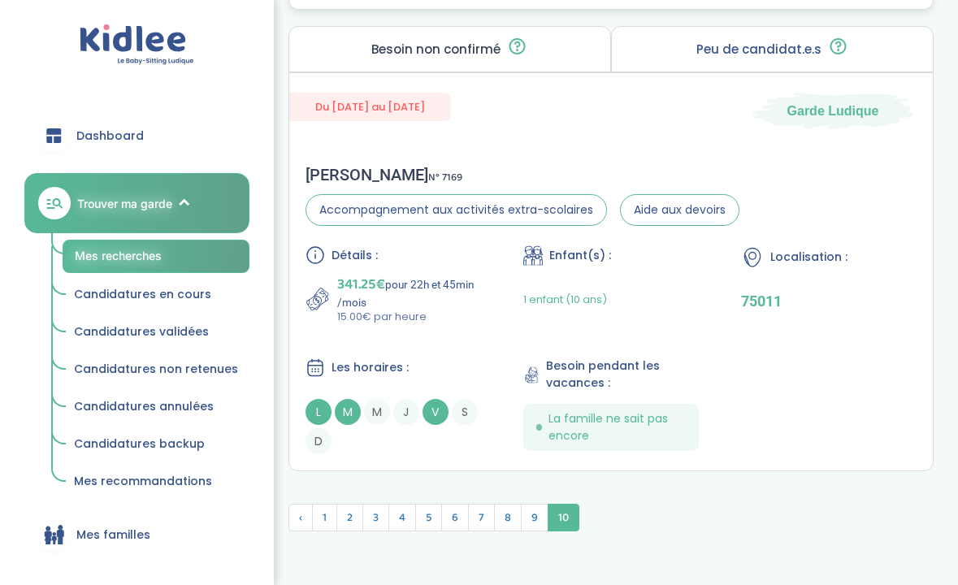
scroll to position [3072, 0]
click at [456, 357] on div "Les horaires :" at bounding box center [392, 367] width 175 height 20
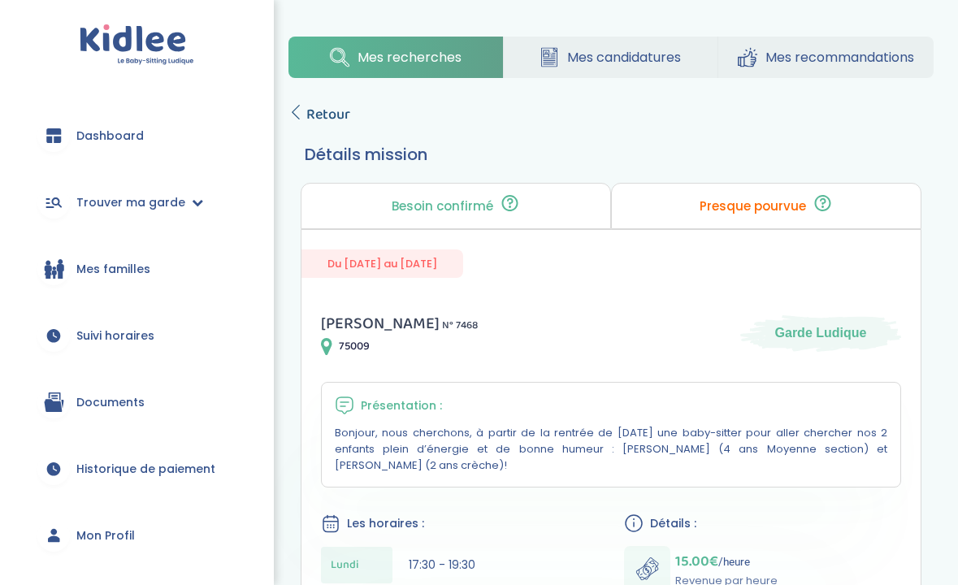
click at [322, 123] on span "Retour" at bounding box center [328, 114] width 44 height 23
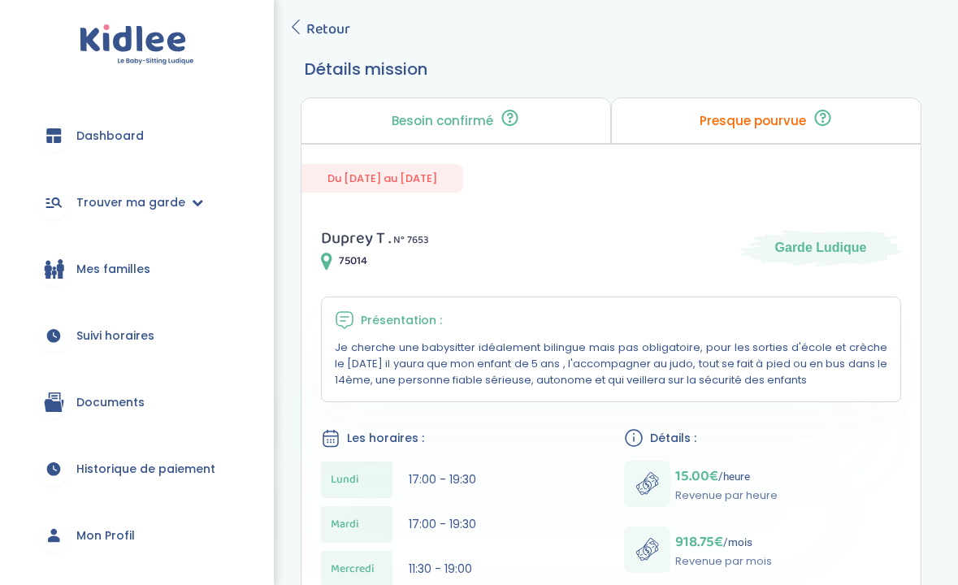
scroll to position [15, 0]
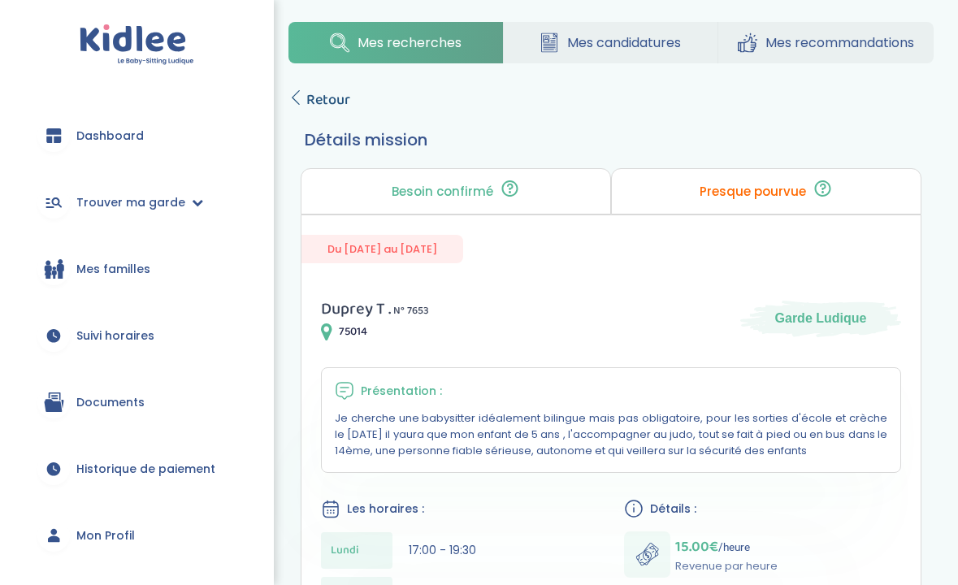
click at [336, 99] on span "Retour" at bounding box center [328, 100] width 44 height 23
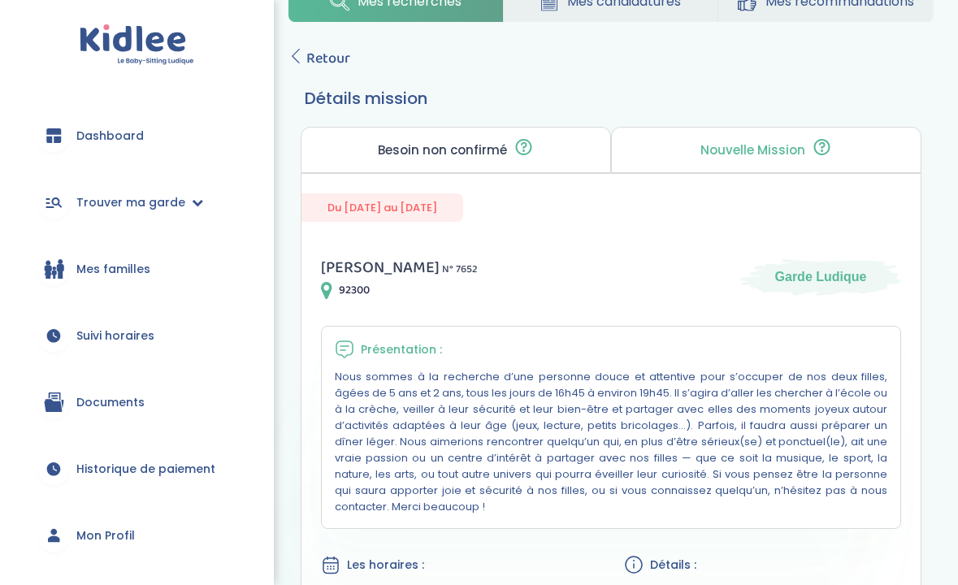
scroll to position [44, 0]
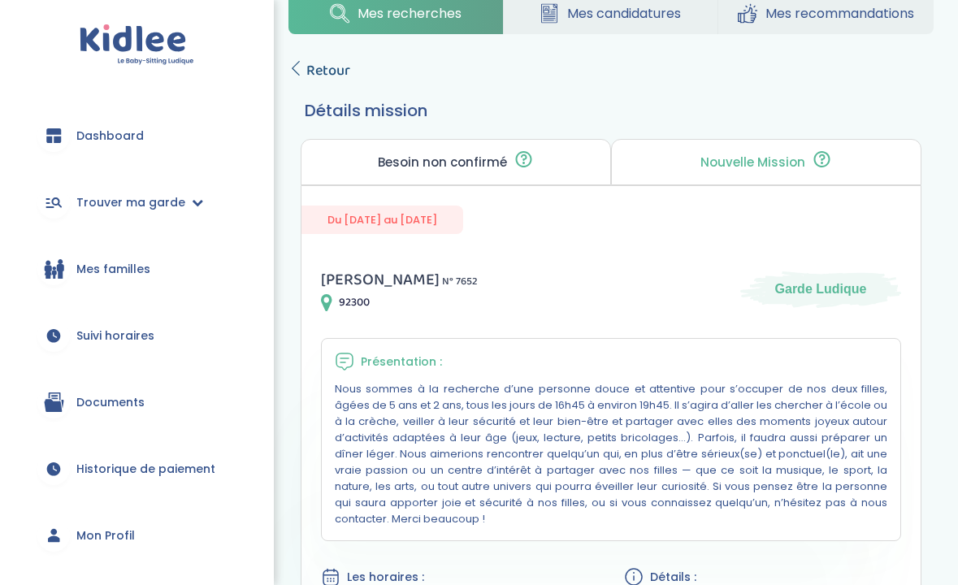
click at [327, 74] on span "Retour" at bounding box center [328, 70] width 44 height 23
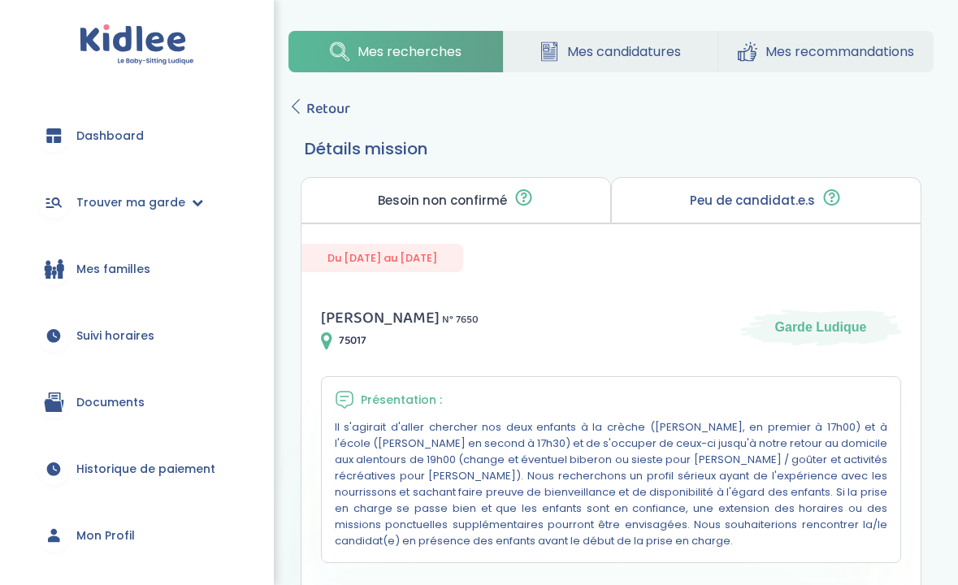
scroll to position [4, 0]
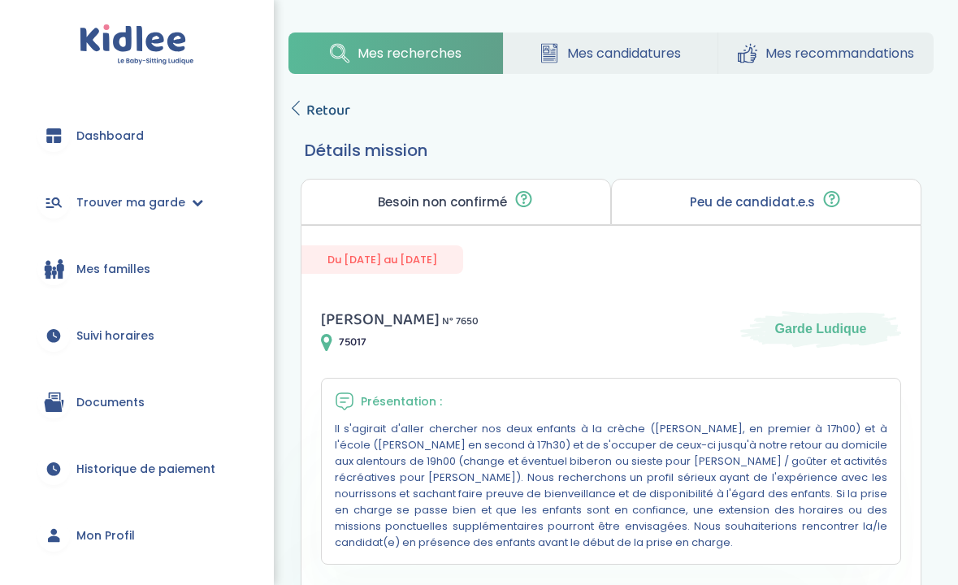
click at [332, 102] on span "Retour" at bounding box center [328, 110] width 44 height 23
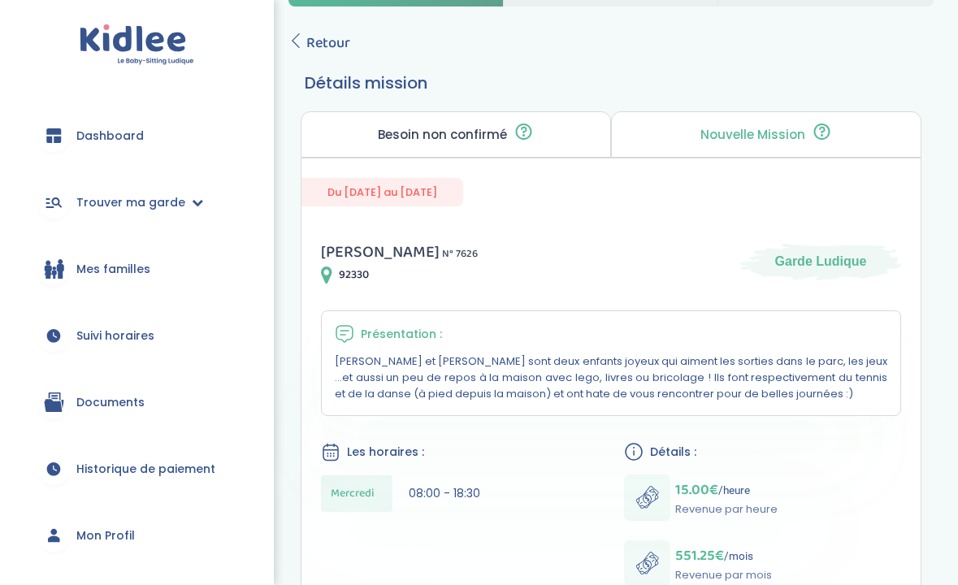
scroll to position [51, 0]
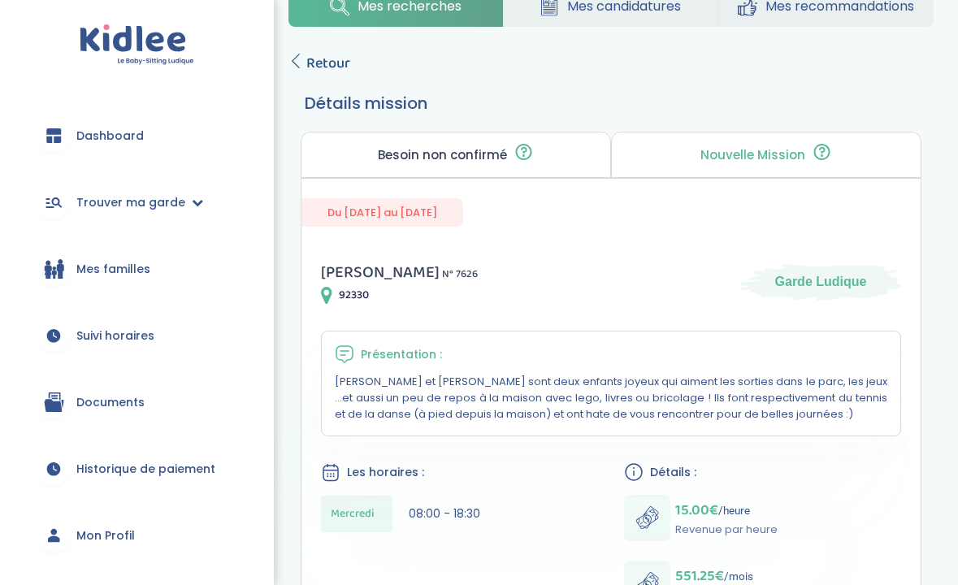
click at [339, 67] on span "Retour" at bounding box center [328, 63] width 44 height 23
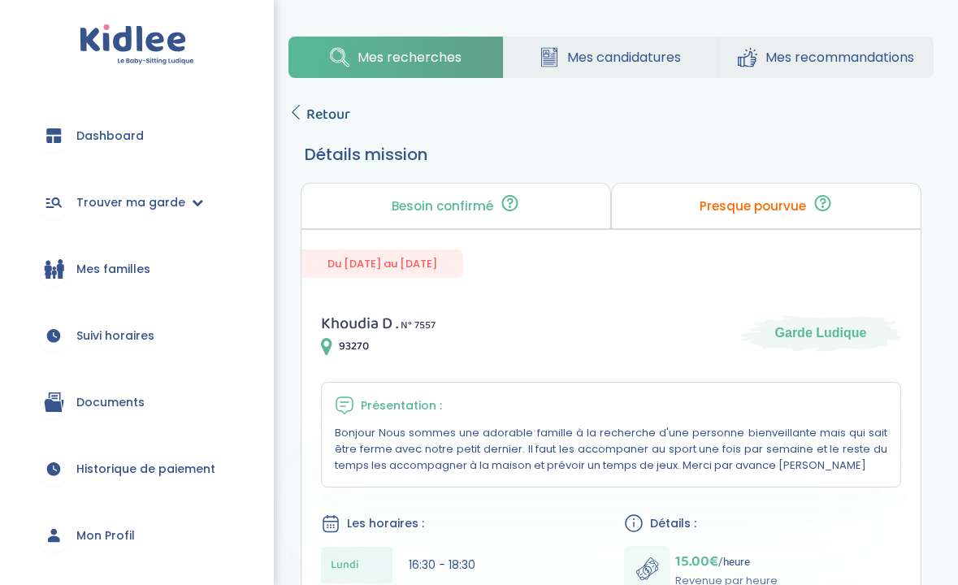
click at [327, 110] on span "Retour" at bounding box center [328, 114] width 44 height 23
click at [322, 108] on span "Retour" at bounding box center [328, 114] width 44 height 23
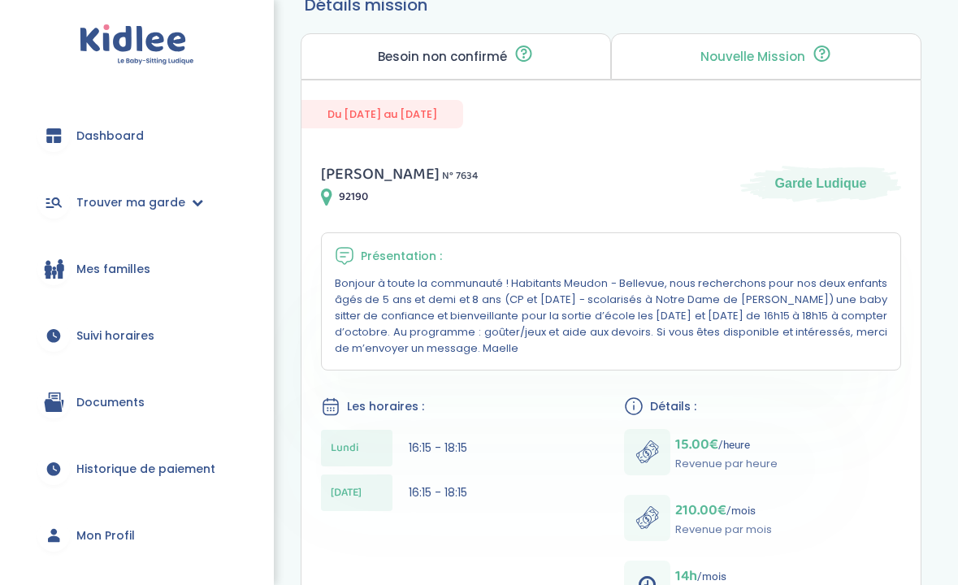
scroll to position [45, 0]
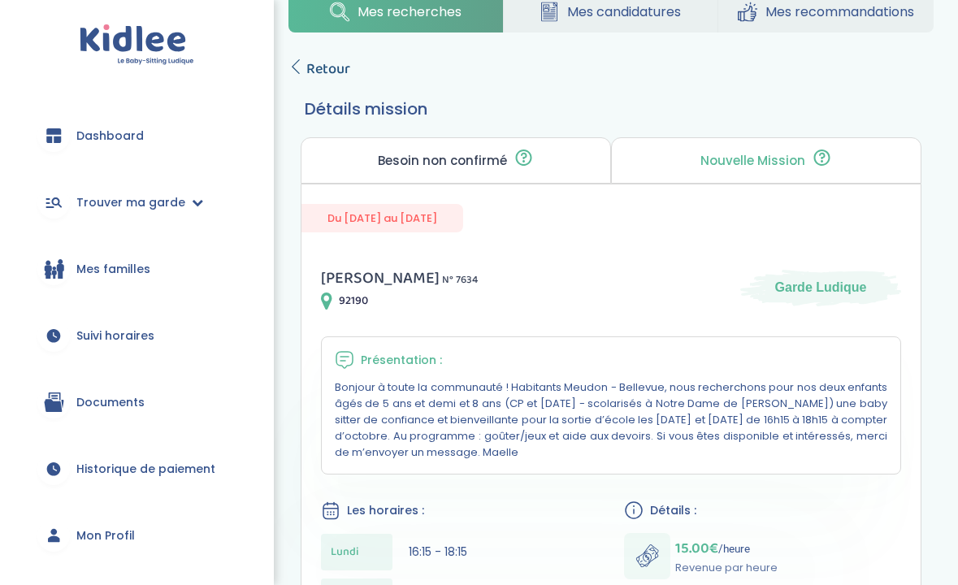
click at [340, 72] on span "Retour" at bounding box center [328, 69] width 44 height 23
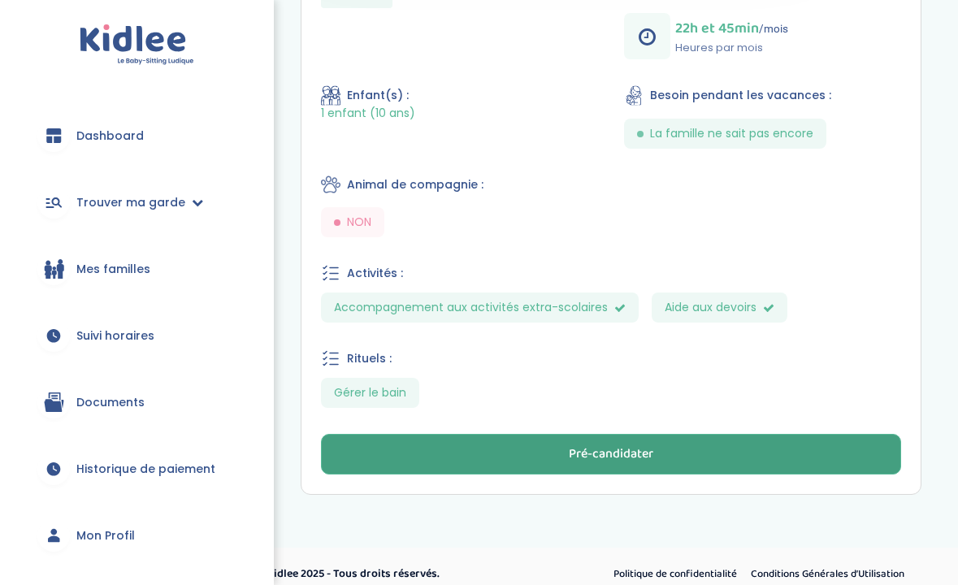
scroll to position [695, 0]
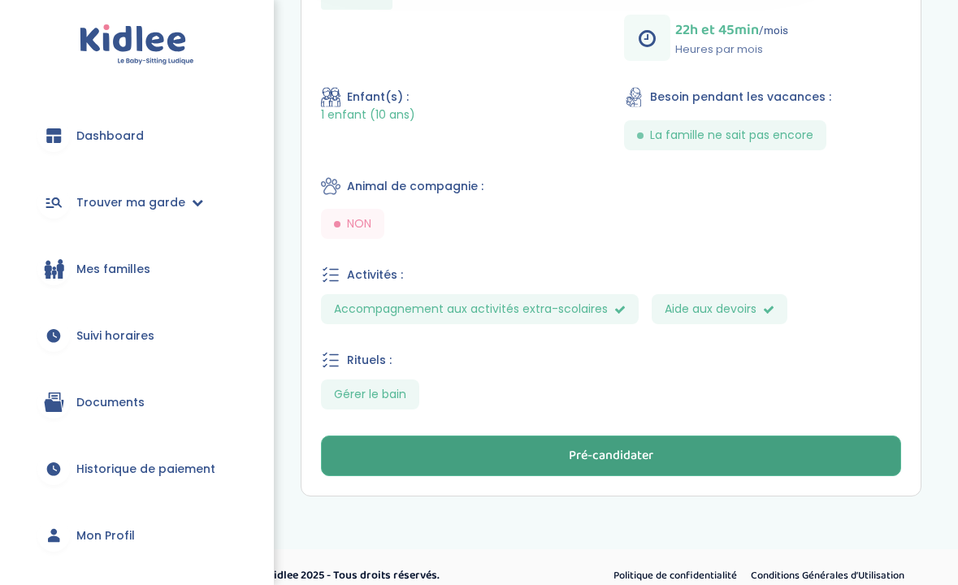
click at [480, 440] on button "Pré-candidater" at bounding box center [611, 455] width 580 height 41
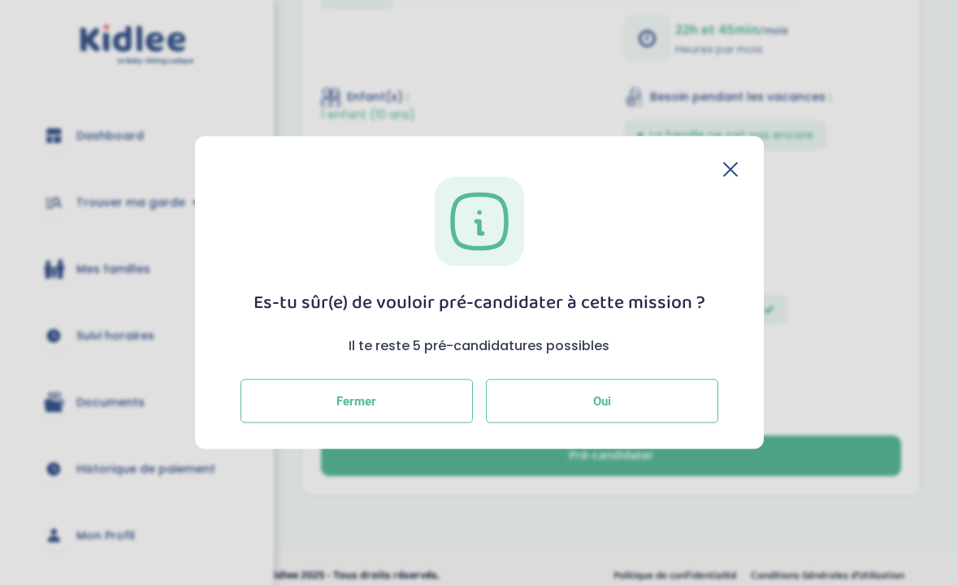
click at [549, 379] on button "Oui" at bounding box center [602, 401] width 232 height 44
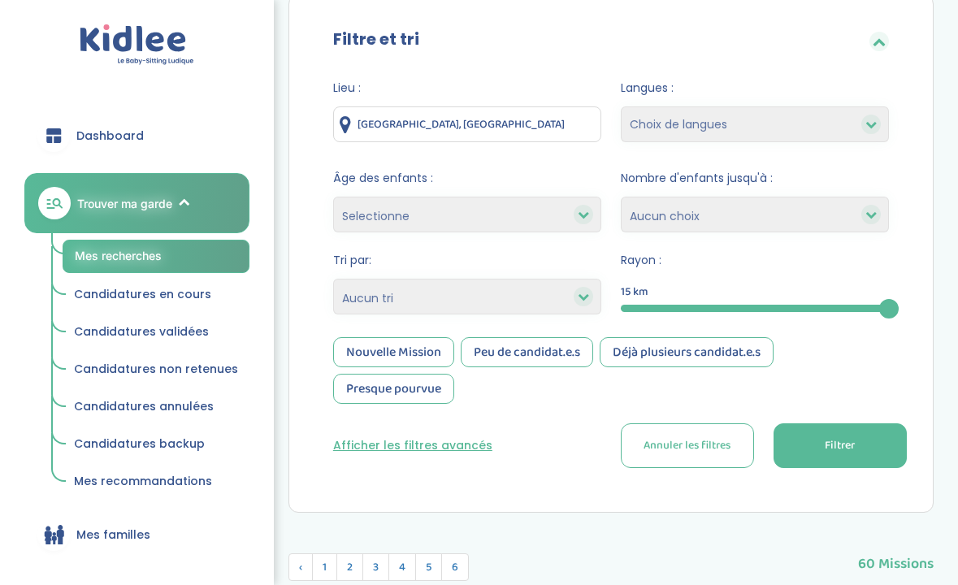
scroll to position [141, 0]
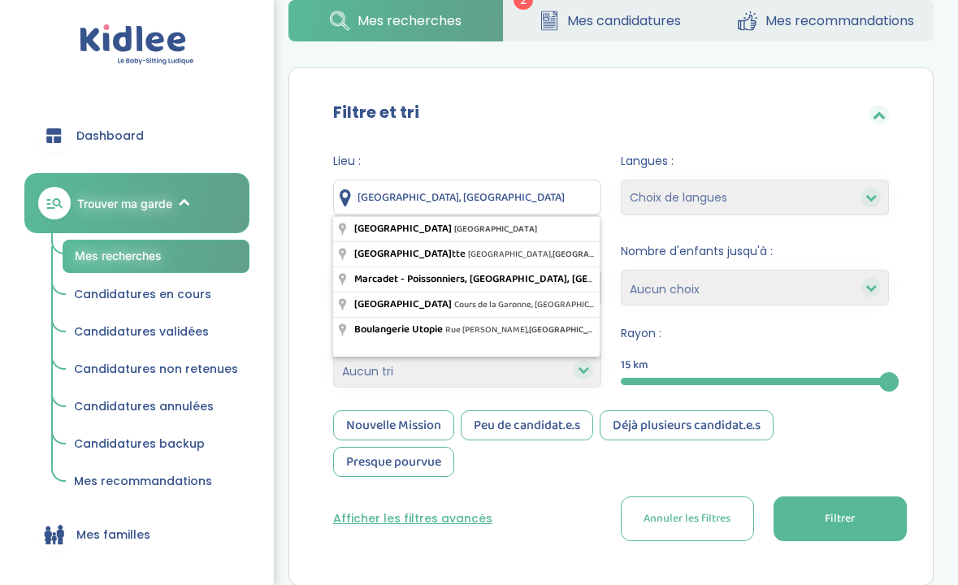
drag, startPoint x: 412, startPoint y: 201, endPoint x: 348, endPoint y: 210, distance: 64.0
click at [348, 210] on input "[GEOGRAPHIC_DATA], [GEOGRAPHIC_DATA]" at bounding box center [467, 198] width 268 height 36
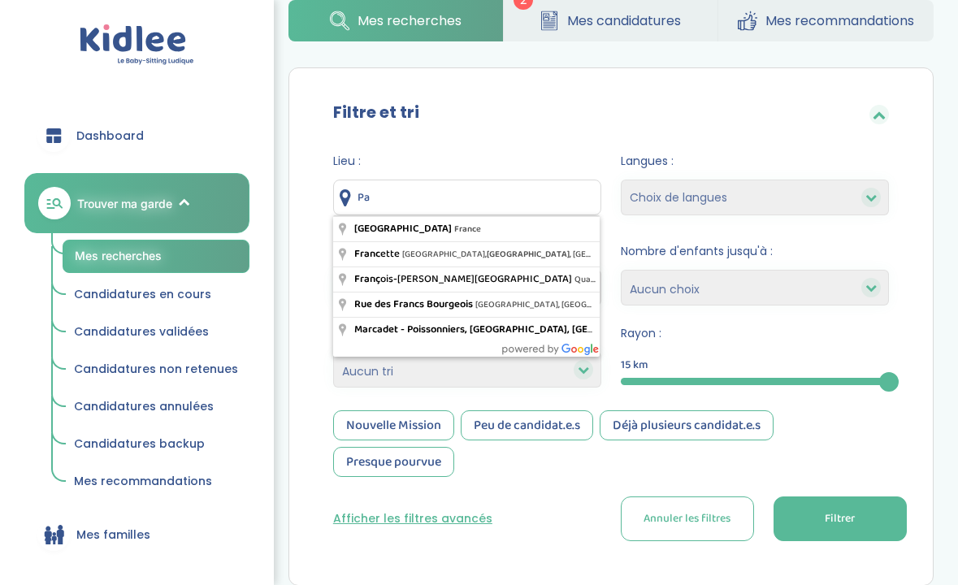
type input "P"
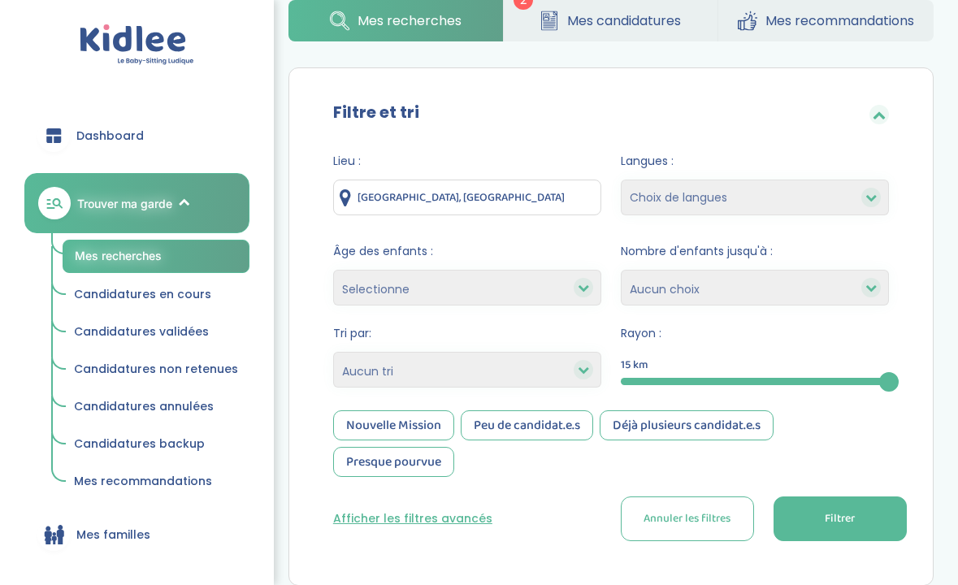
click at [821, 512] on button "Filtrer" at bounding box center [839, 518] width 133 height 45
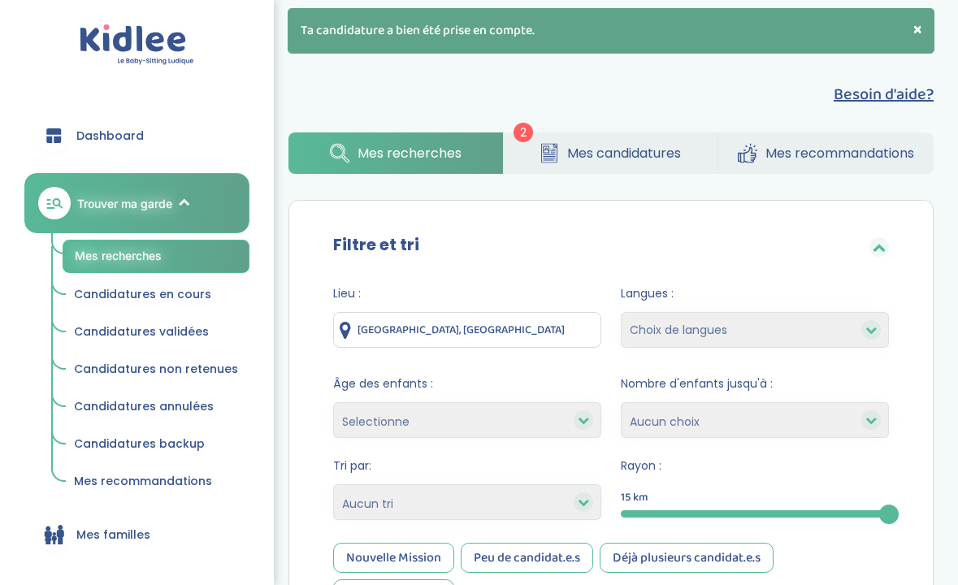
scroll to position [10, 0]
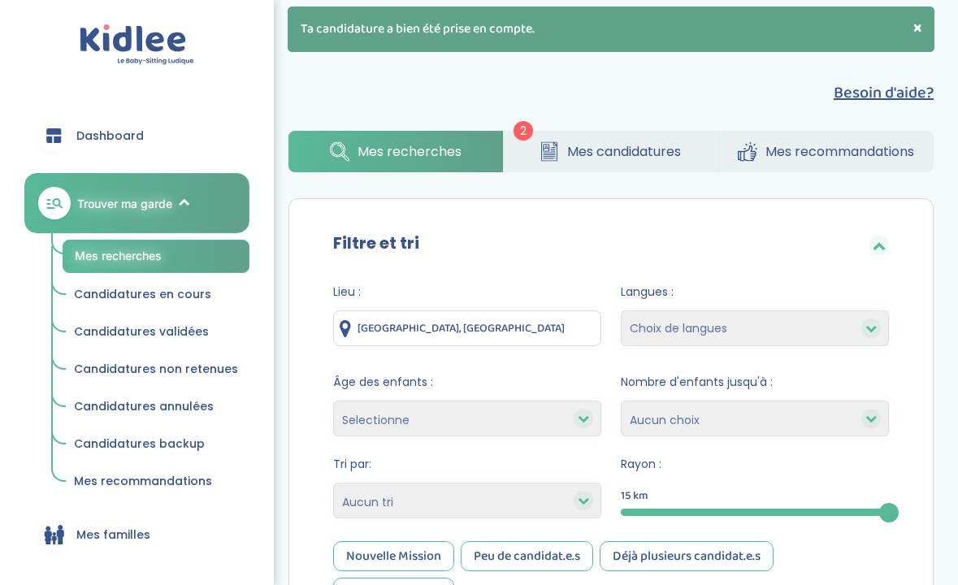
click at [496, 330] on input "Île-de-France, France" at bounding box center [467, 328] width 268 height 36
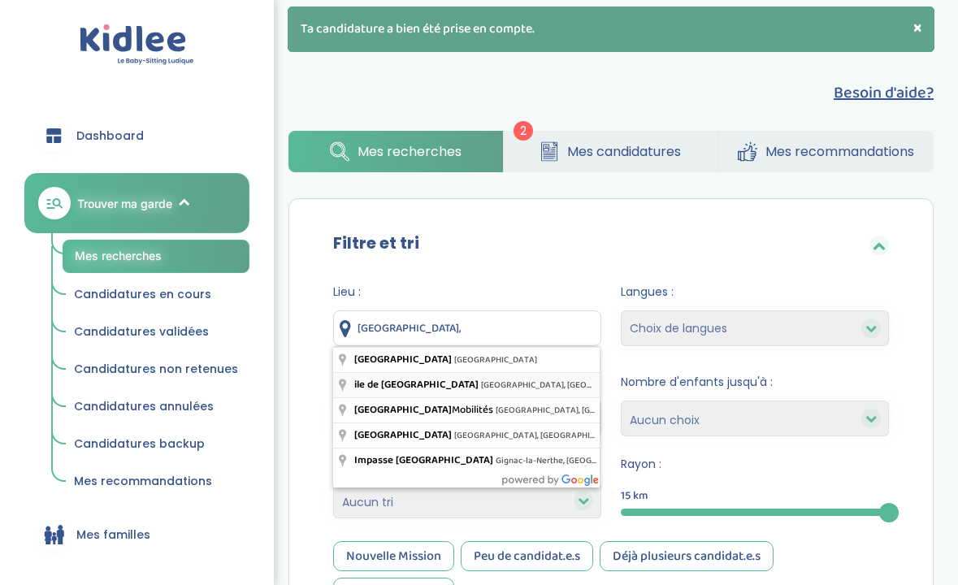
type input "ile de france, Paris, France"
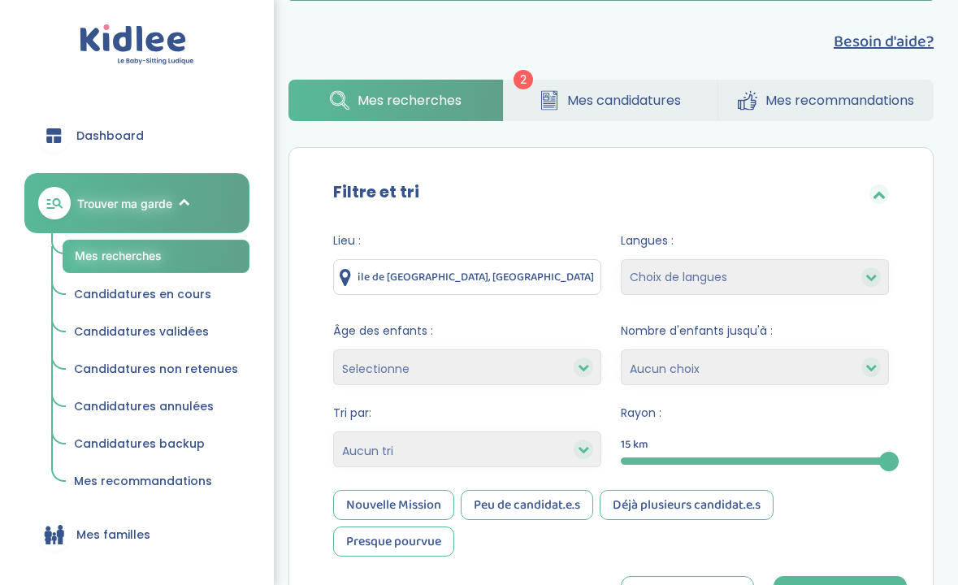
scroll to position [122, 0]
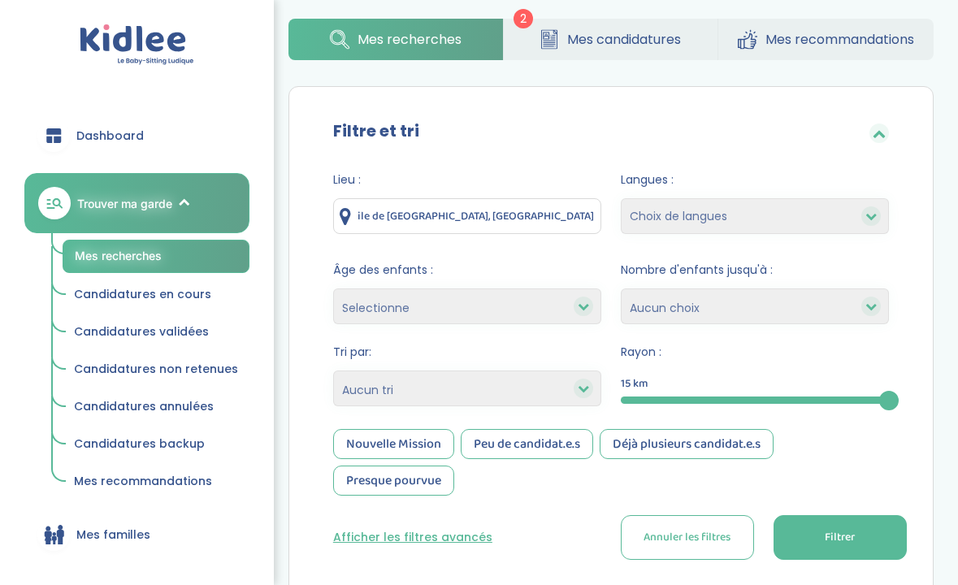
click at [842, 519] on button "Filtrer" at bounding box center [839, 537] width 133 height 45
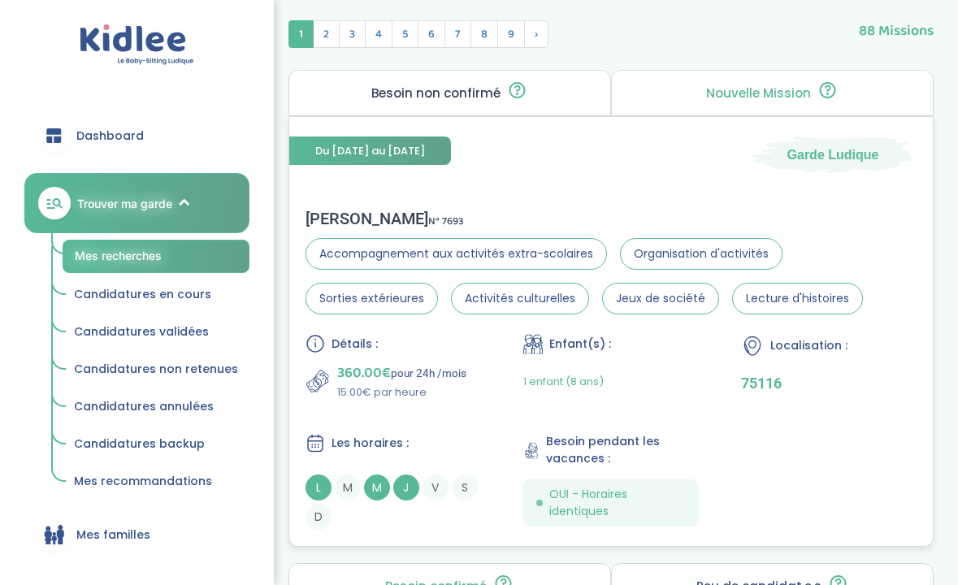
scroll to position [747, 0]
click at [667, 424] on div "Détails : 360.00€ pour 24h /mois 15.00€ par heure Enfant(s) : 1 enfant (8 ans) …" at bounding box center [610, 432] width 611 height 196
click at [469, 207] on div "Michèle K . N° 7693 Accompagnement aux activités extra-scolaires Organisation d…" at bounding box center [610, 369] width 643 height 353
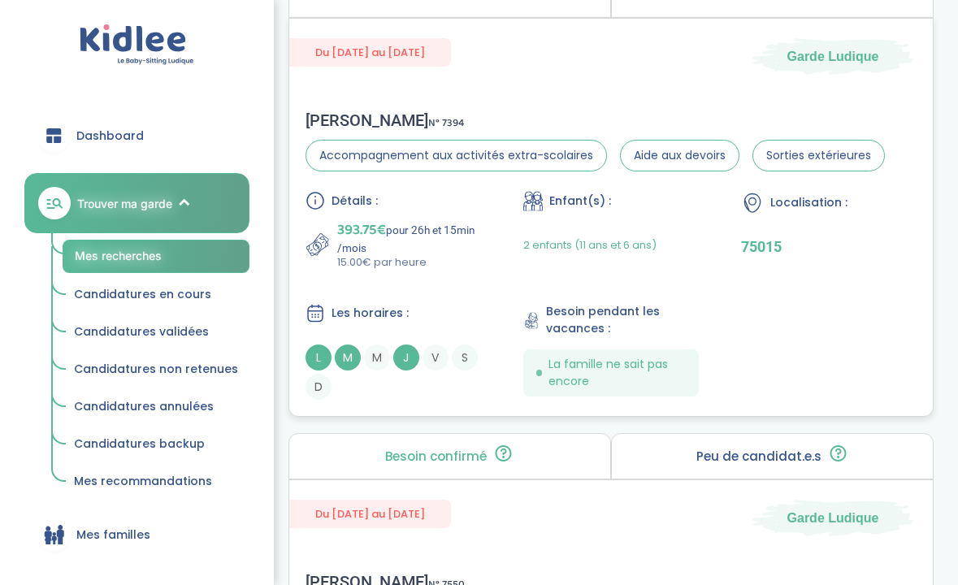
scroll to position [2312, 0]
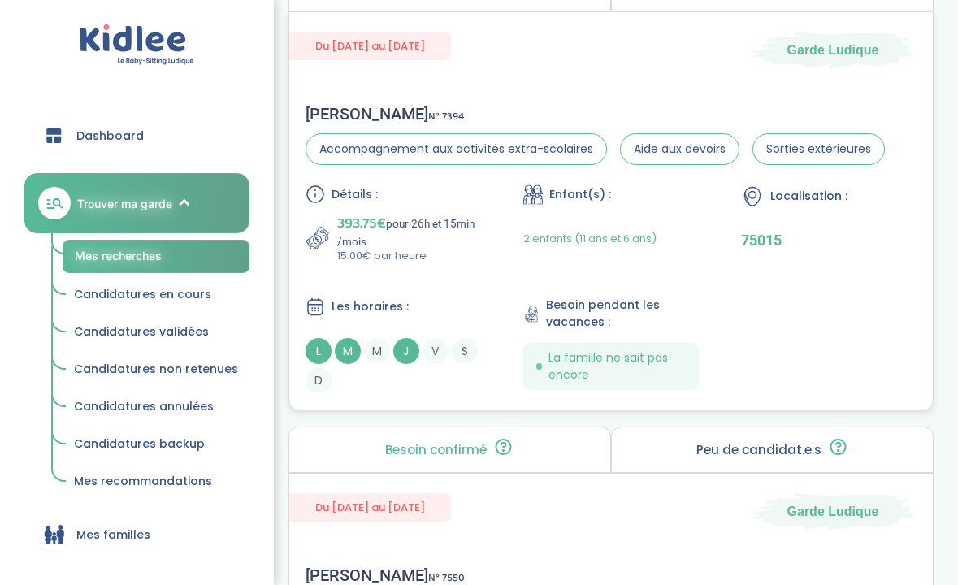
click at [474, 326] on div "Les horaires : L M M J V S D" at bounding box center [392, 344] width 175 height 97
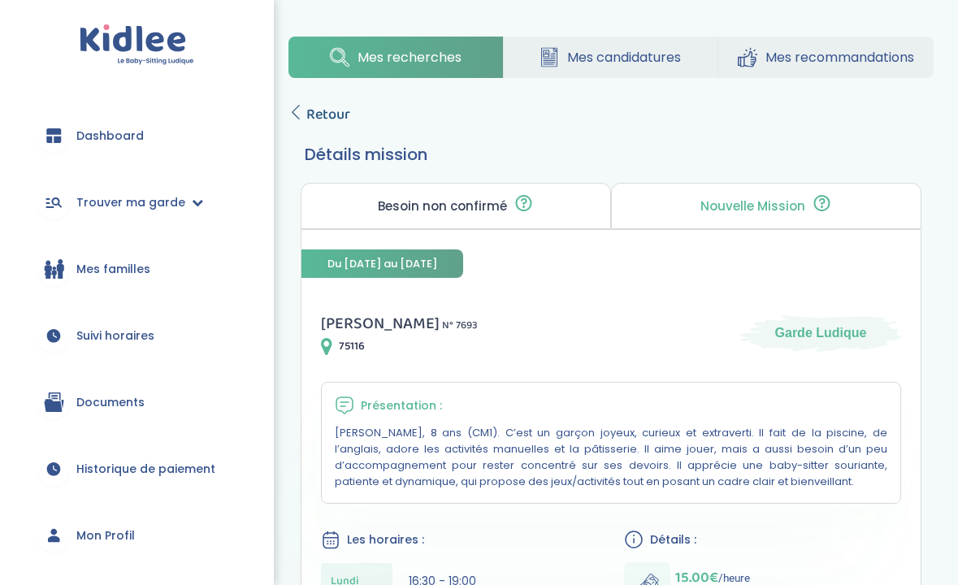
click at [336, 113] on span "Retour" at bounding box center [328, 114] width 44 height 23
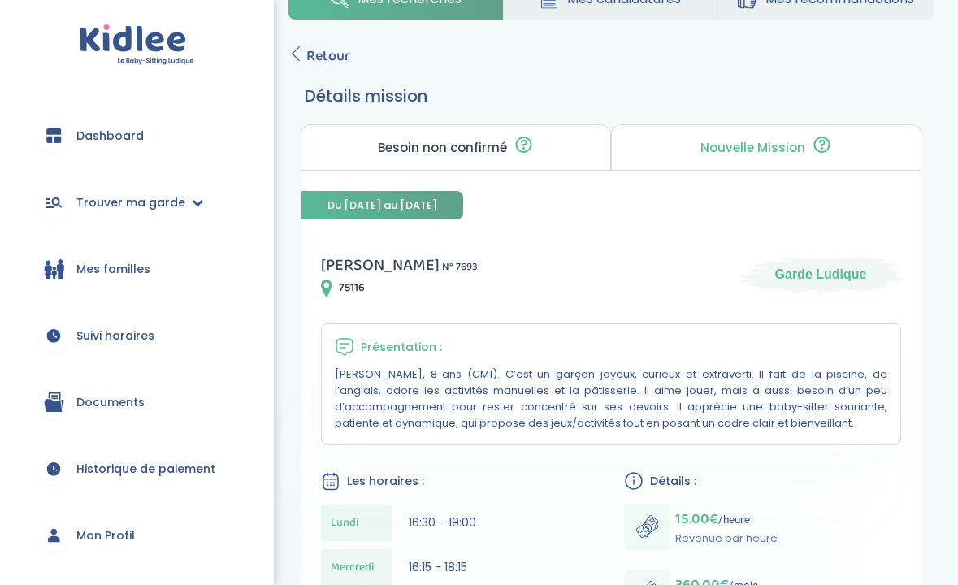
scroll to position [54, 0]
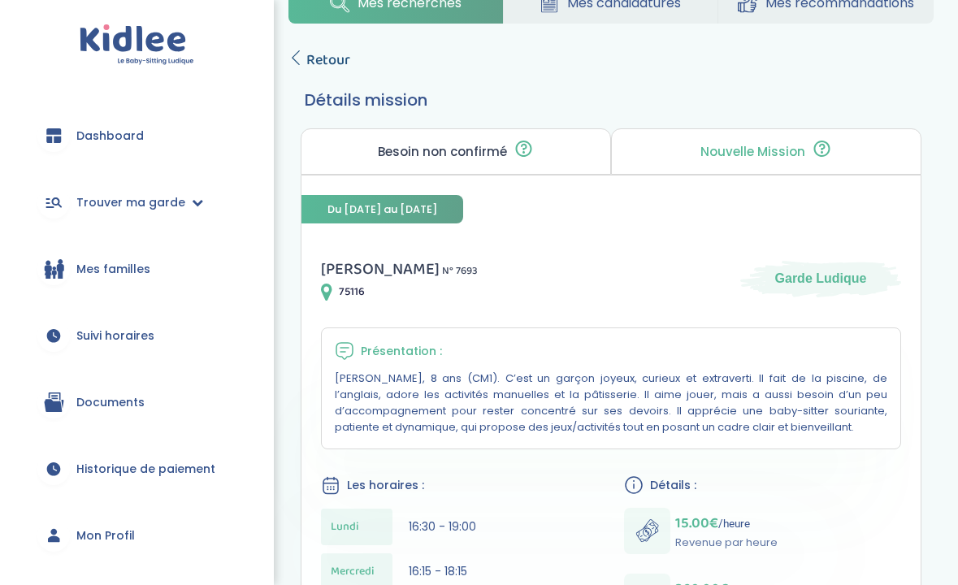
click at [318, 51] on span "Retour" at bounding box center [328, 60] width 44 height 23
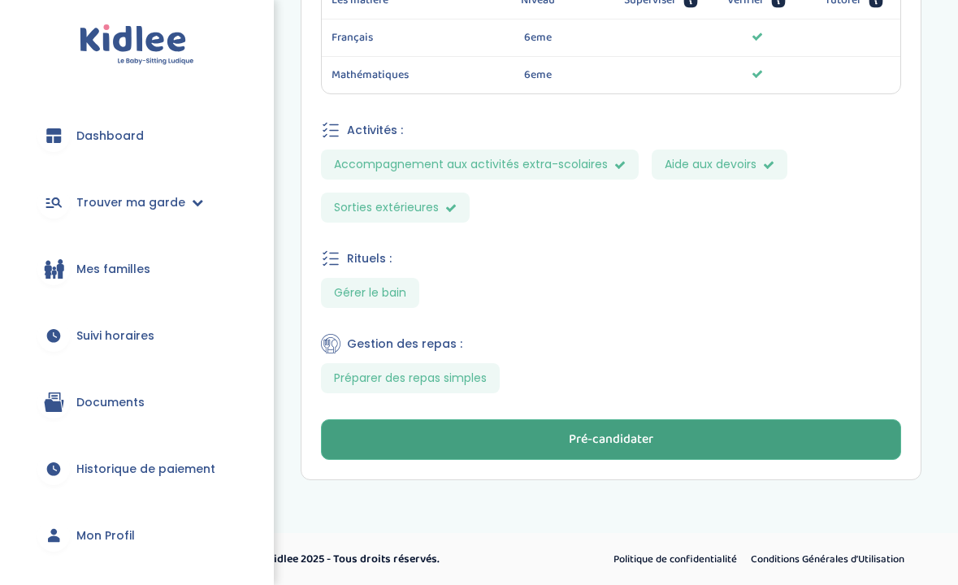
scroll to position [962, 0]
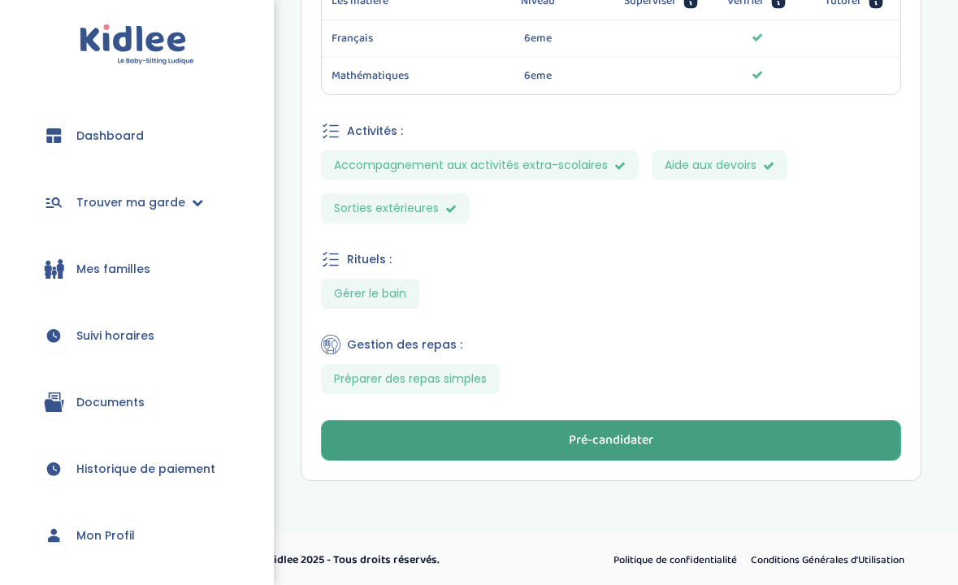
click at [537, 444] on button "Pré-candidater" at bounding box center [611, 440] width 580 height 41
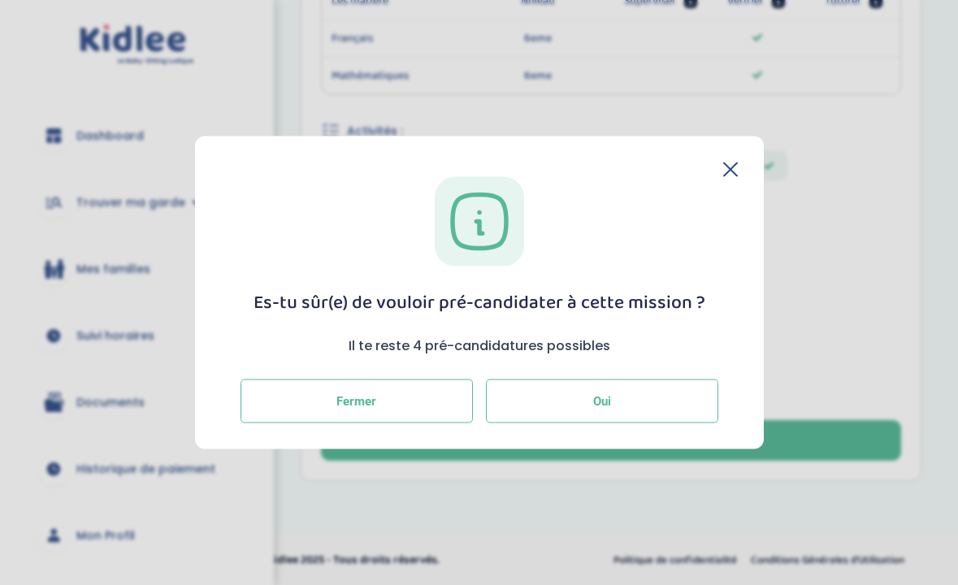
click at [547, 410] on button "Oui" at bounding box center [602, 401] width 232 height 44
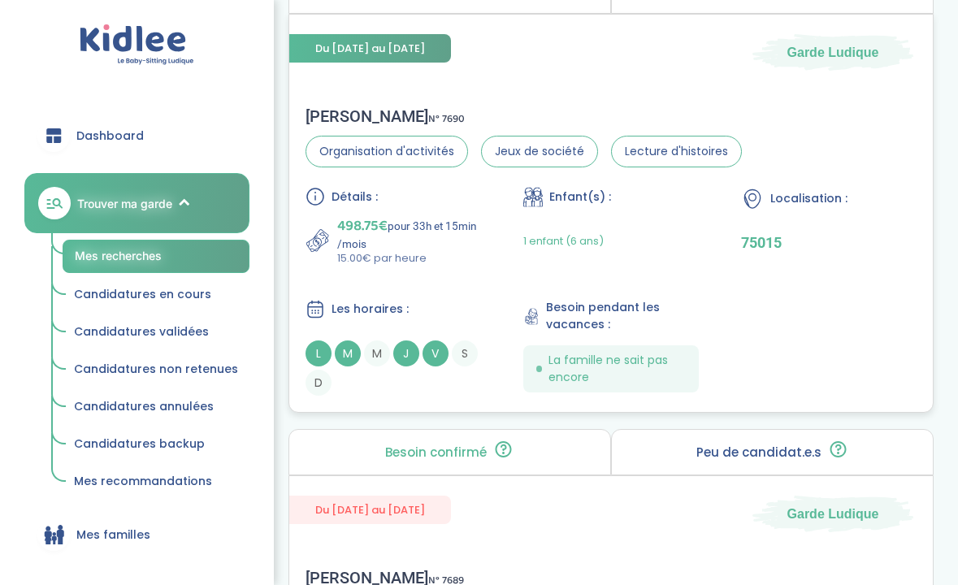
scroll to position [2824, 0]
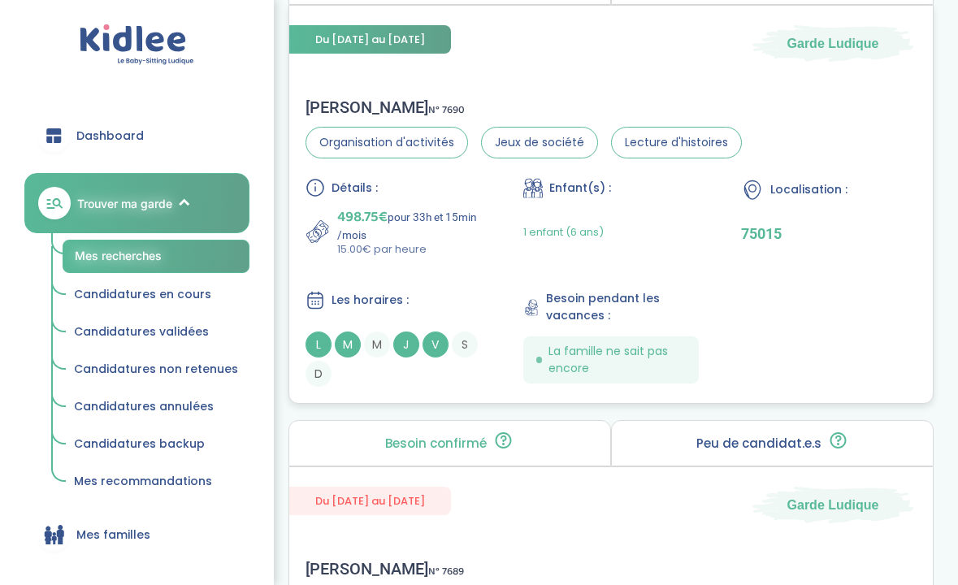
click at [771, 306] on div "Détails : 498.75€ pour 33h et 15min /mois 15.00€ par heure Enfant(s) : 1 enfant…" at bounding box center [610, 282] width 611 height 209
click at [942, 32] on section "Besoin non confirmé La famille a publié son besoin mais n’a pas encore eu d'éch…" at bounding box center [610, 181] width 669 height 445
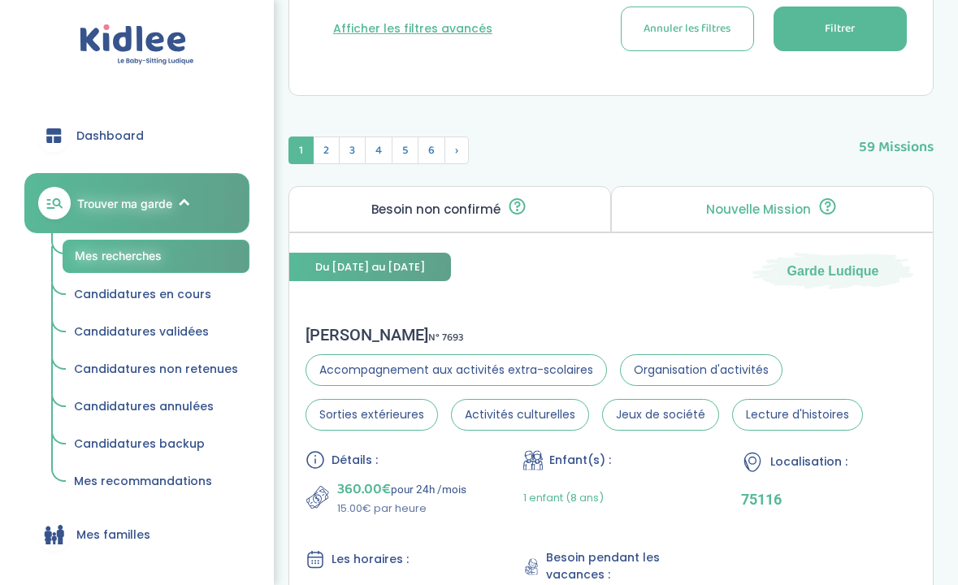
scroll to position [630, 0]
click at [462, 147] on span "›" at bounding box center [456, 151] width 24 height 28
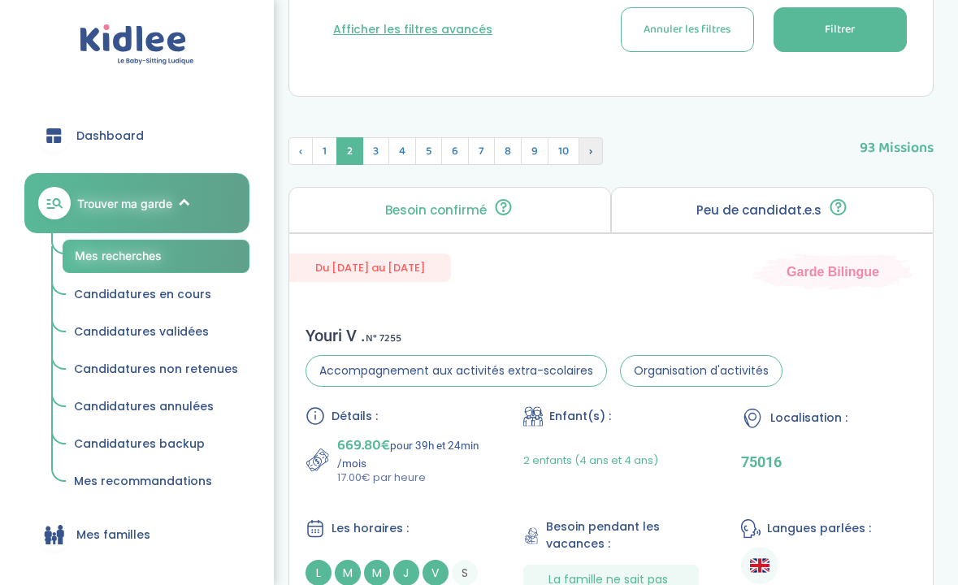
click at [590, 156] on span "›" at bounding box center [590, 151] width 24 height 28
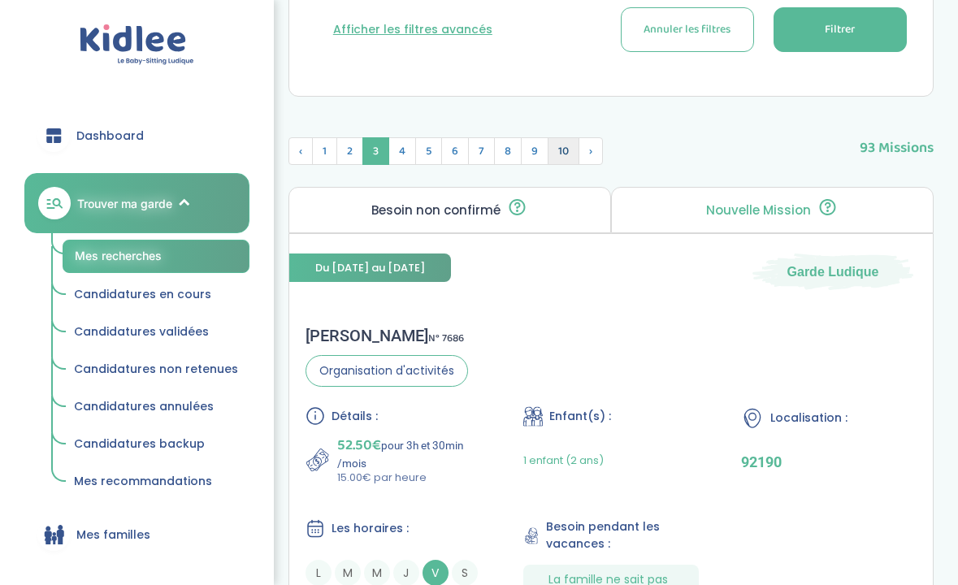
click at [562, 152] on span "10" at bounding box center [564, 151] width 32 height 28
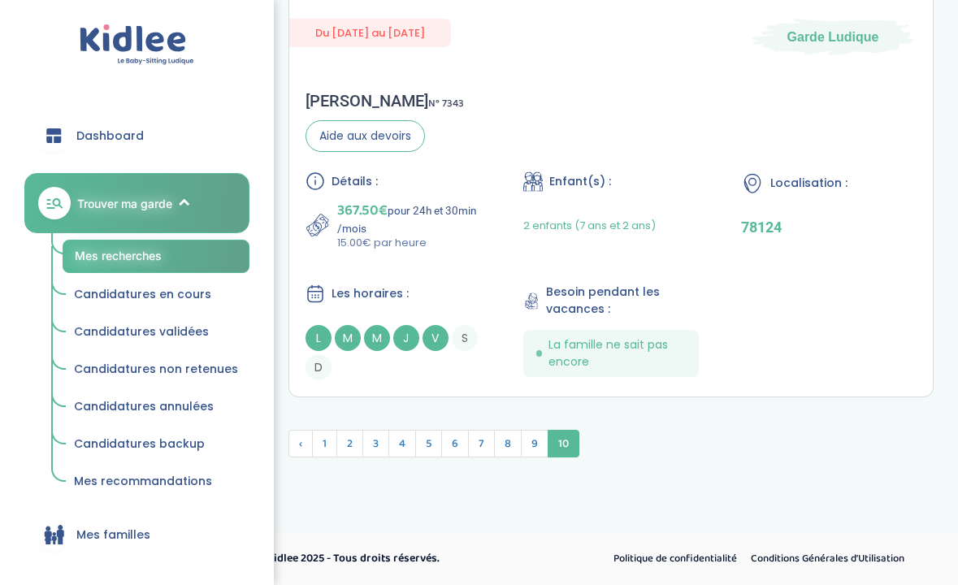
scroll to position [1774, 0]
click at [529, 444] on span "9" at bounding box center [535, 444] width 28 height 28
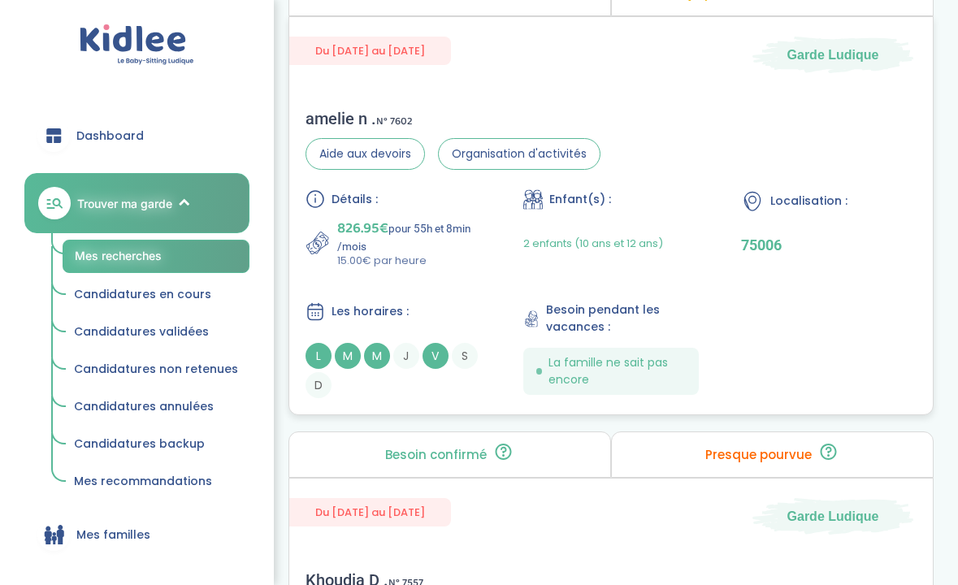
scroll to position [2716, 0]
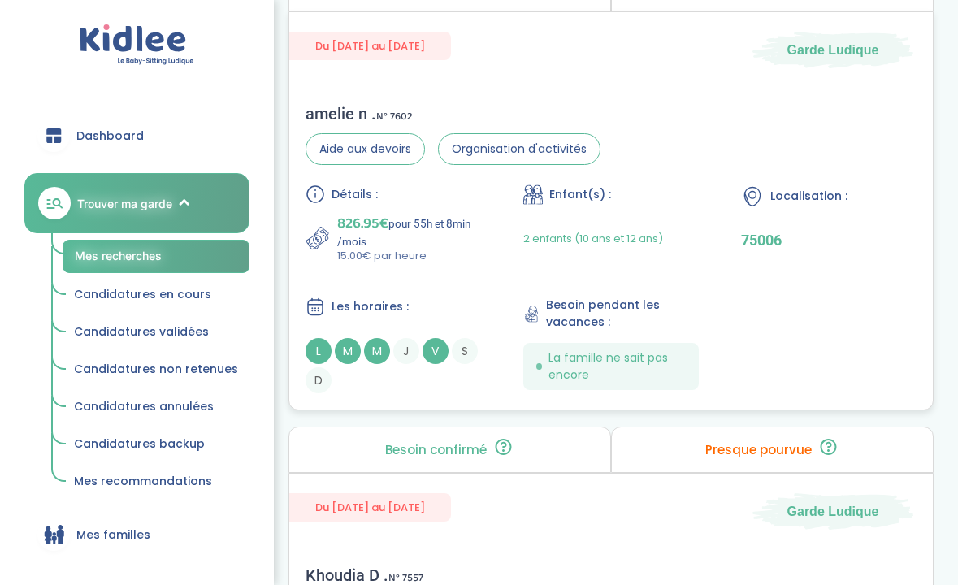
click at [449, 275] on div "Détails : 826.95€ pour 55h et 8min /mois 15.00€ par heure Enfant(s) : 2 enfants…" at bounding box center [610, 288] width 611 height 209
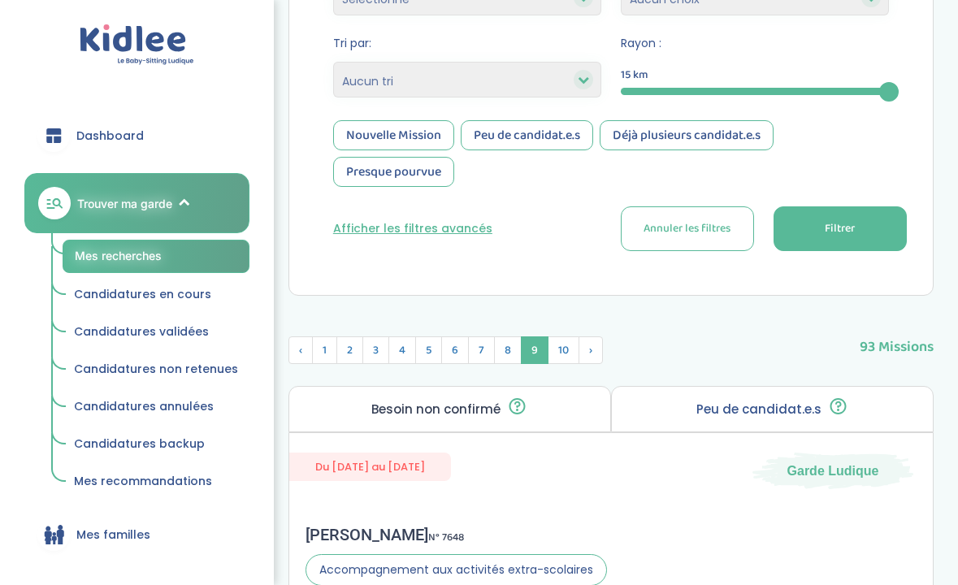
scroll to position [429, 0]
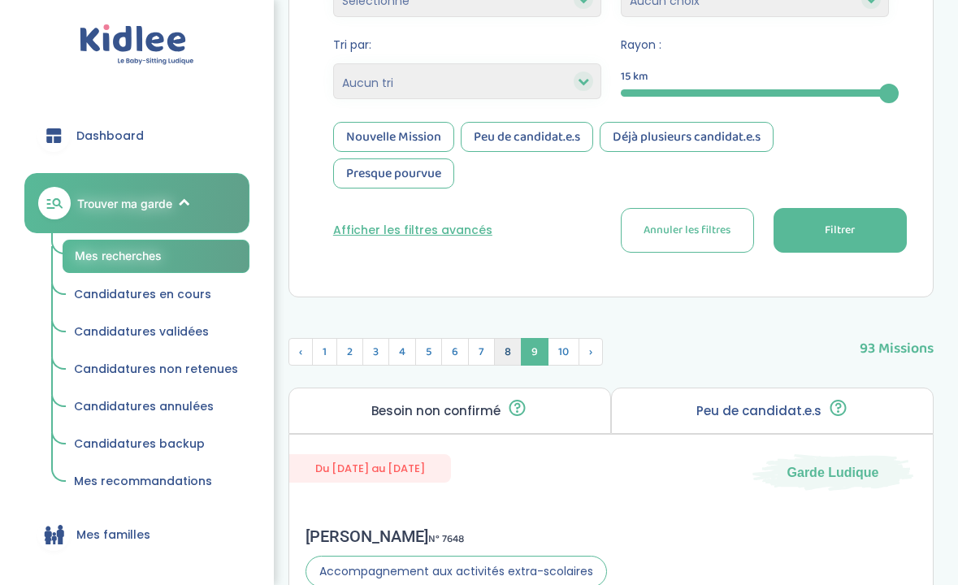
click at [517, 343] on span "8" at bounding box center [508, 352] width 28 height 28
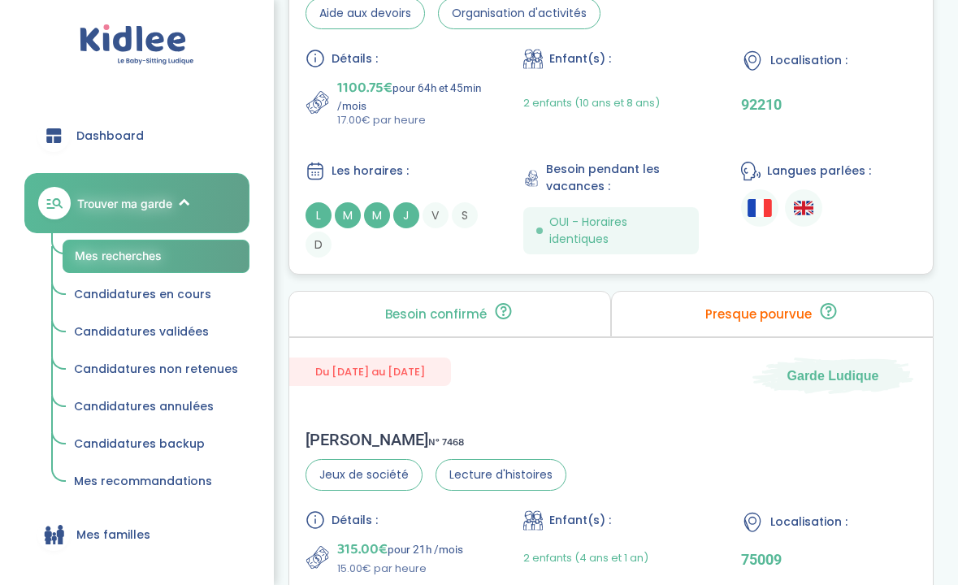
scroll to position [2372, 0]
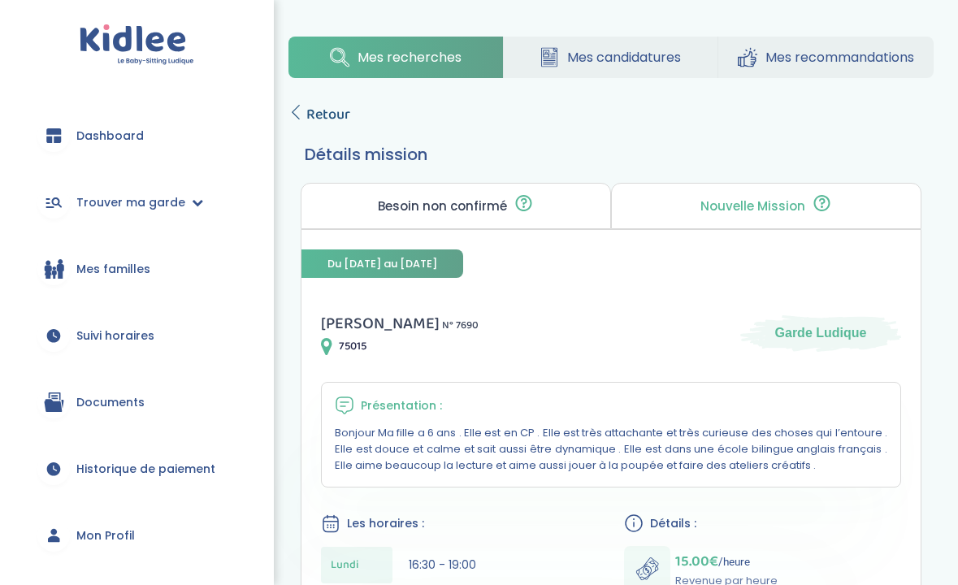
click at [326, 115] on span "Retour" at bounding box center [328, 114] width 44 height 23
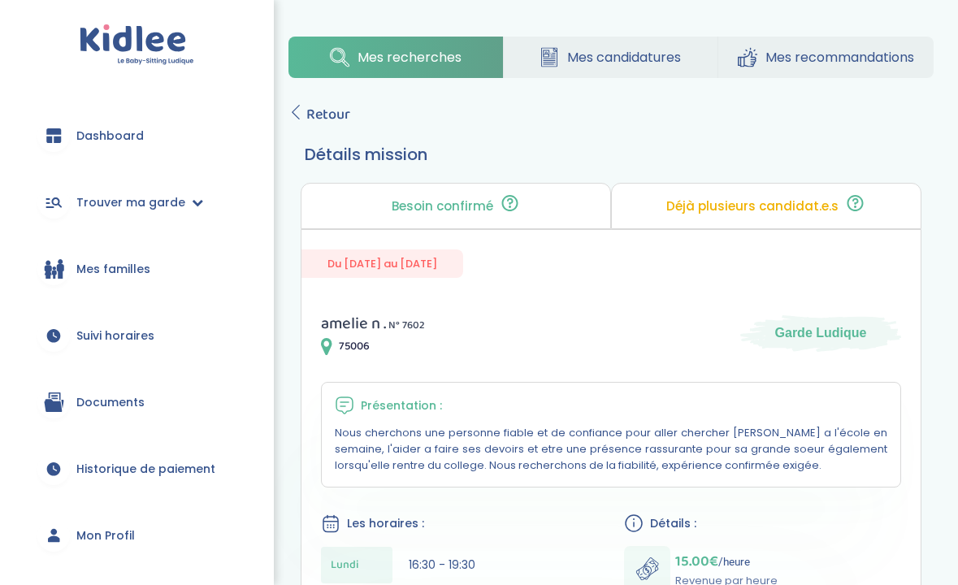
click at [320, 120] on span "Retour" at bounding box center [328, 114] width 44 height 23
